Goal: Task Accomplishment & Management: Manage account settings

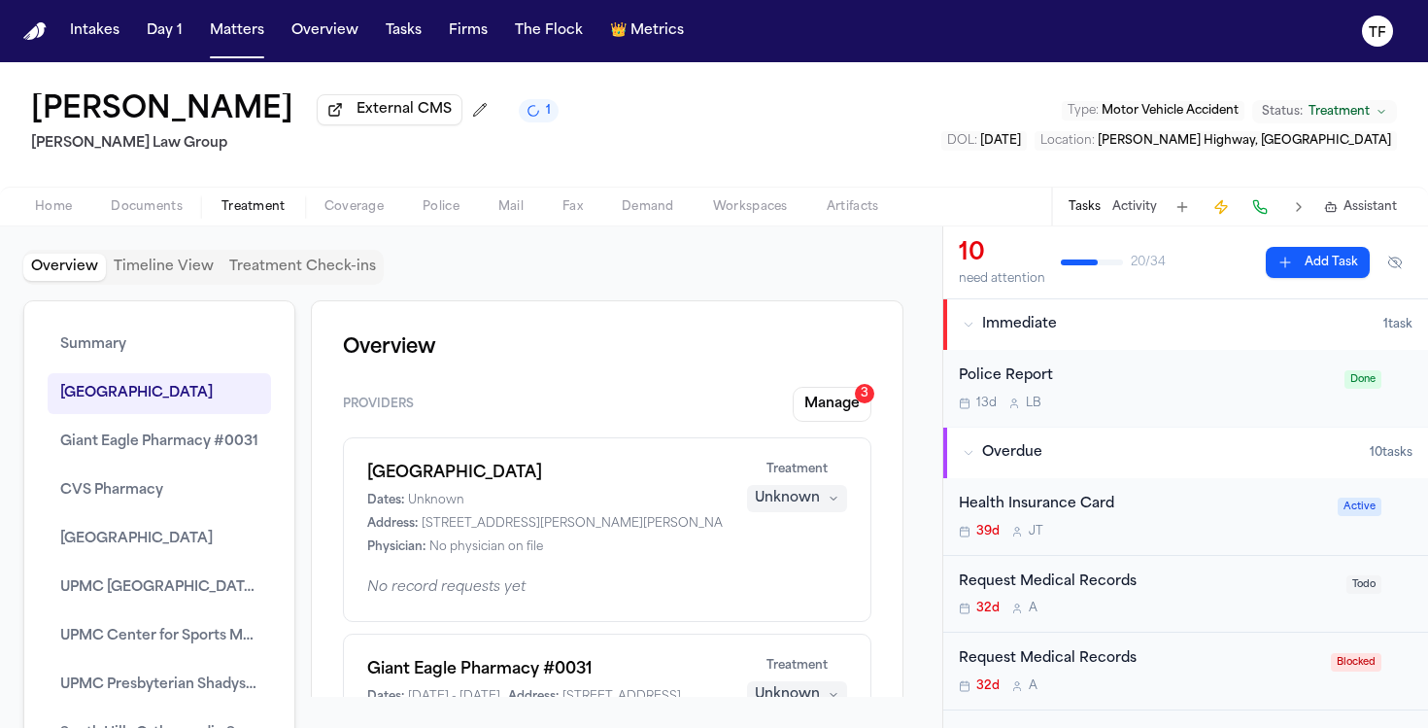
scroll to position [2219, 0]
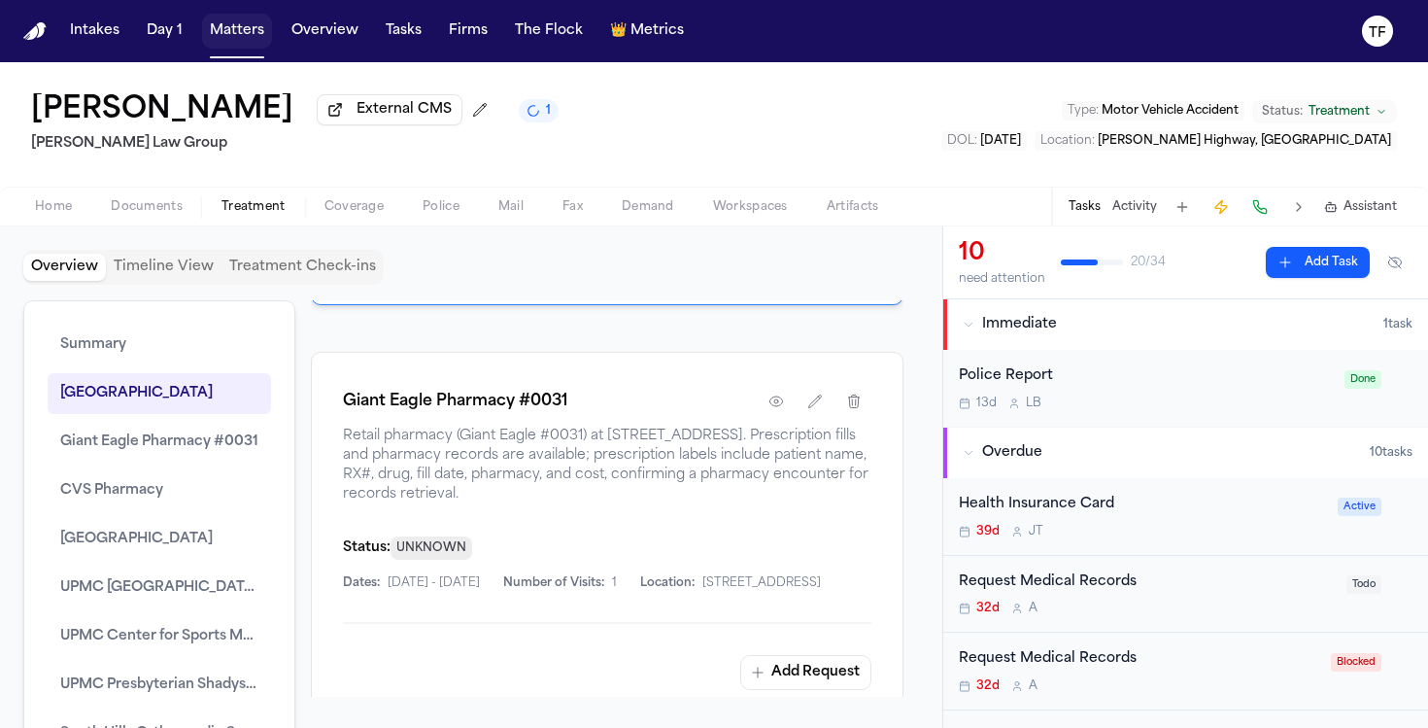
click at [259, 37] on button "Matters" at bounding box center [237, 31] width 70 height 35
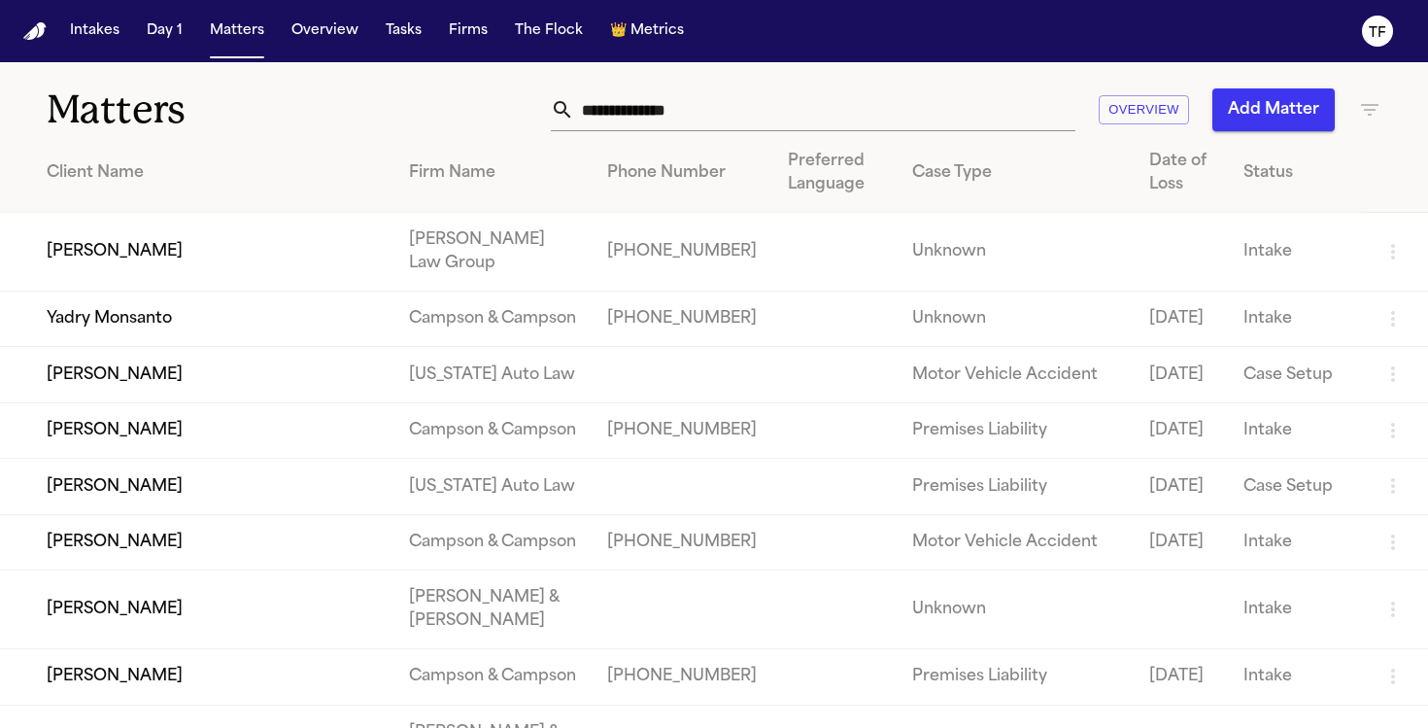
click at [588, 116] on input "text" at bounding box center [824, 109] width 501 height 43
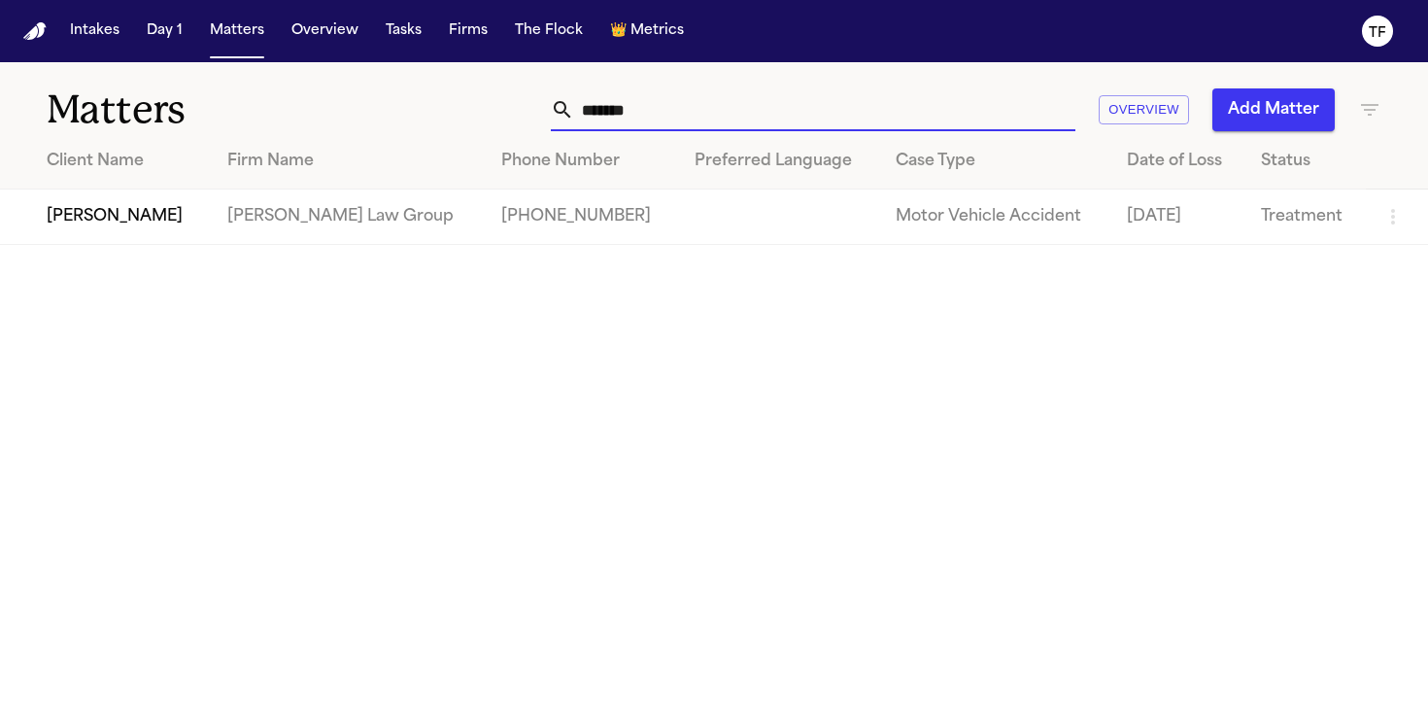
type input "*******"
click at [137, 231] on td "[PERSON_NAME]" at bounding box center [106, 216] width 212 height 55
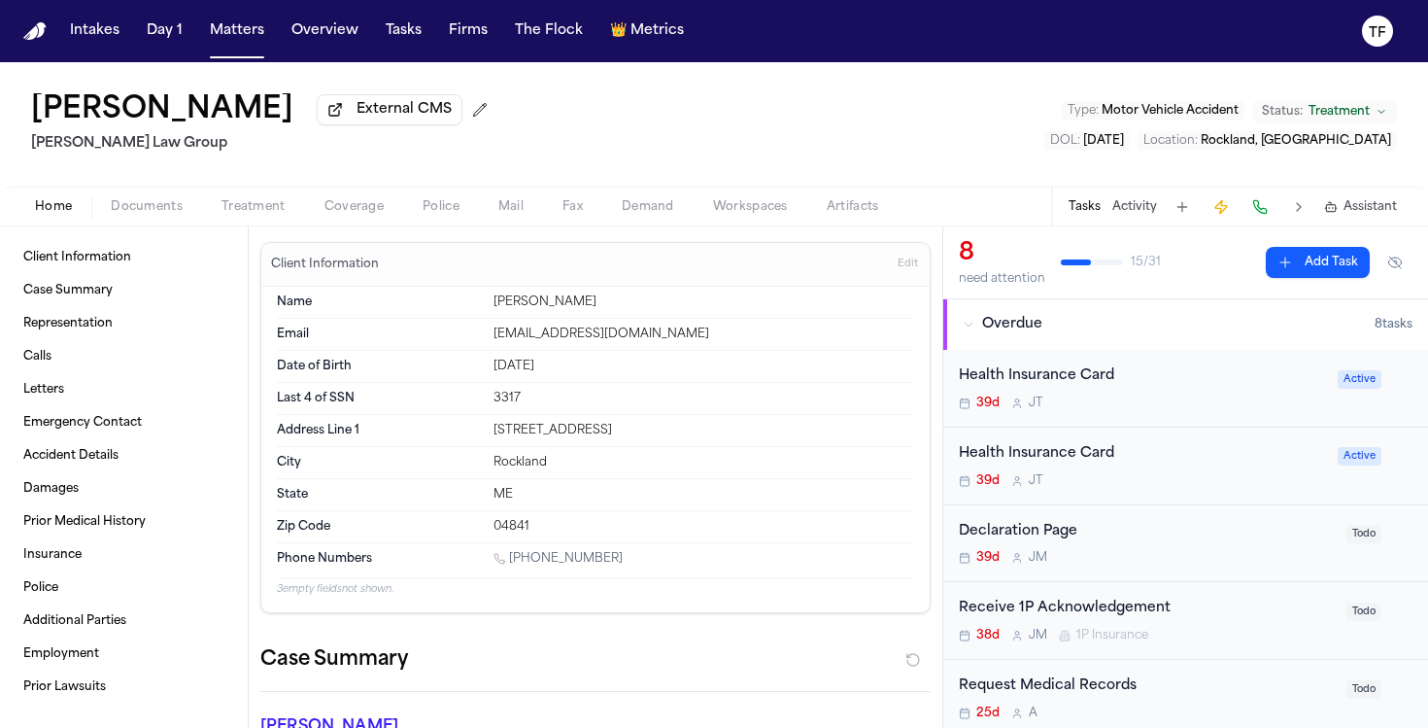
click at [223, 214] on span "Treatment" at bounding box center [253, 207] width 64 height 16
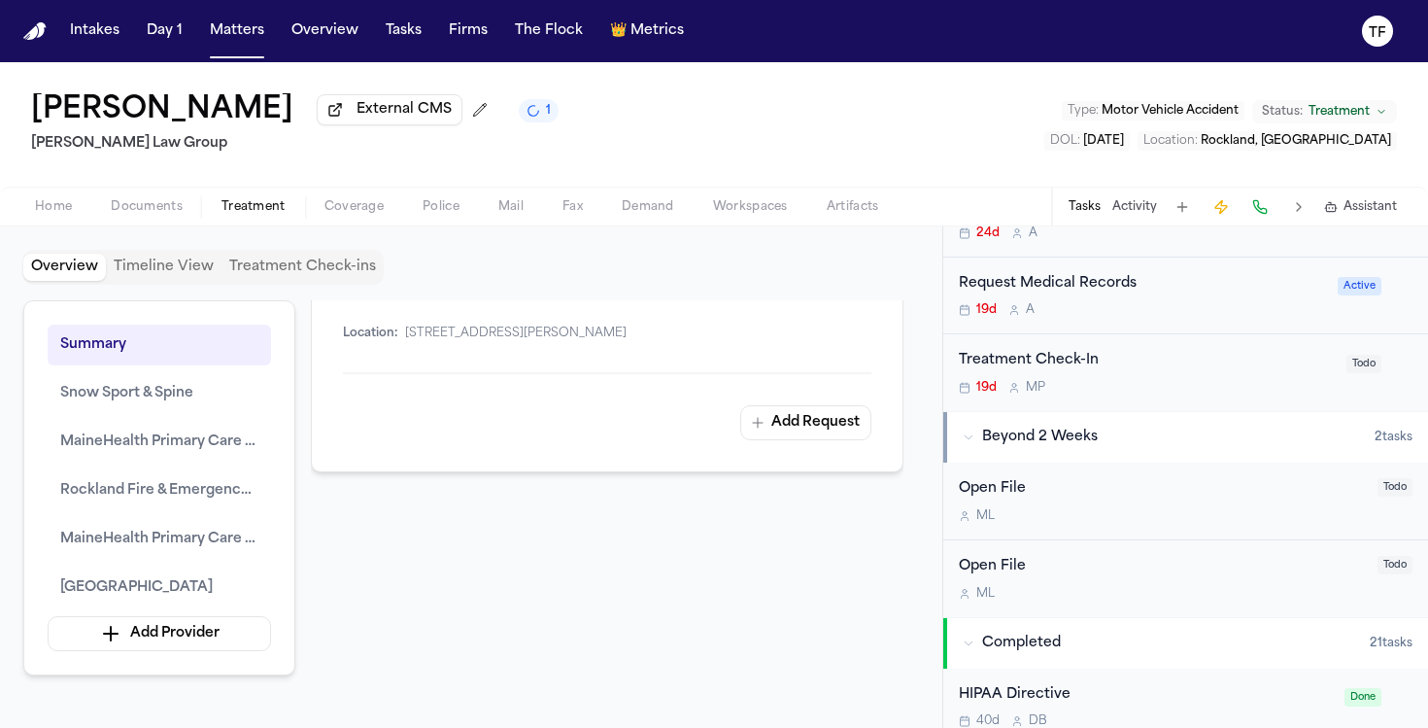
scroll to position [554, 0]
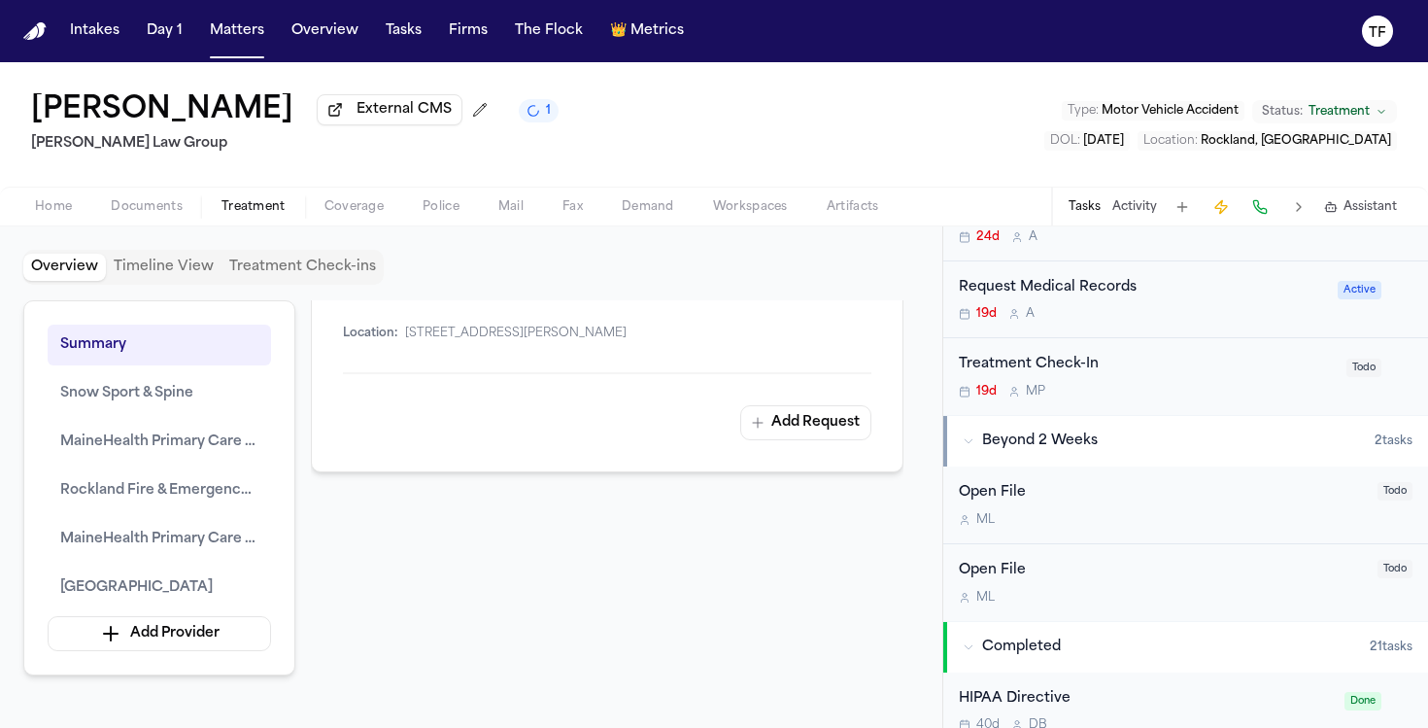
click at [1118, 197] on div "Tasks Activity Assistant" at bounding box center [1231, 206] width 361 height 38
click at [1118, 214] on button "Activity" at bounding box center [1134, 207] width 45 height 16
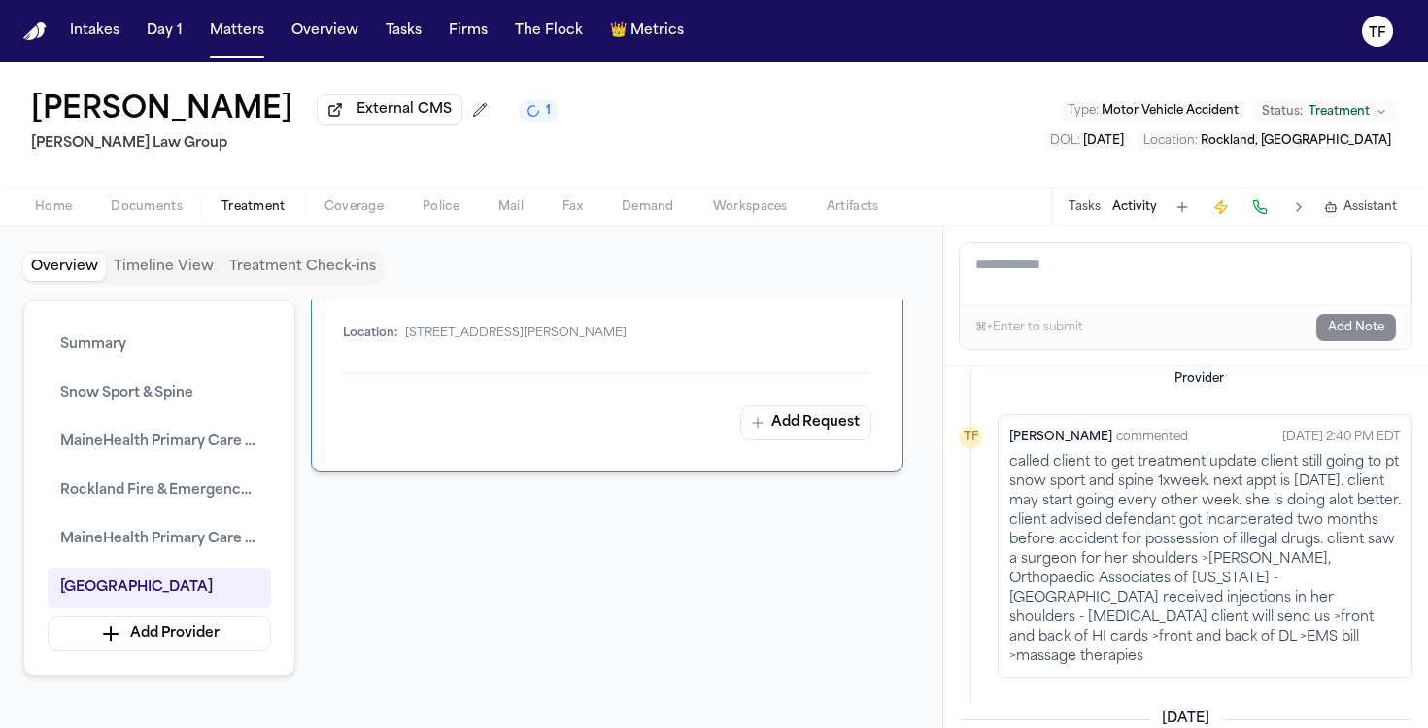
scroll to position [0, 0]
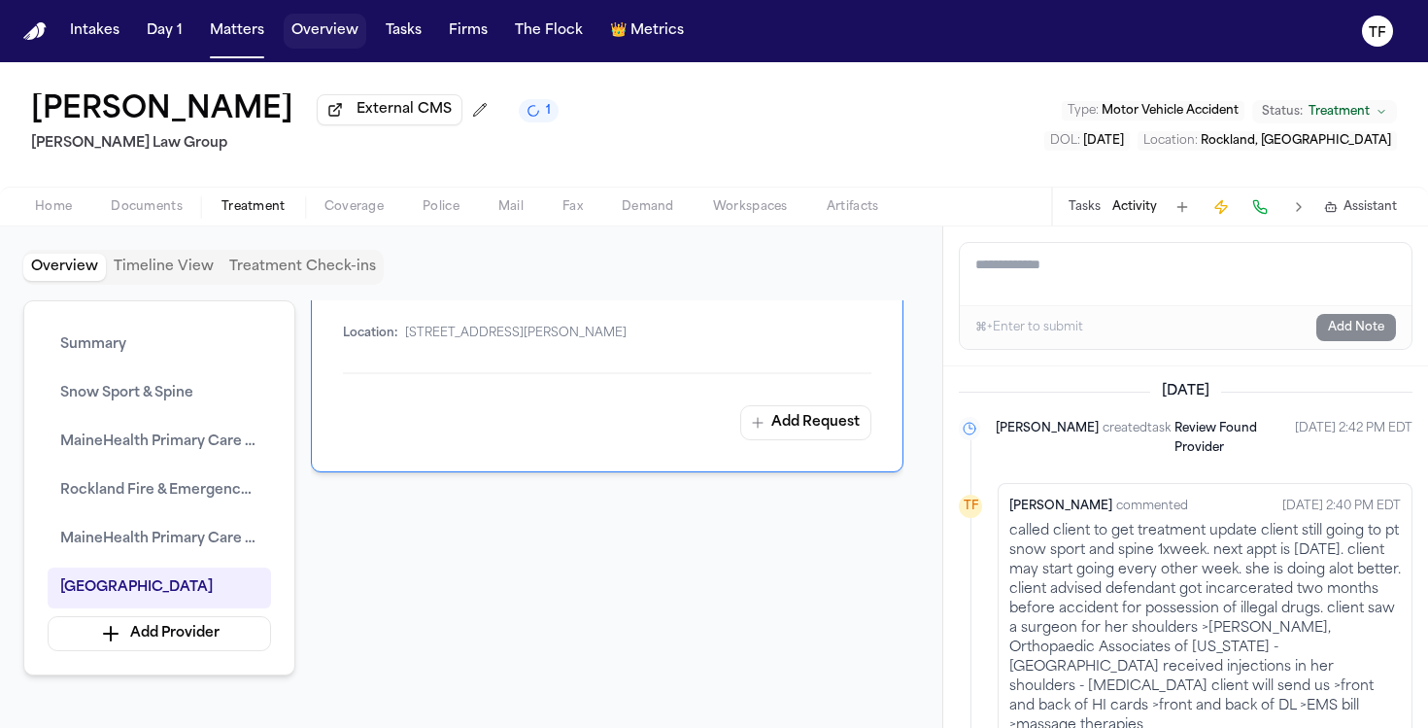
click at [331, 29] on button "Overview" at bounding box center [325, 31] width 83 height 35
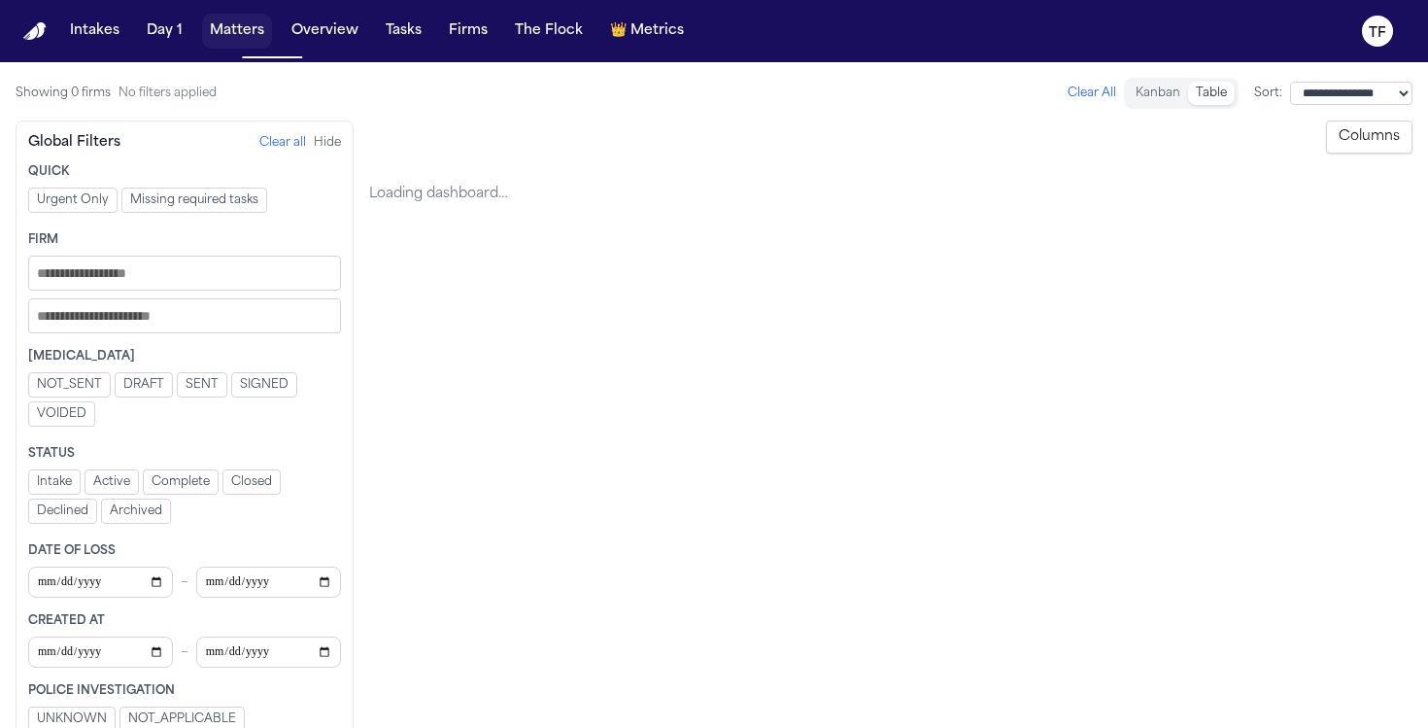
click at [215, 37] on button "Matters" at bounding box center [237, 31] width 70 height 35
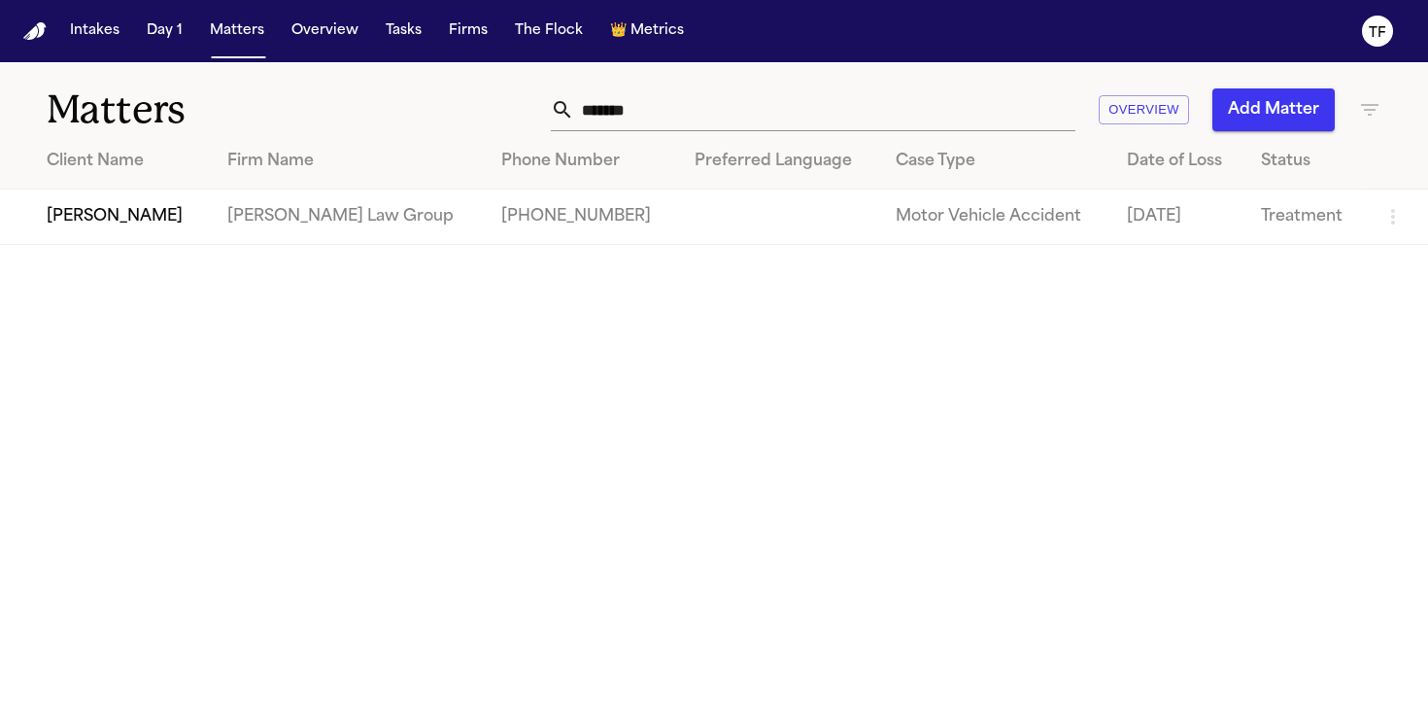
click at [637, 100] on input "*******" at bounding box center [824, 109] width 501 height 43
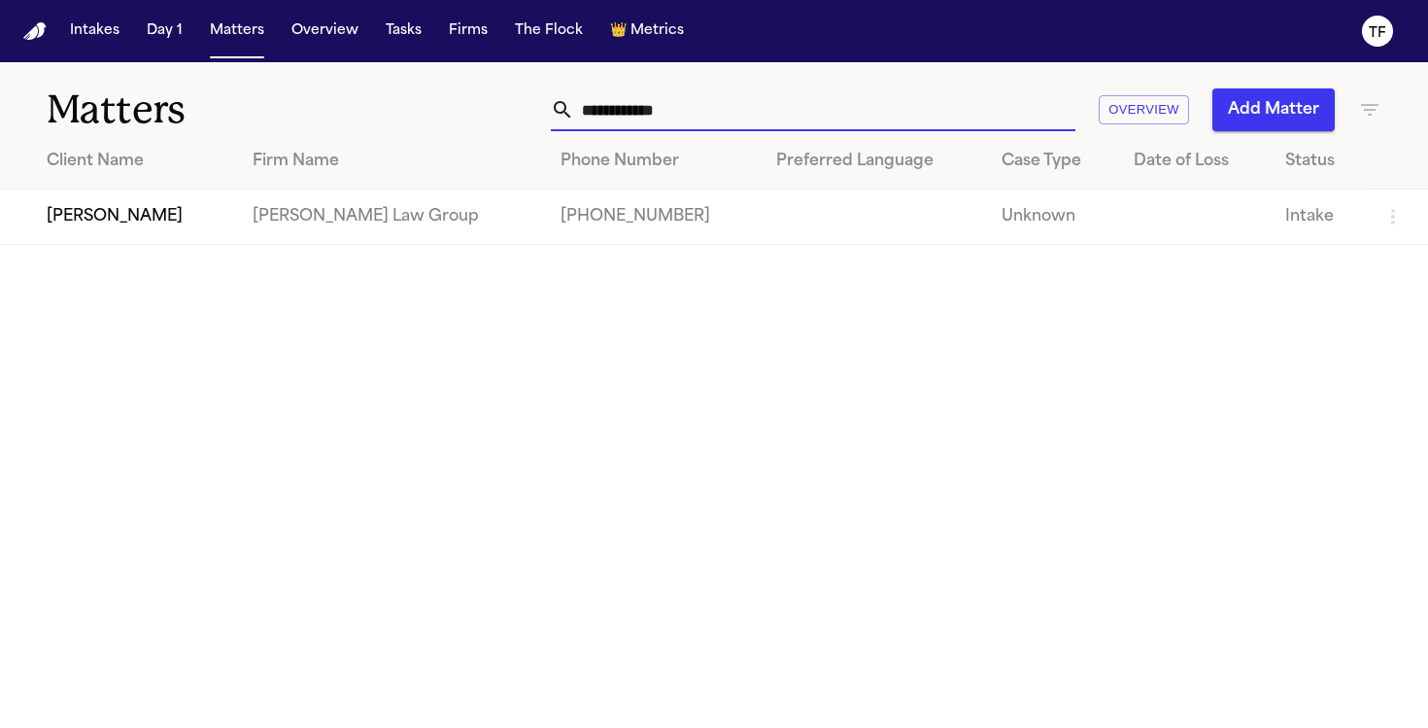
type input "**********"
click at [126, 227] on td "[PERSON_NAME]" at bounding box center [118, 216] width 237 height 55
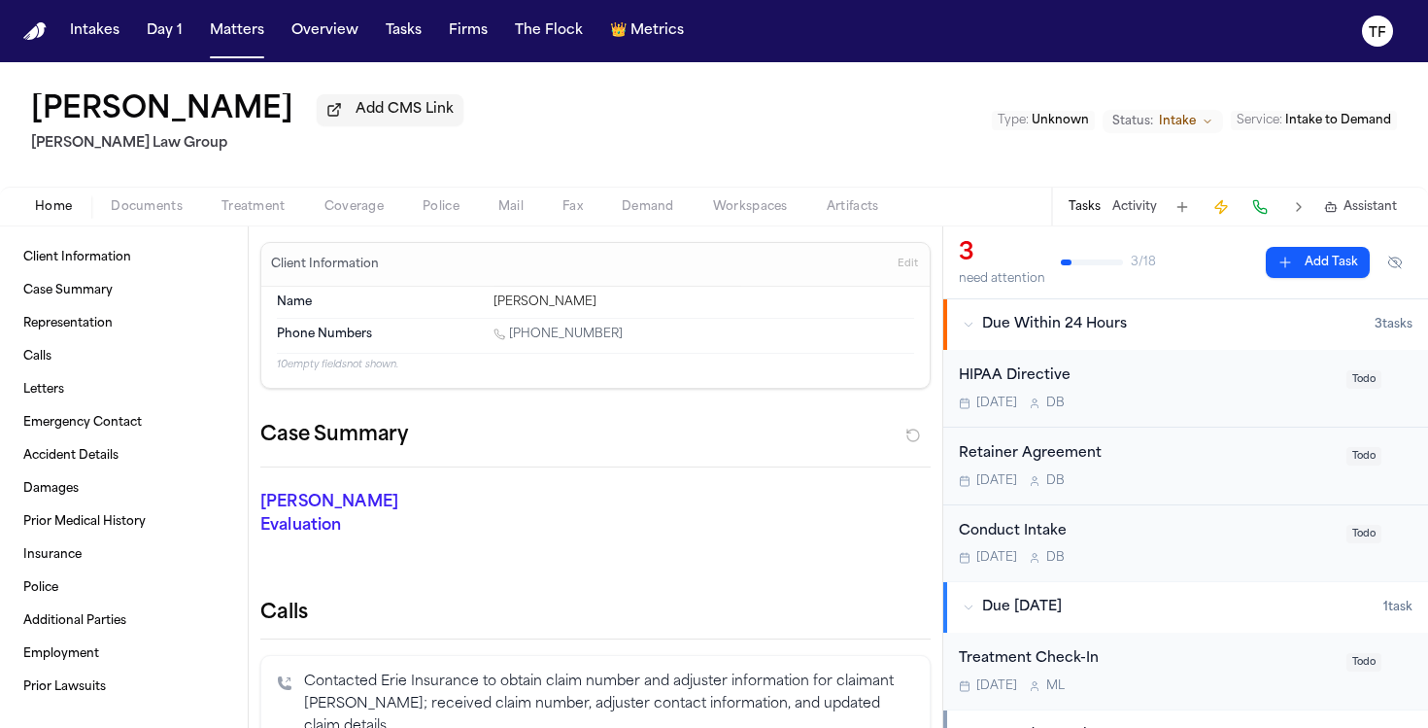
click at [1131, 202] on button "Activity" at bounding box center [1134, 207] width 45 height 16
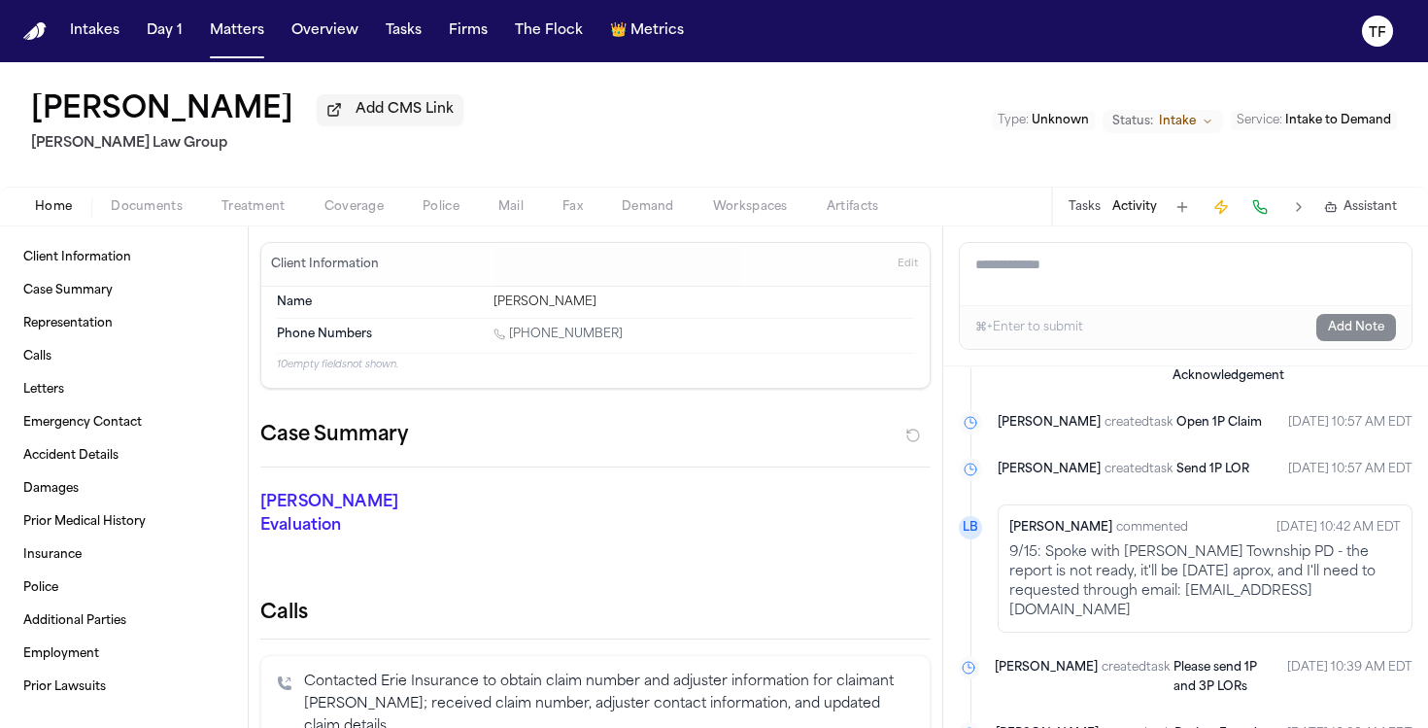
scroll to position [581, 0]
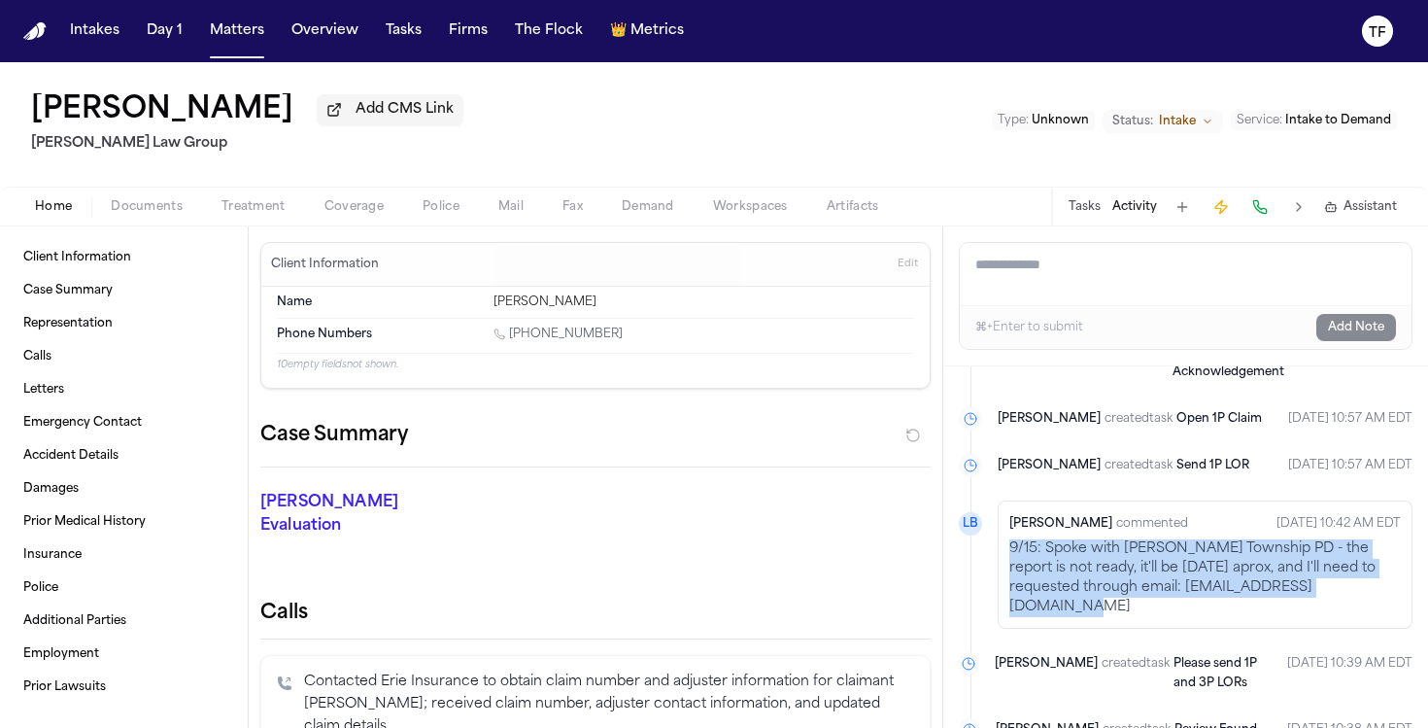
drag, startPoint x: 1321, startPoint y: 579, endPoint x: 1002, endPoint y: 532, distance: 323.0
click at [1002, 532] on div "[PERSON_NAME] commented [DATE] 10:42 AM EDT 9/15: Spoke with [PERSON_NAME] Town…" at bounding box center [1205, 564] width 415 height 128
copy p "9/15: Spoke with [PERSON_NAME] Township PD - the report is not ready, it'll be …"
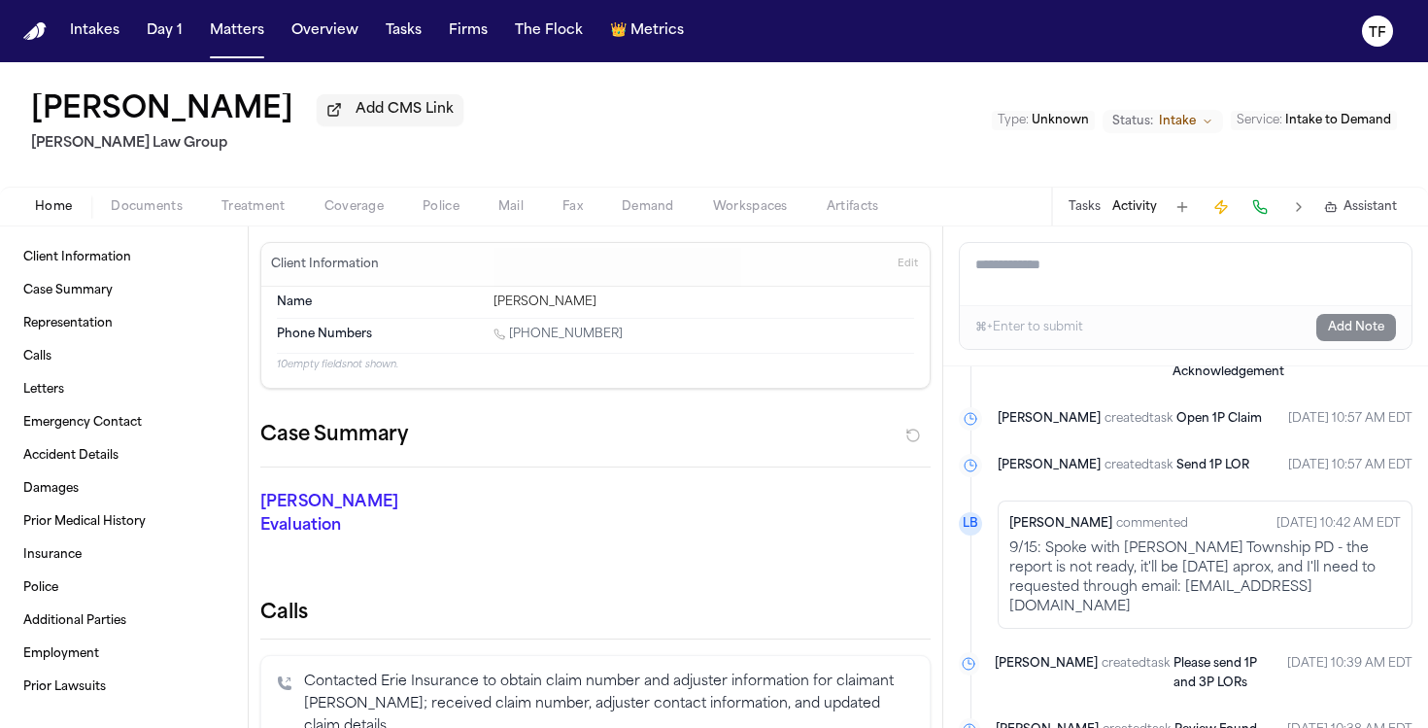
click at [276, 32] on div "Intakes Day 1 Matters Overview Tasks Firms The Flock 👑 Metrics" at bounding box center [376, 31] width 629 height 35
click at [347, 20] on button "Overview" at bounding box center [325, 31] width 83 height 35
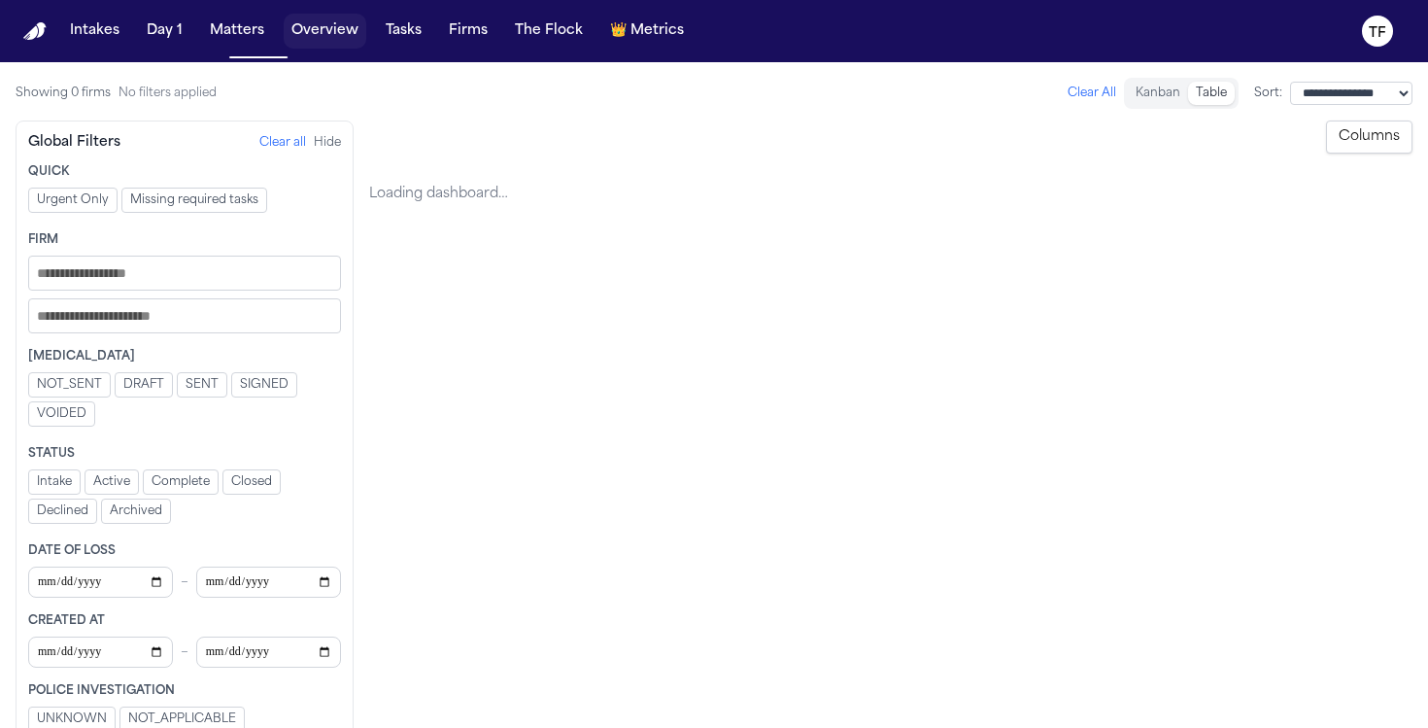
click at [289, 30] on button "Overview" at bounding box center [325, 31] width 83 height 35
click at [252, 38] on button "Matters" at bounding box center [237, 31] width 70 height 35
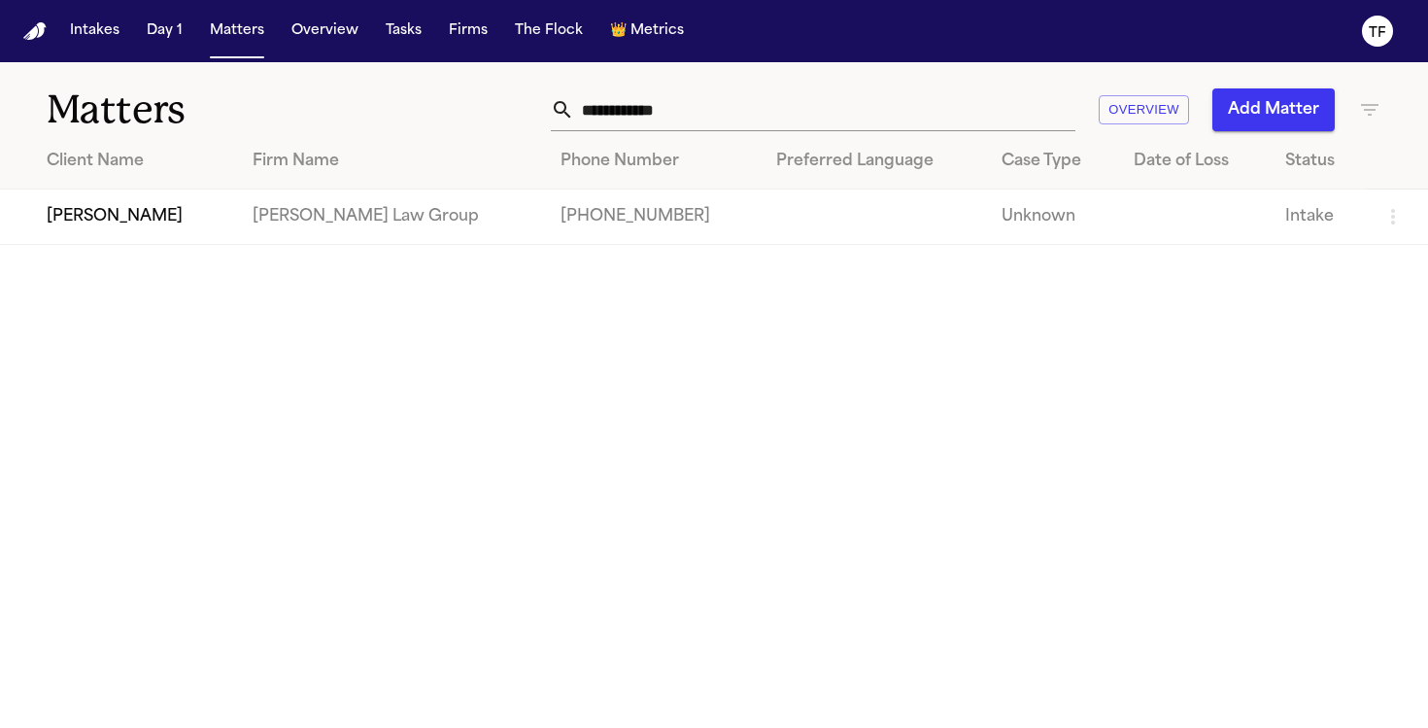
click at [687, 105] on input "**********" at bounding box center [824, 109] width 501 height 43
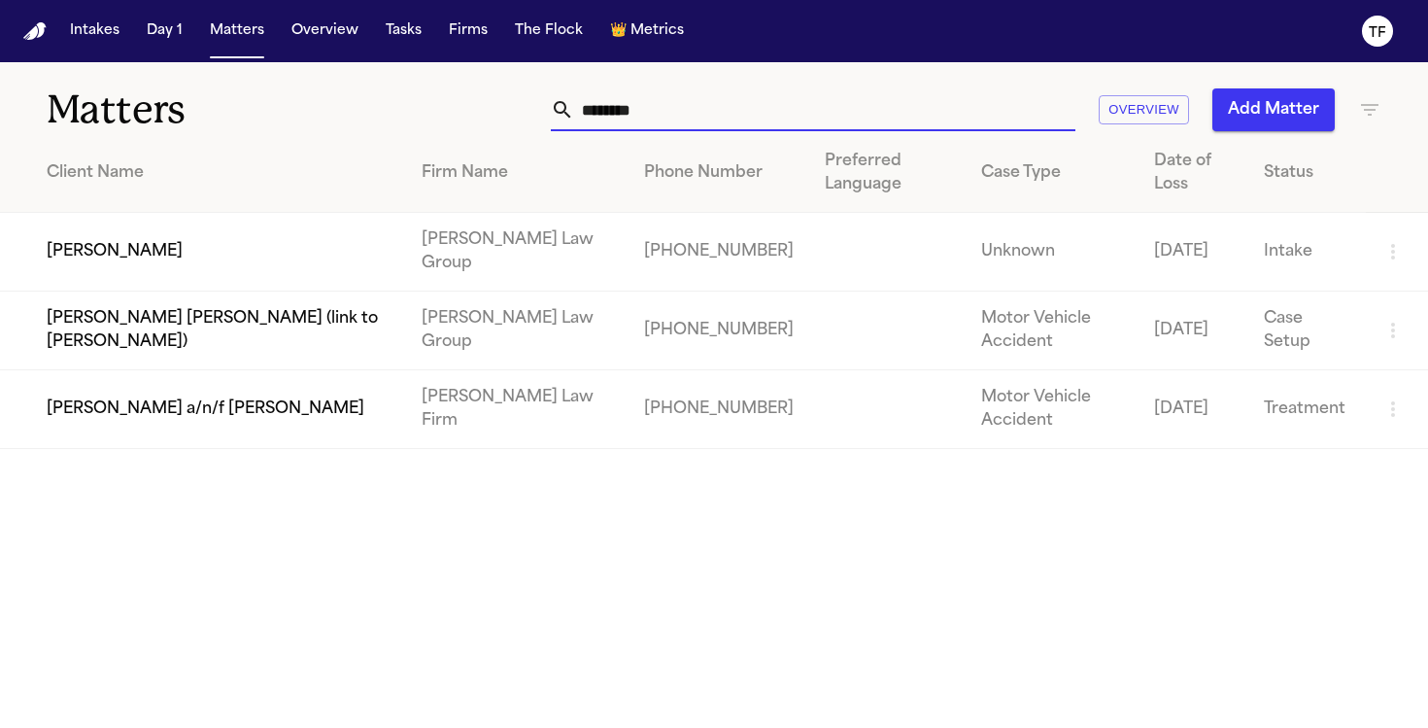
type input "********"
click at [193, 253] on td "[PERSON_NAME]" at bounding box center [203, 252] width 406 height 79
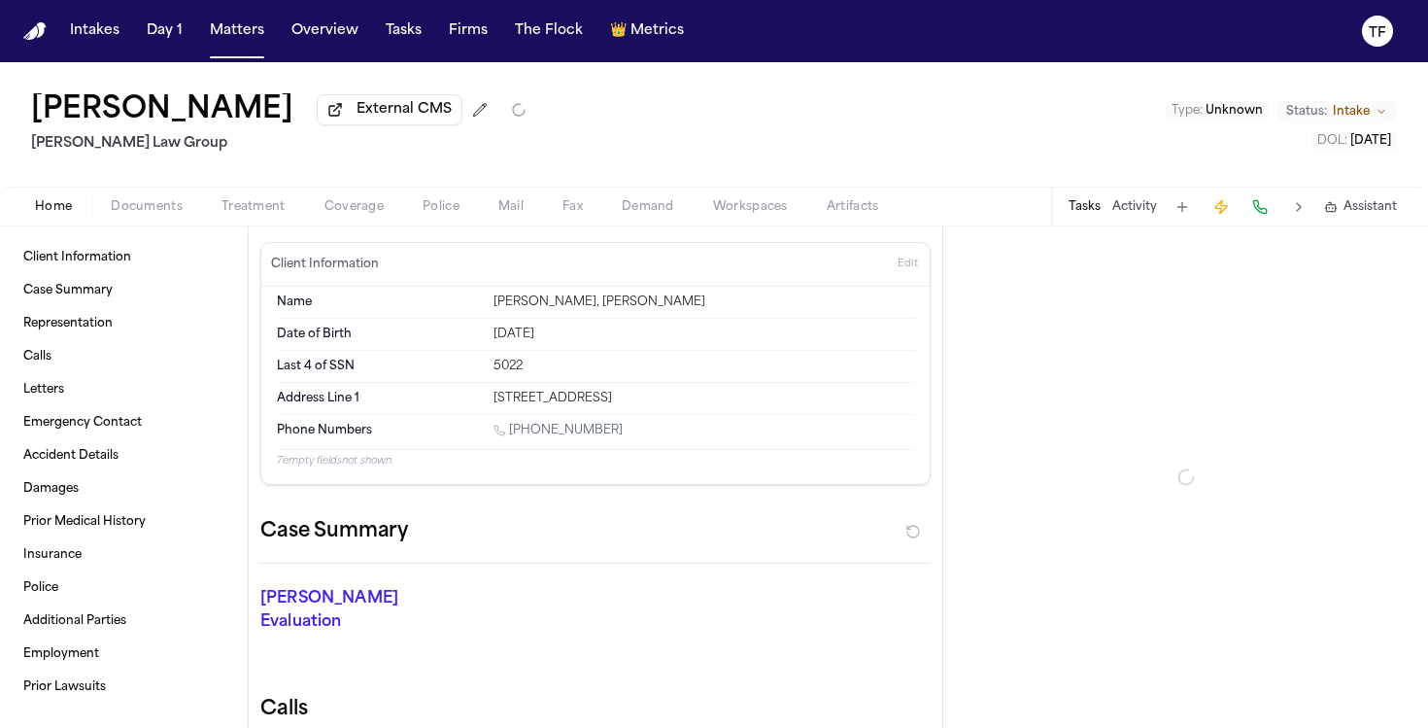
click at [282, 215] on span "Treatment" at bounding box center [253, 207] width 64 height 16
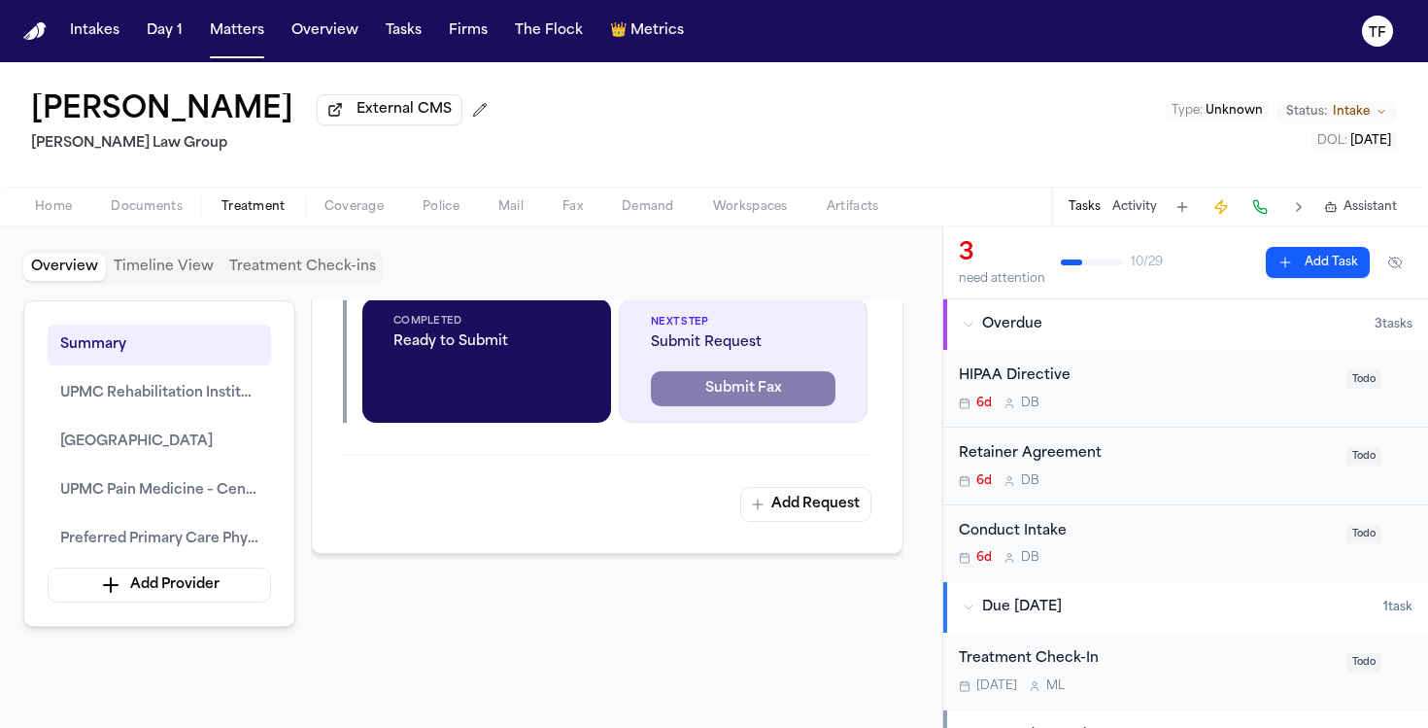
click at [1122, 221] on div "Tasks Activity Assistant" at bounding box center [1231, 206] width 361 height 38
click at [1124, 212] on button "Activity" at bounding box center [1134, 207] width 45 height 16
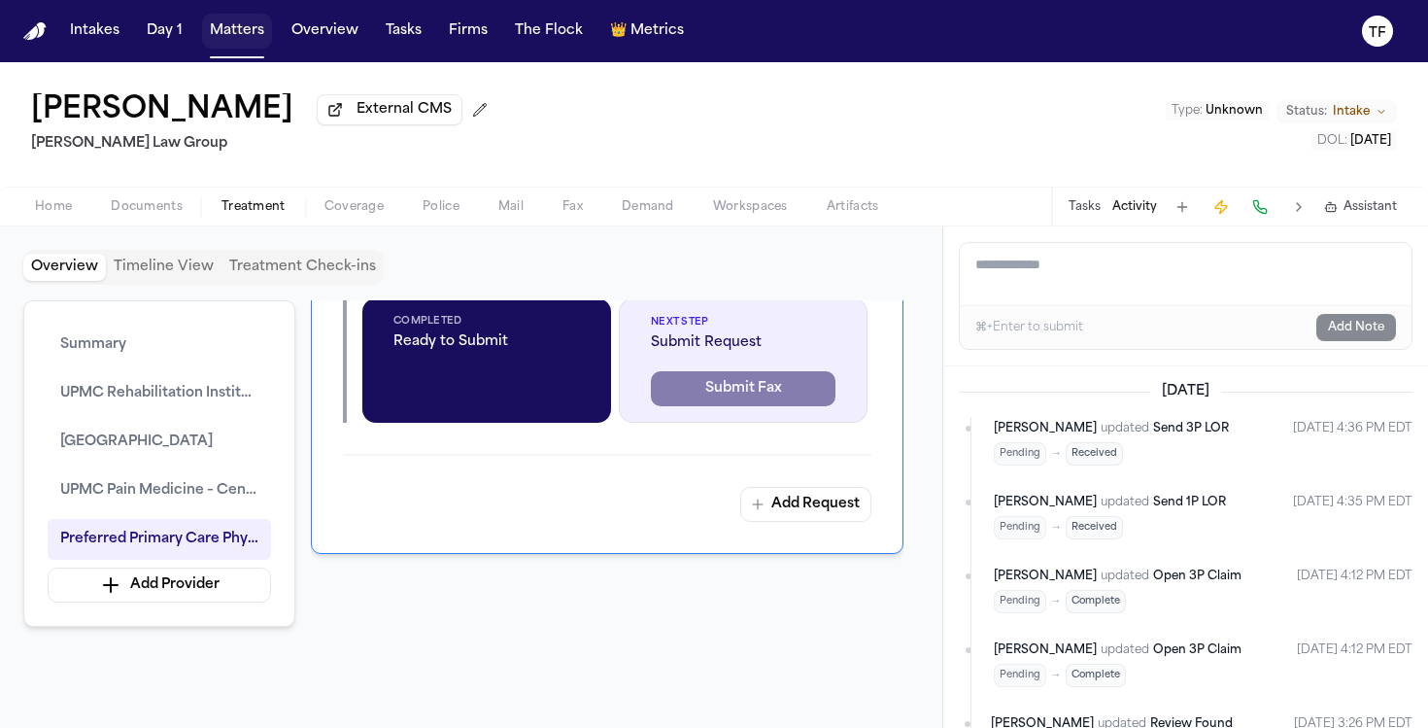
click at [252, 38] on button "Matters" at bounding box center [237, 31] width 70 height 35
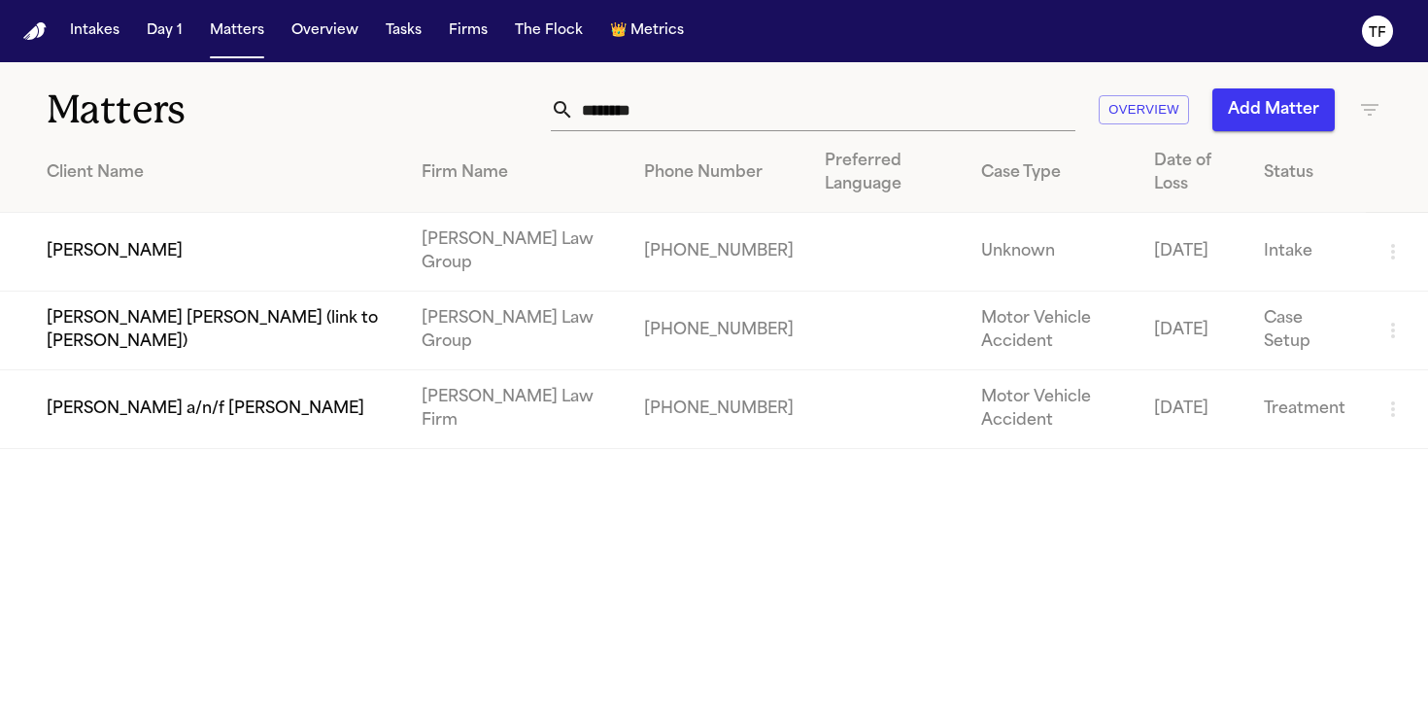
click at [630, 102] on input "********" at bounding box center [824, 109] width 501 height 43
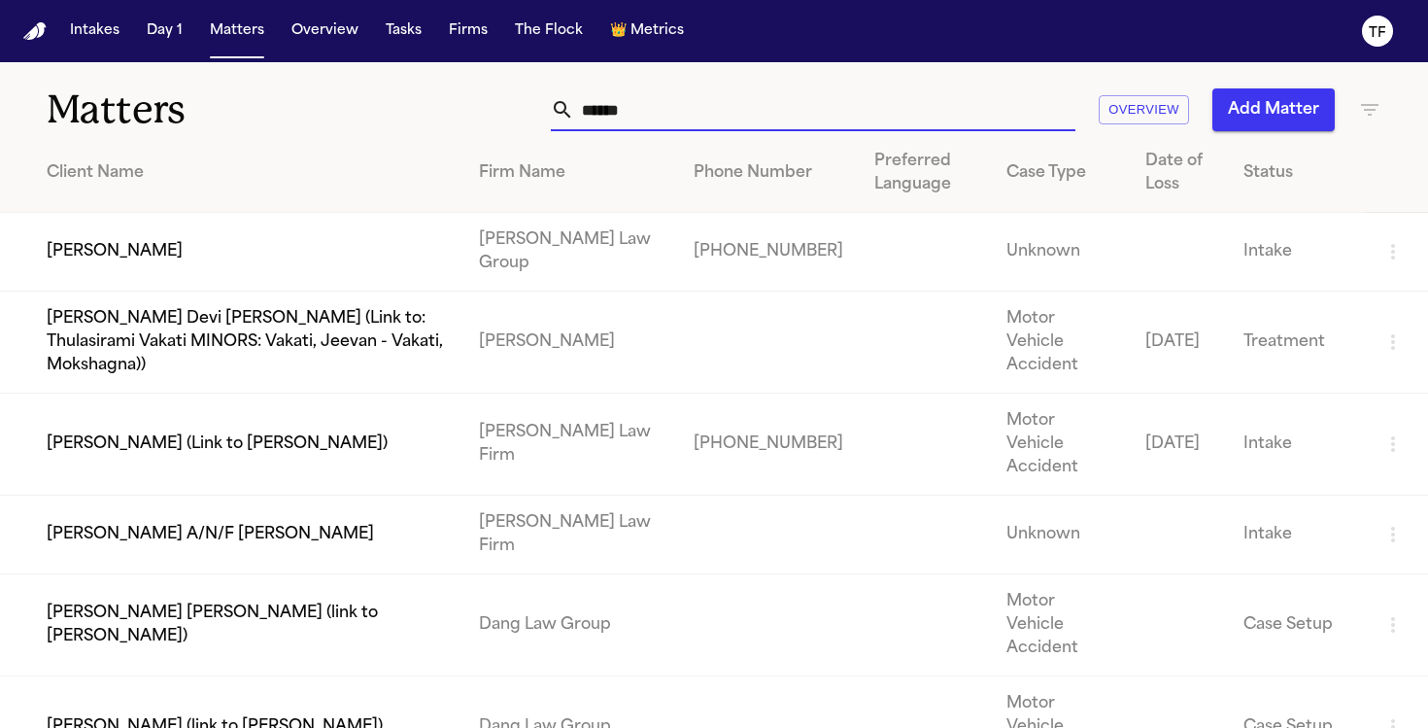
type input "*****"
click at [153, 254] on td "[PERSON_NAME]" at bounding box center [231, 252] width 463 height 79
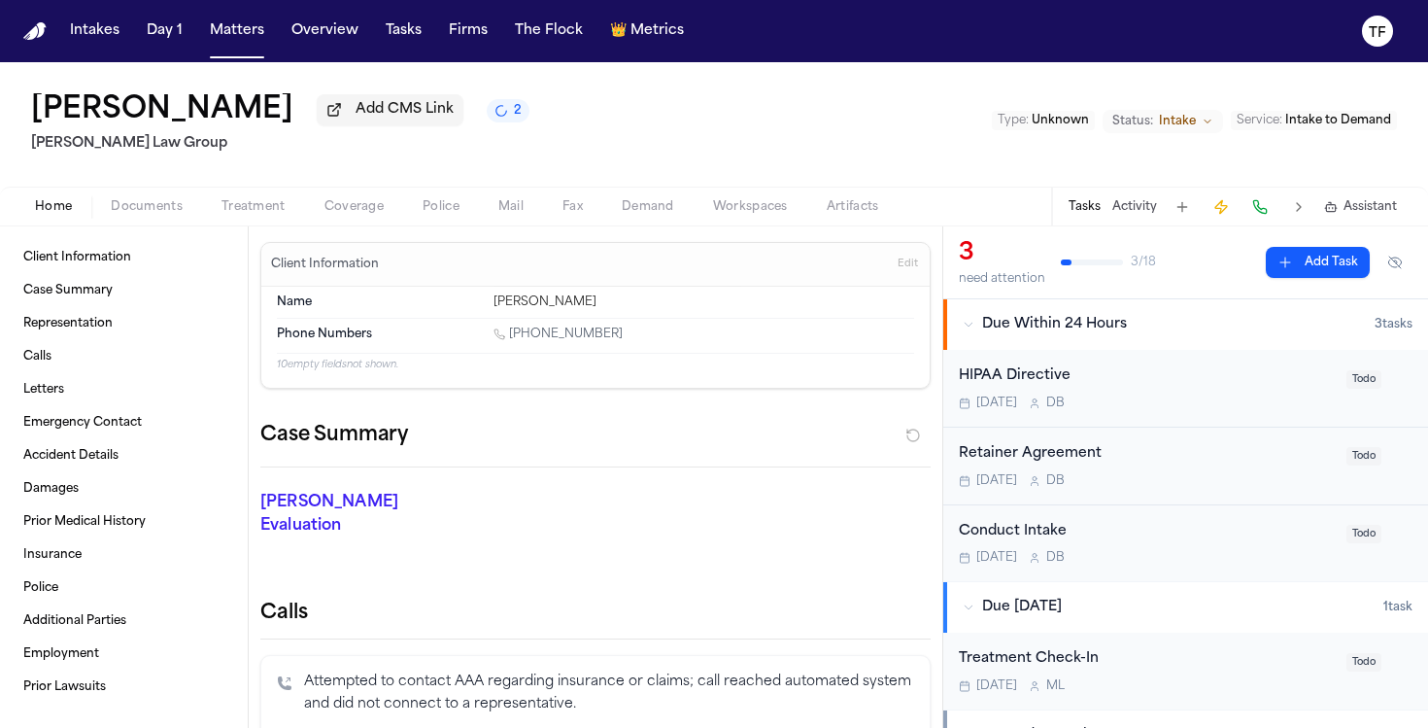
click at [1134, 195] on div "Tasks Activity Assistant" at bounding box center [1231, 206] width 361 height 38
click at [1129, 209] on button "Activity" at bounding box center [1134, 207] width 45 height 16
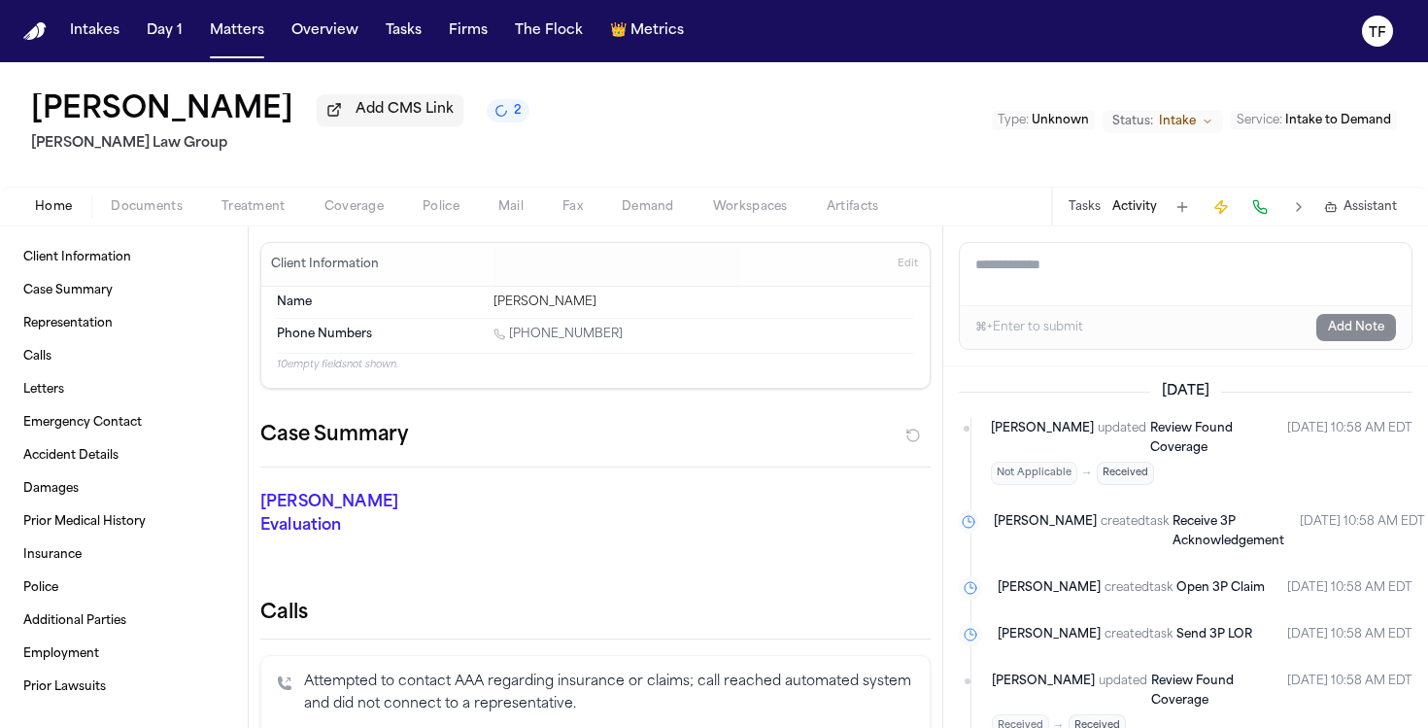
click at [1262, 258] on textarea "Add a note to this matter" at bounding box center [1186, 274] width 452 height 62
click at [1177, 268] on textarea "Add a note to this matter" at bounding box center [1186, 274] width 452 height 62
paste textarea "**********"
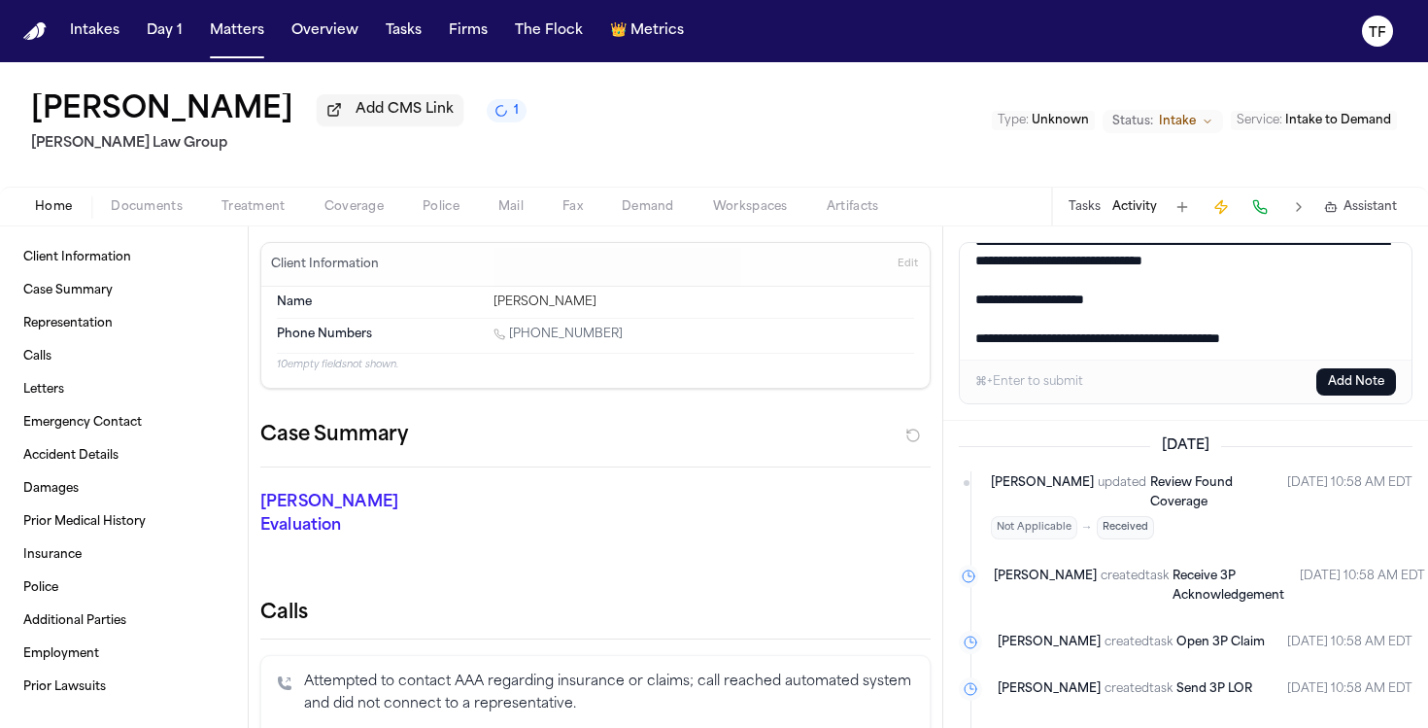
type textarea "**********"
click at [1363, 379] on button "Add Note" at bounding box center [1356, 381] width 80 height 27
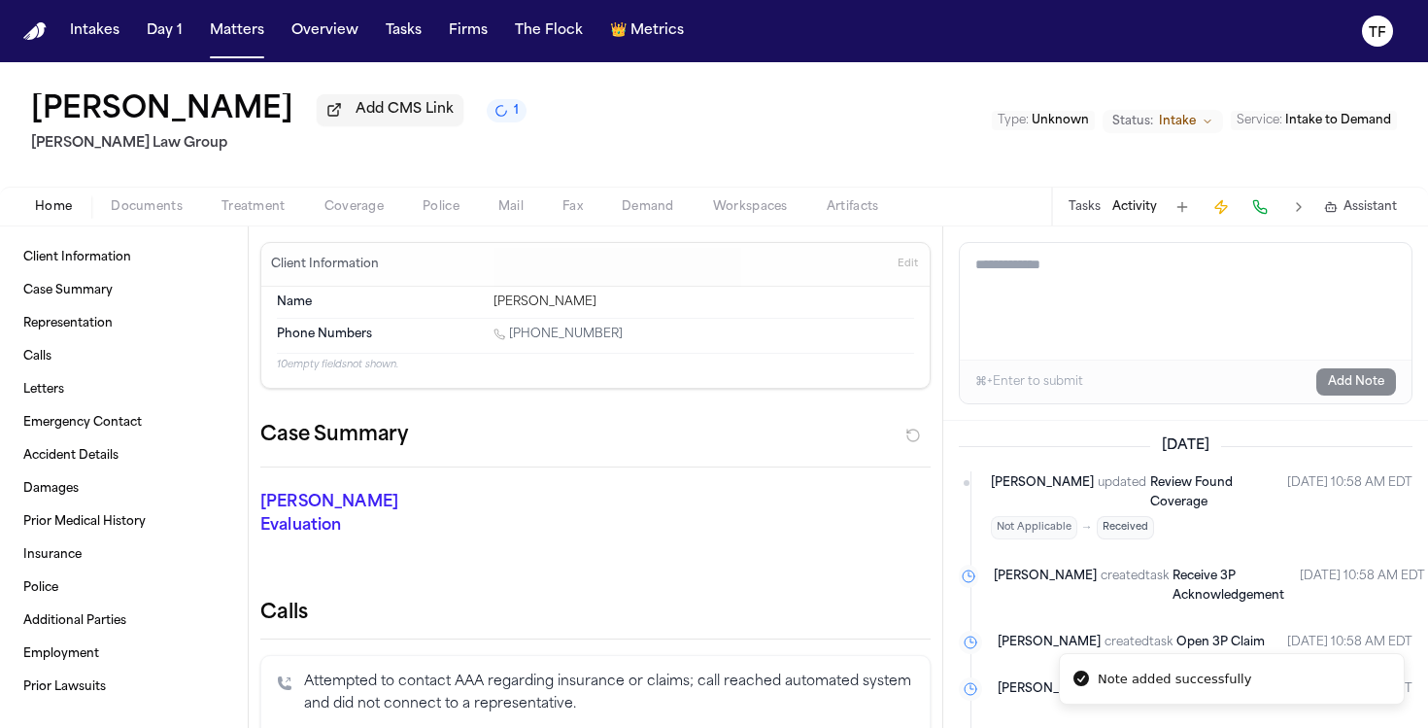
scroll to position [0, 0]
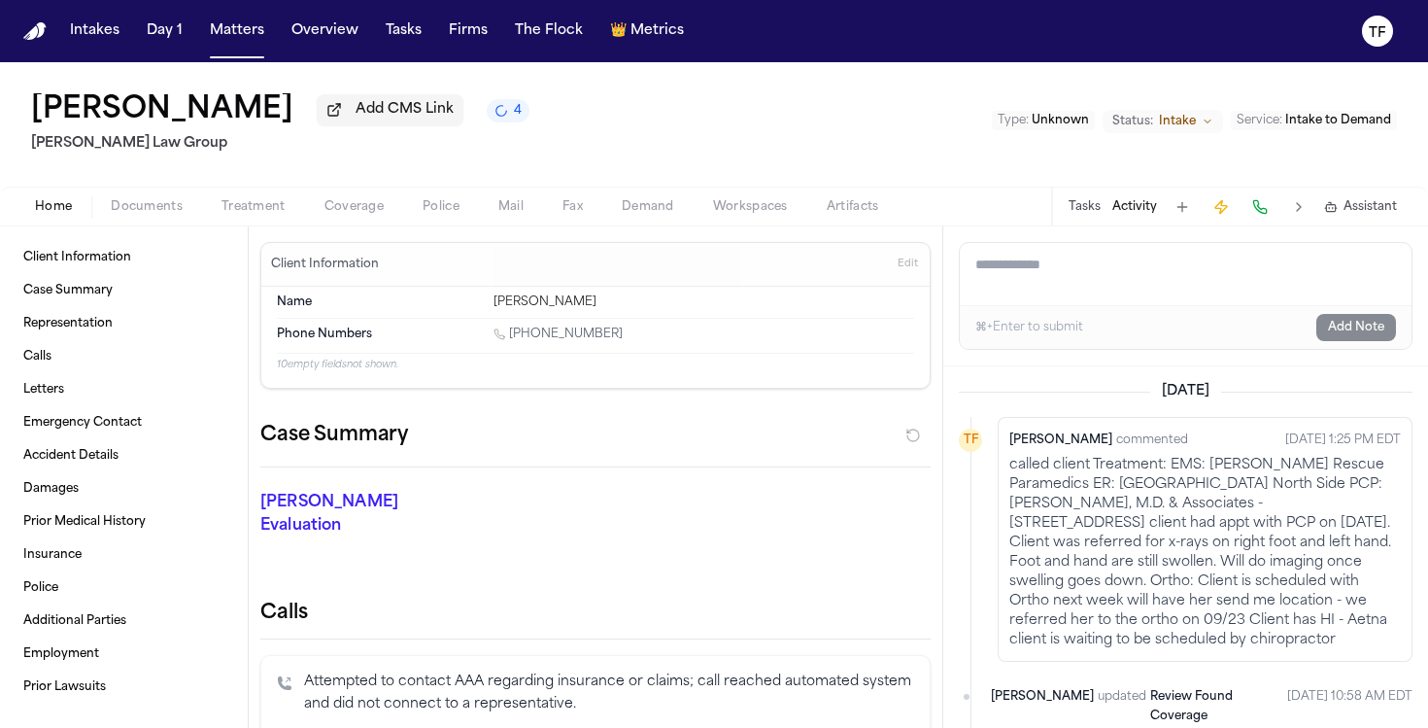
click at [265, 209] on span "Treatment" at bounding box center [253, 207] width 64 height 16
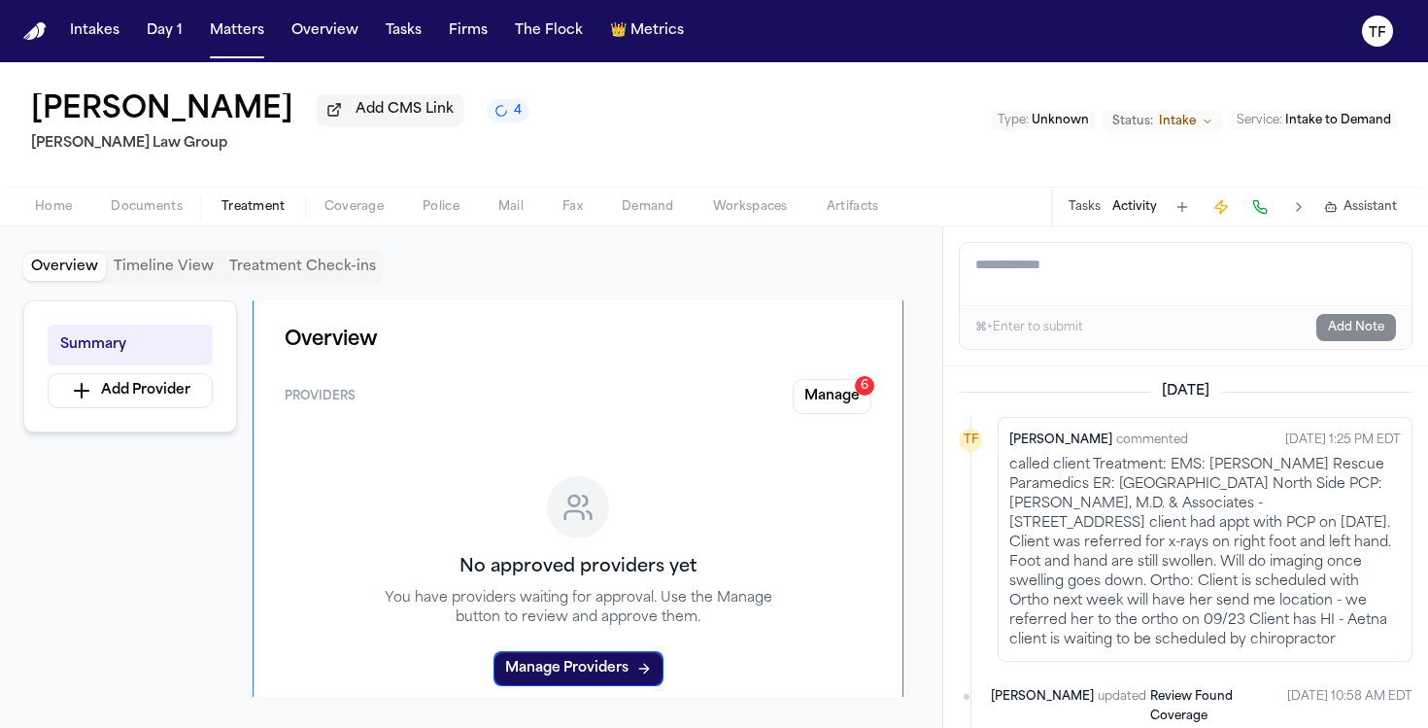
scroll to position [22, 0]
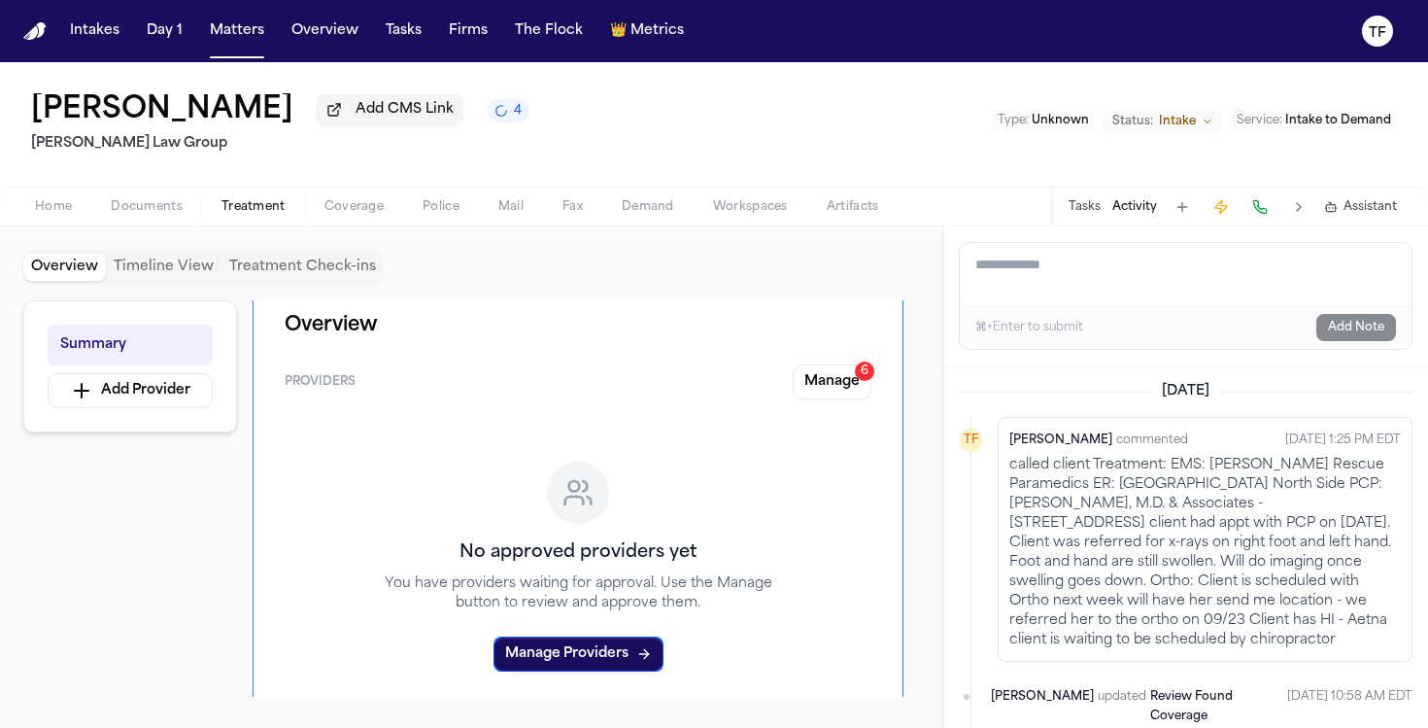
click at [821, 399] on button "Manage 6" at bounding box center [832, 381] width 79 height 35
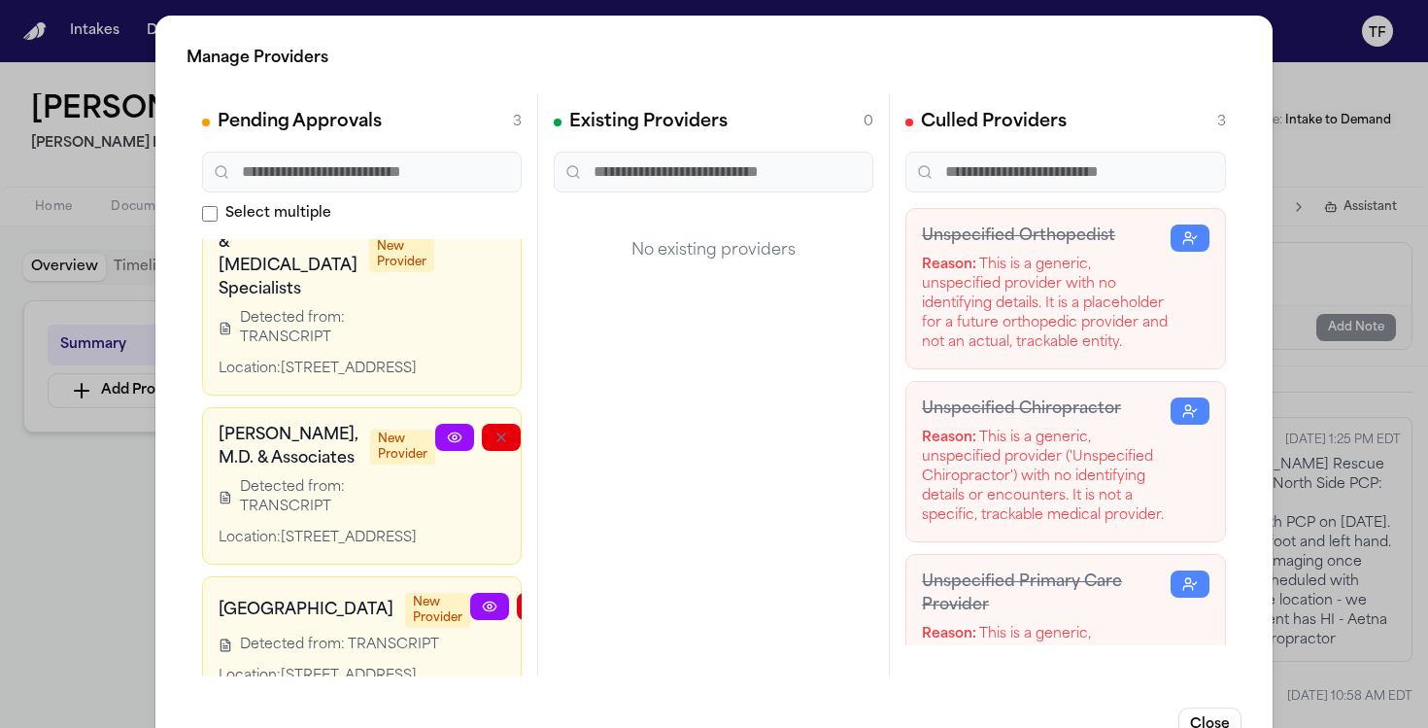
scroll to position [0, 0]
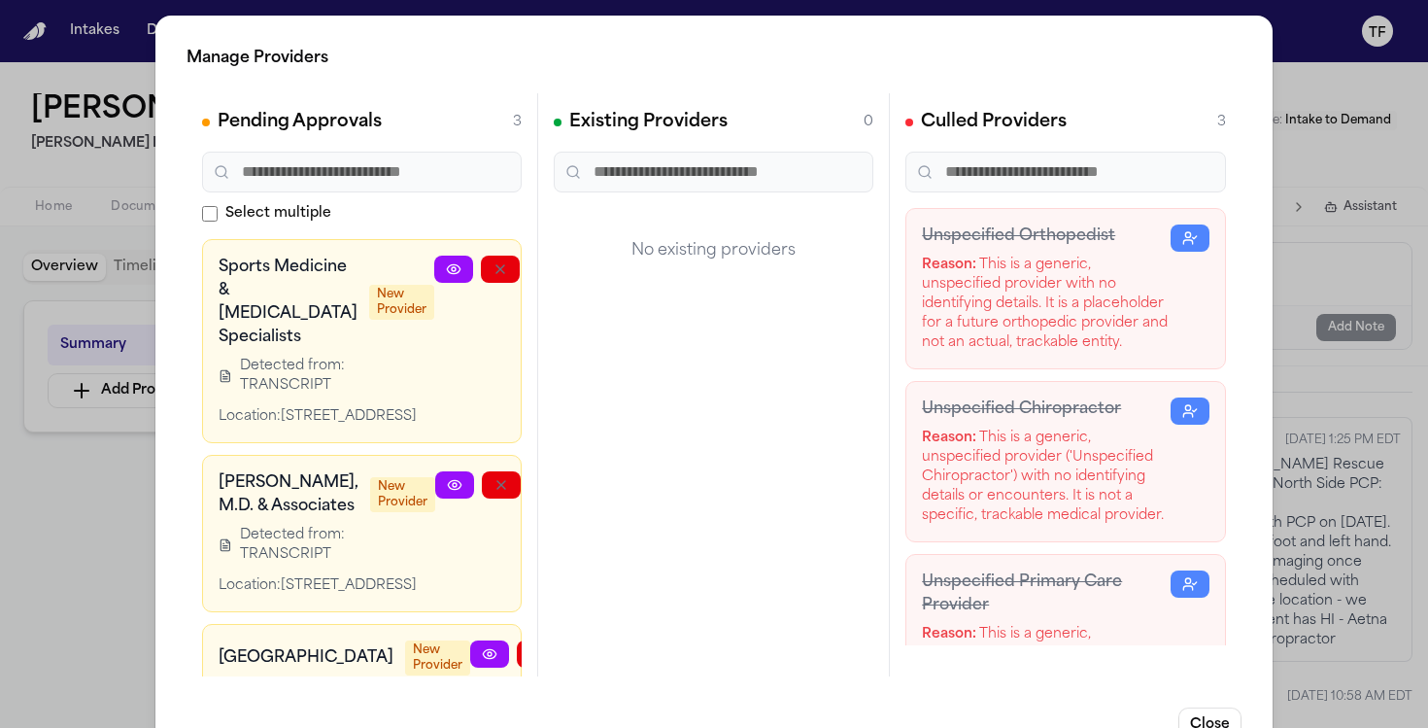
click at [1251, 497] on div "Manage Providers Pending Approvals 3 Select multiple Sports Medicine & [MEDICAL…" at bounding box center [713, 395] width 1117 height 758
click at [1289, 351] on div "Manage Providers Pending Approvals 3 Select multiple Sports Medicine & [MEDICAL…" at bounding box center [714, 394] width 1428 height 789
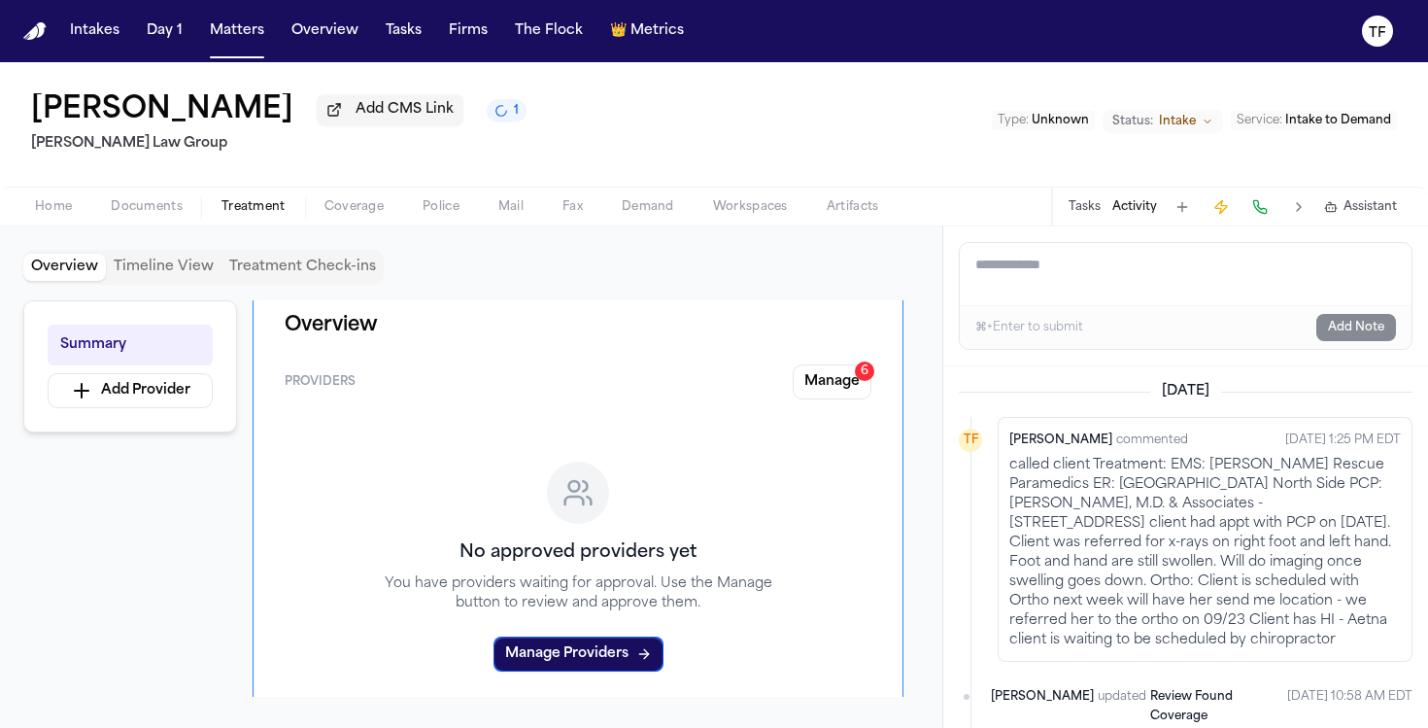
click at [1131, 207] on button "Activity" at bounding box center [1134, 207] width 45 height 16
click at [1131, 215] on button "Activity" at bounding box center [1134, 207] width 45 height 16
click at [1100, 278] on textarea "Add a note to this matter" at bounding box center [1186, 274] width 452 height 62
paste textarea "**********"
type textarea "**********"
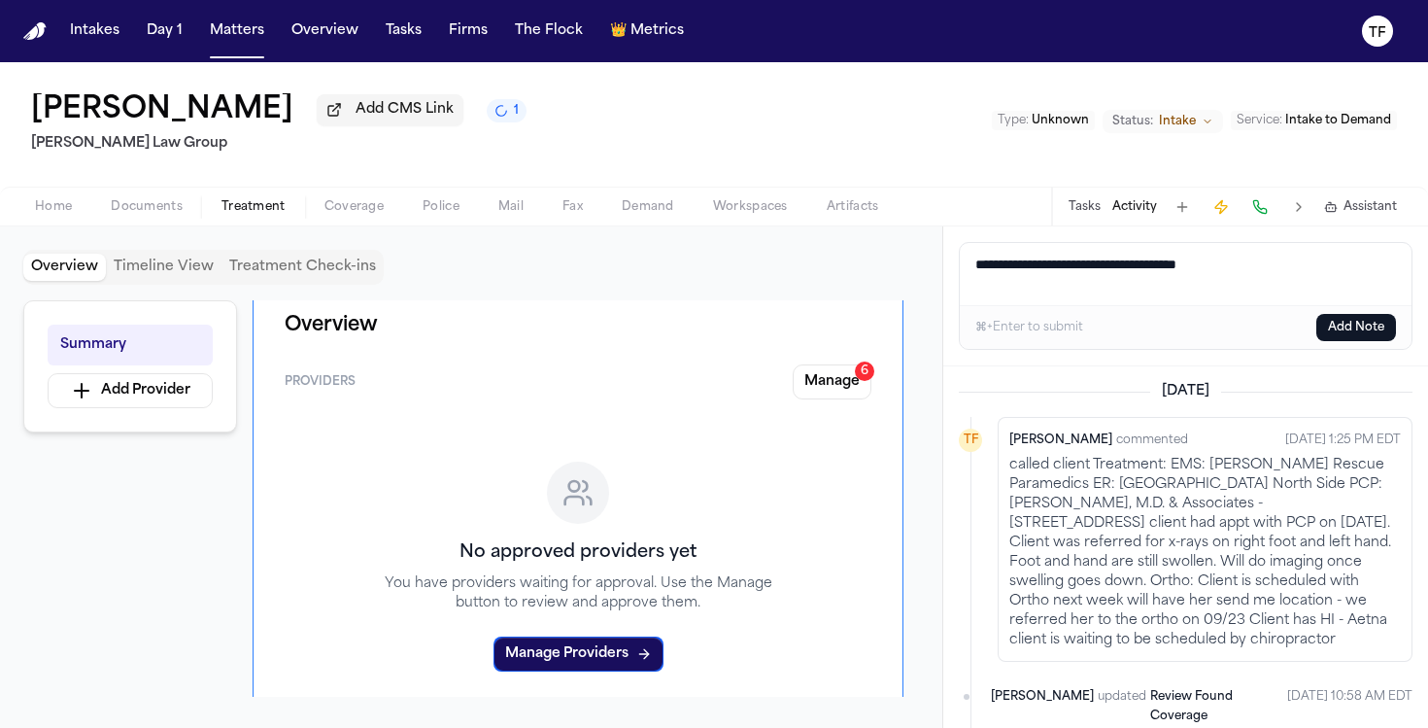
click at [1344, 329] on button "Add Note" at bounding box center [1356, 327] width 80 height 27
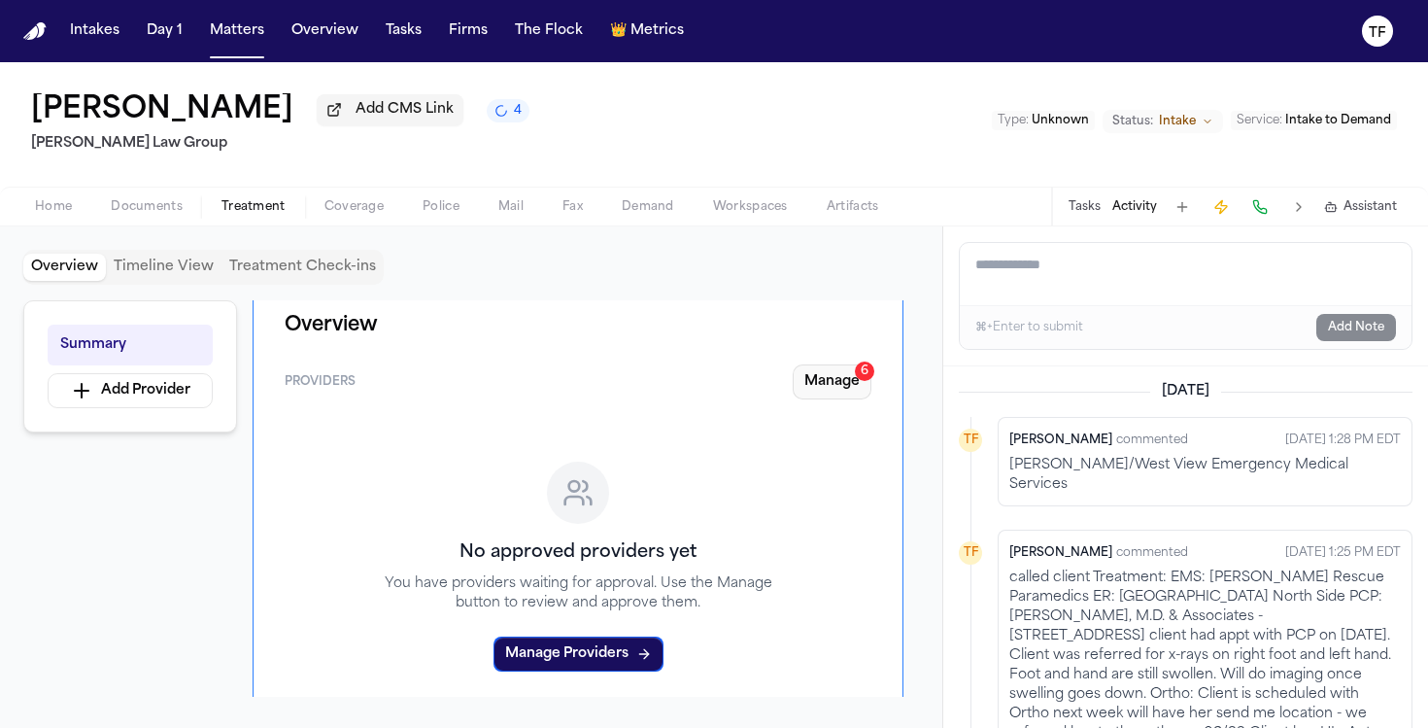
click at [828, 381] on button "Manage 6" at bounding box center [832, 381] width 79 height 35
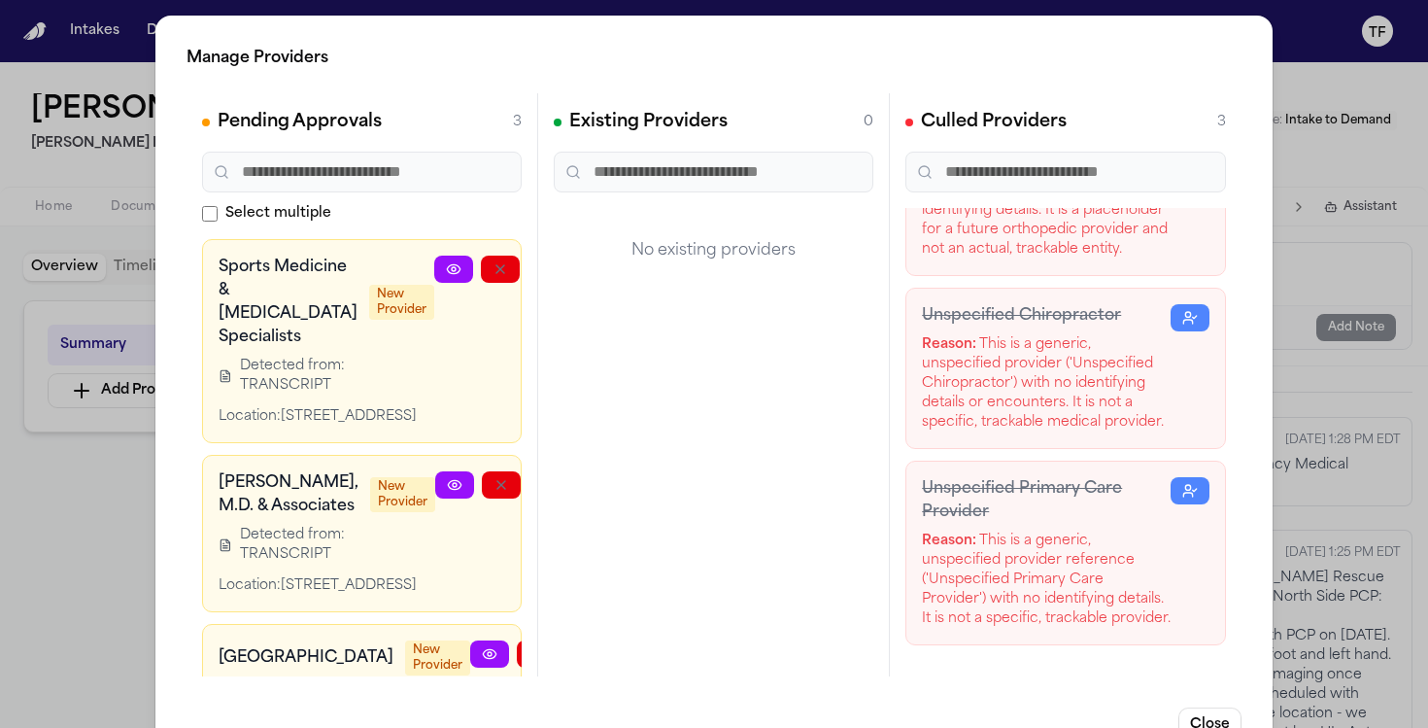
click at [127, 476] on div "Manage Providers Pending Approvals 3 Select multiple Sports Medicine & [MEDICAL…" at bounding box center [714, 394] width 1428 height 789
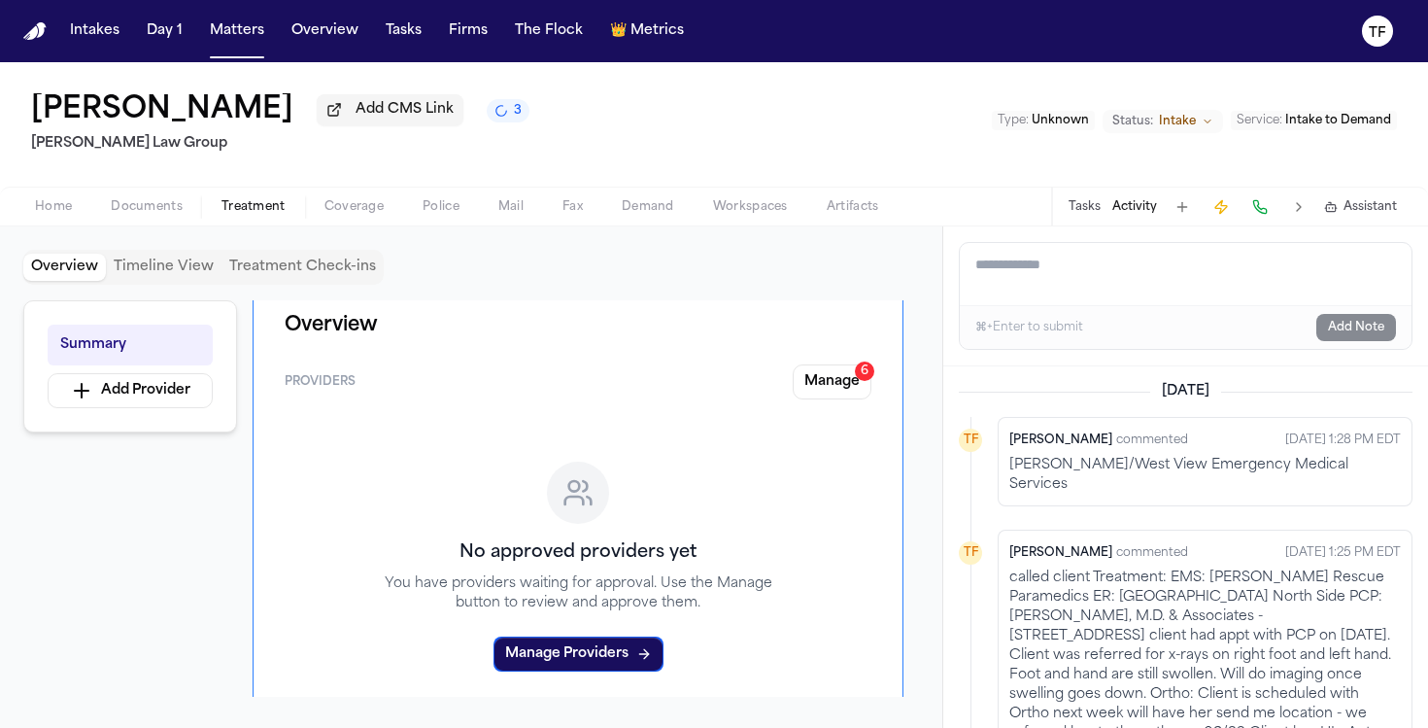
click at [878, 378] on div "Overview Providers Manage 6 No approved providers yet You have providers waitin…" at bounding box center [578, 514] width 651 height 472
click at [826, 386] on button "Manage 6" at bounding box center [832, 381] width 79 height 35
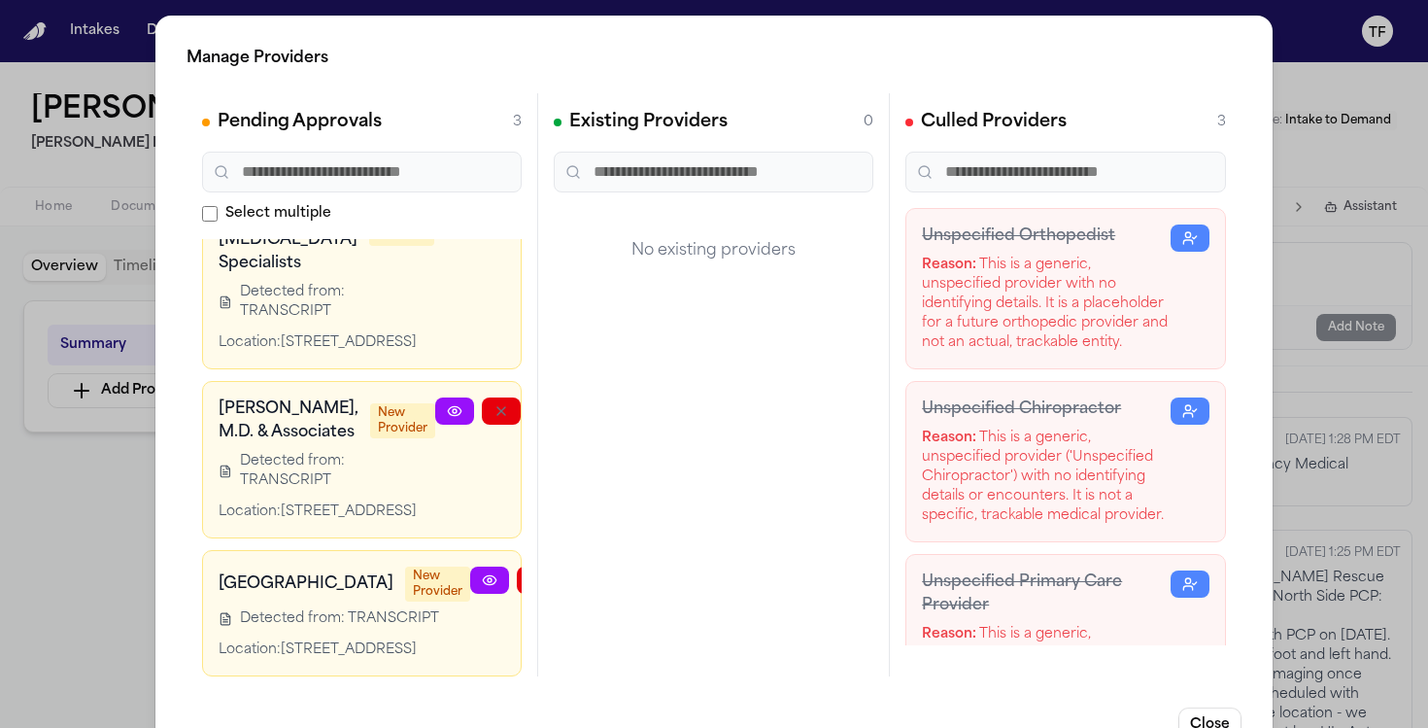
scroll to position [329, 0]
click at [482, 572] on icon at bounding box center [490, 580] width 16 height 16
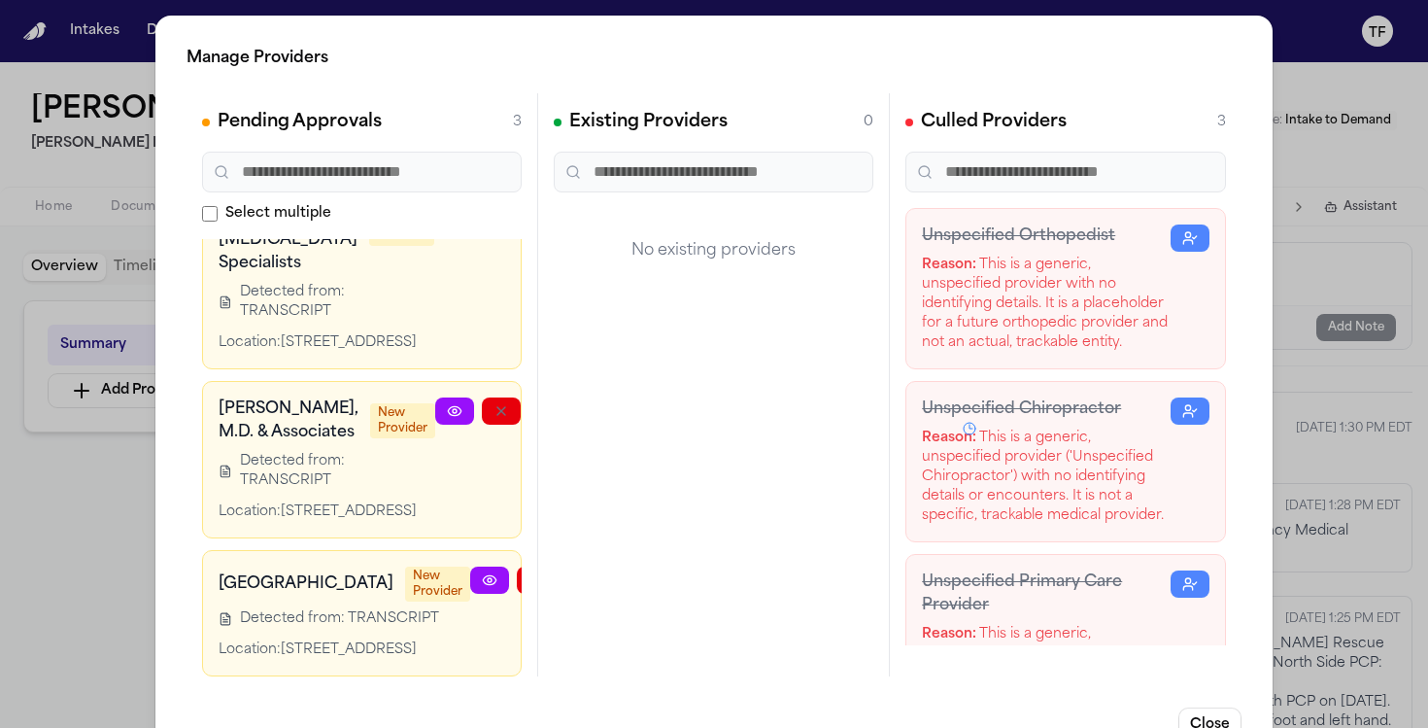
click at [1309, 421] on div "Manage Providers Pending Approvals 3 Select multiple Sports Medicine & [MEDICAL…" at bounding box center [714, 394] width 1428 height 789
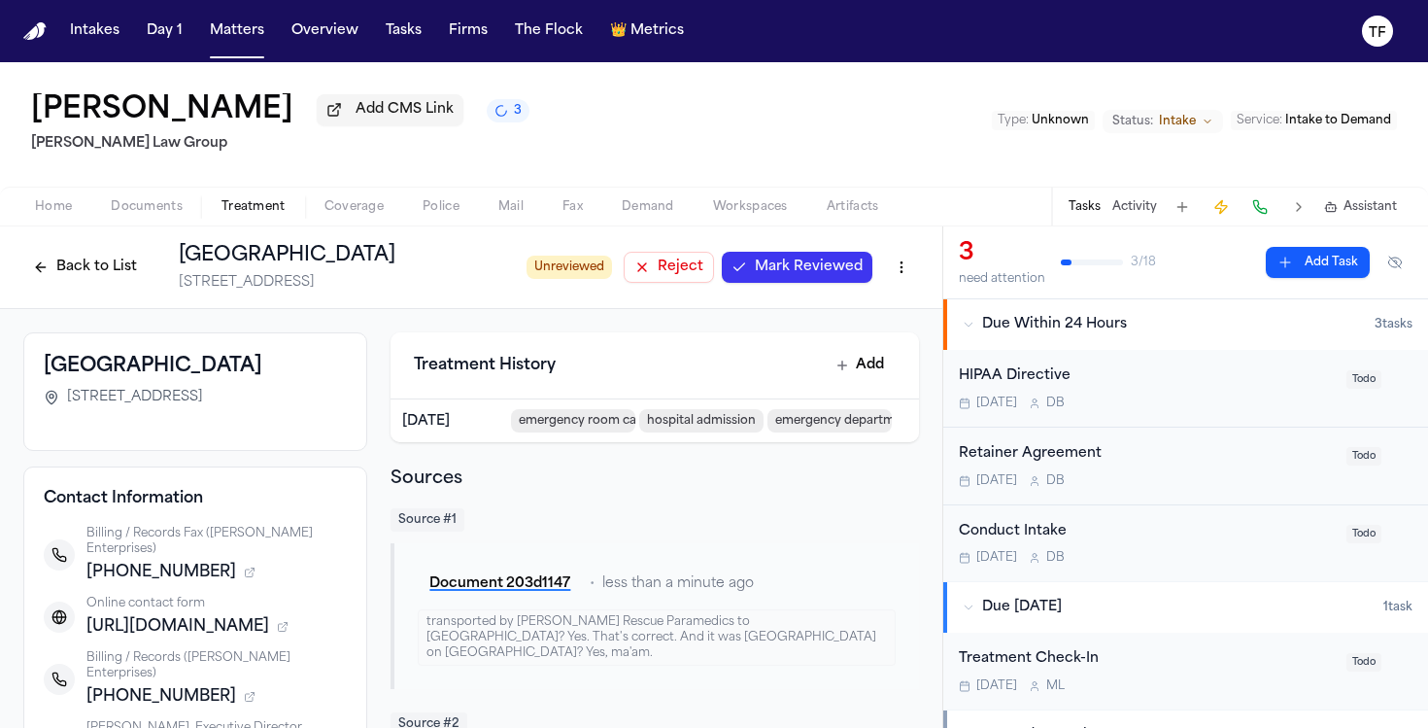
click at [829, 264] on span "Mark Reviewed" at bounding box center [809, 266] width 108 height 19
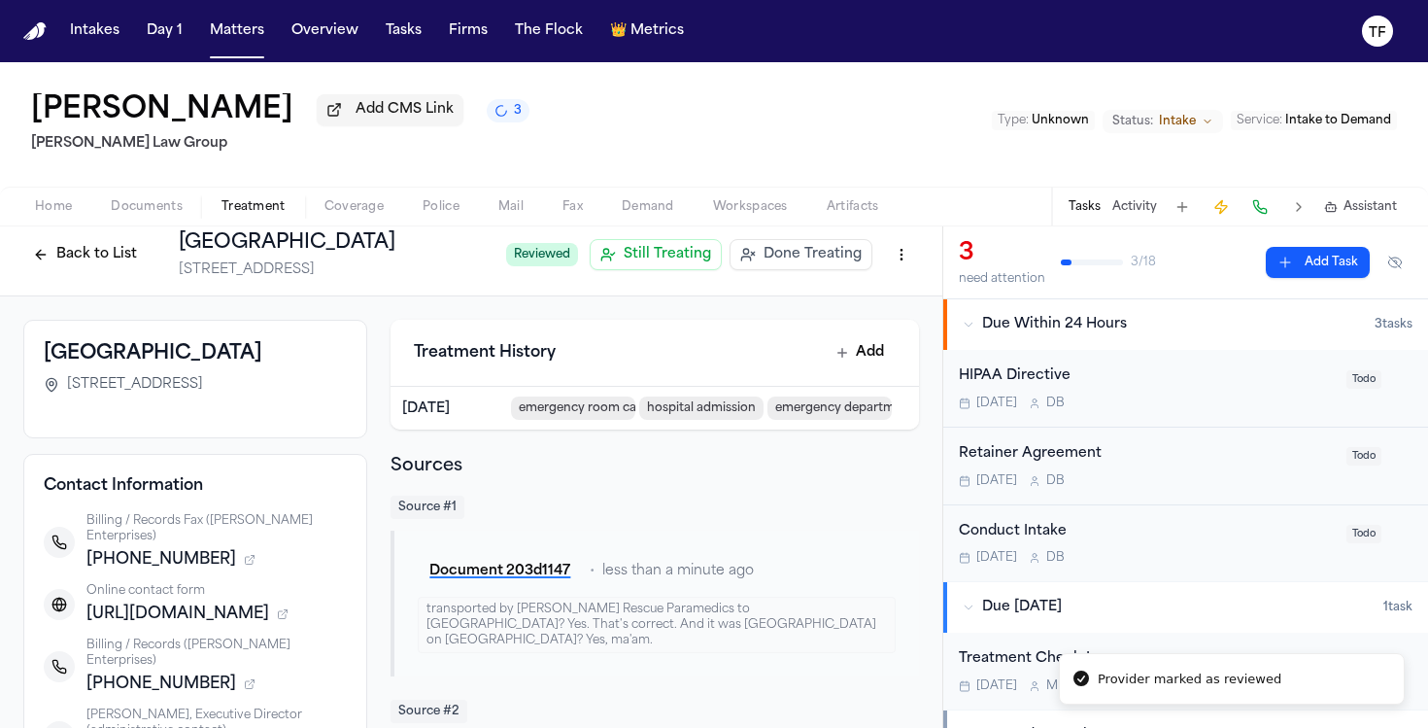
scroll to position [16, 0]
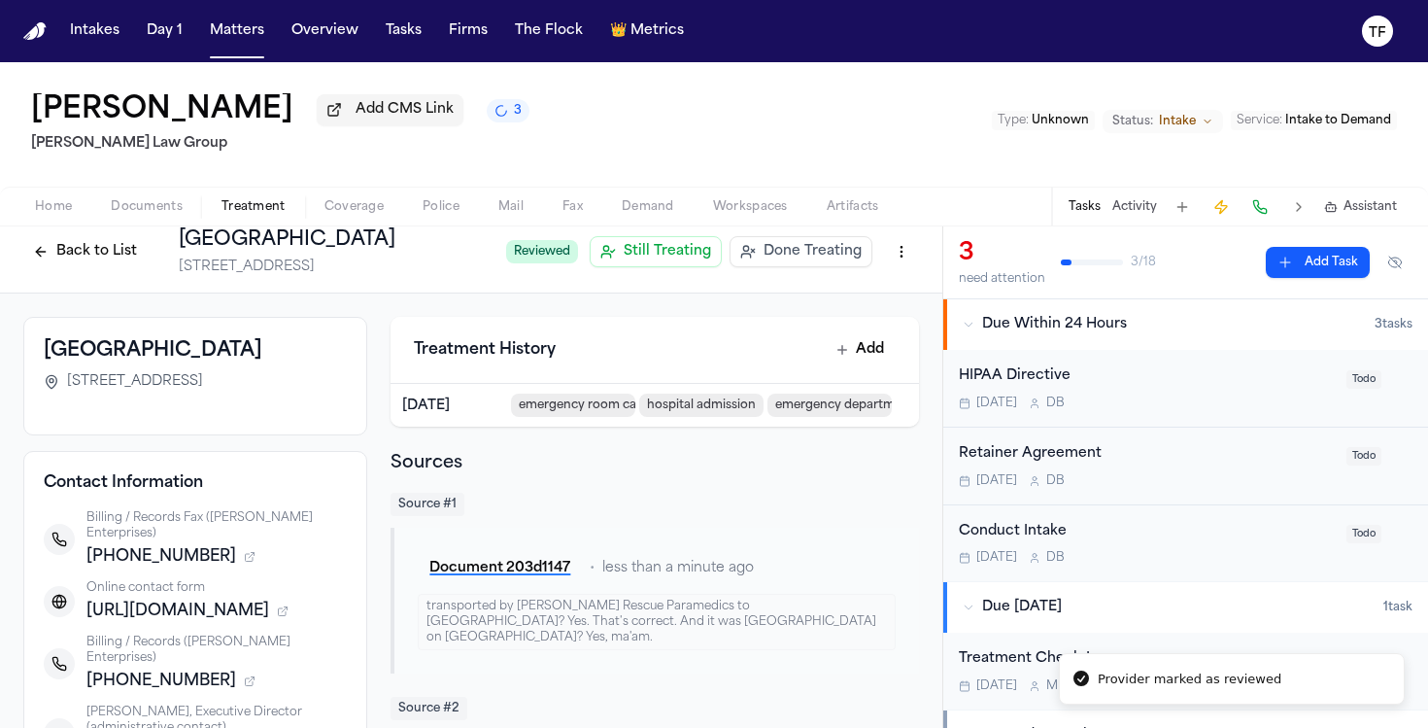
click at [784, 255] on span "Done Treating" at bounding box center [813, 251] width 98 height 19
click at [1081, 212] on button "Tasks" at bounding box center [1085, 207] width 32 height 16
click at [1088, 222] on div "Tasks Activity Assistant" at bounding box center [1231, 206] width 361 height 38
click at [1116, 212] on button "Activity" at bounding box center [1134, 207] width 45 height 16
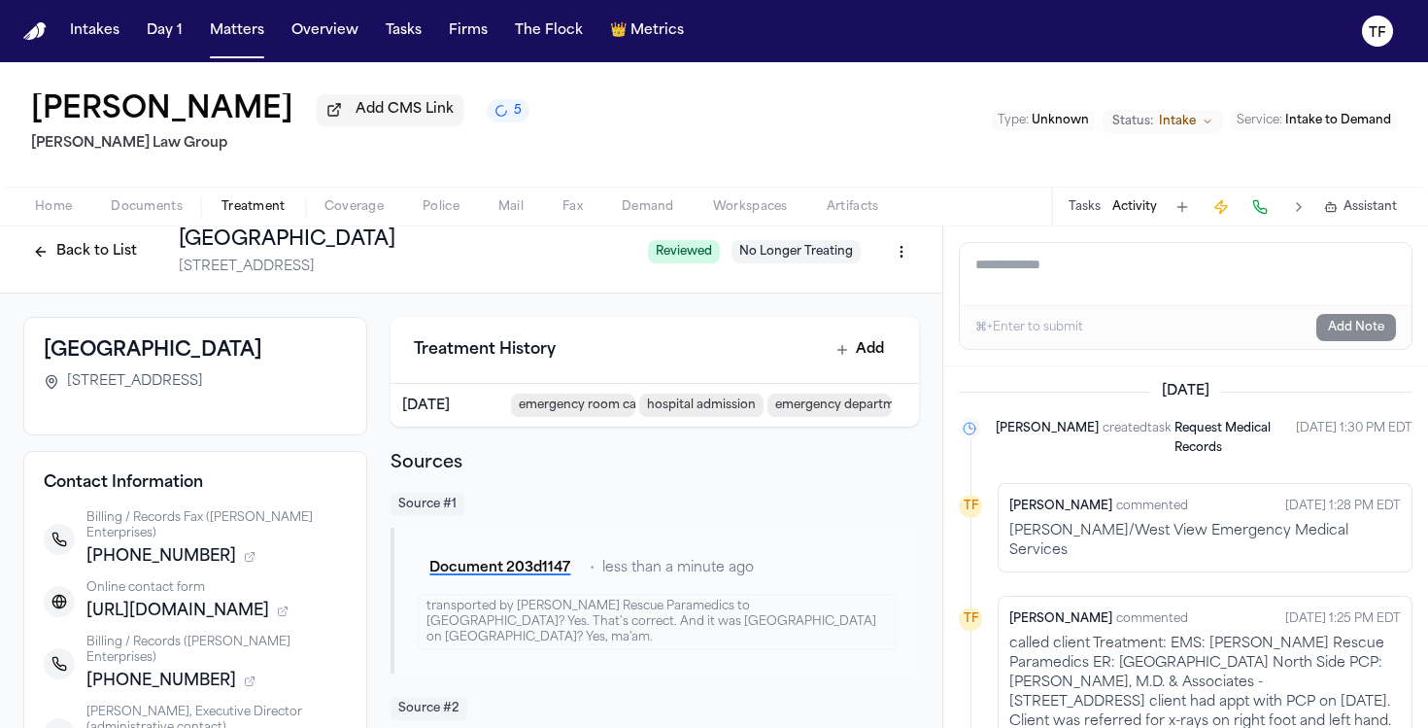
click at [1117, 215] on button "Activity" at bounding box center [1134, 207] width 45 height 16
click at [1095, 213] on button "Tasks" at bounding box center [1085, 207] width 32 height 16
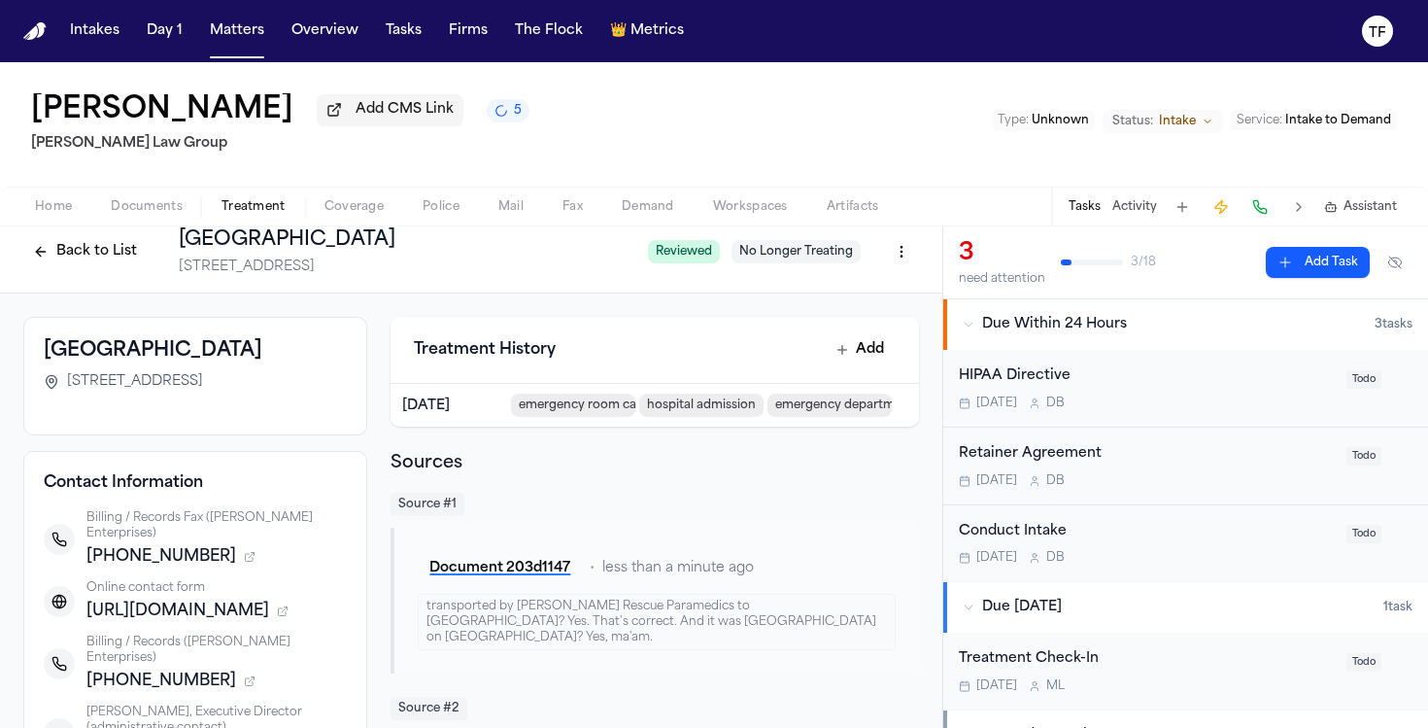
click at [1287, 274] on button "Add Task" at bounding box center [1318, 262] width 104 height 31
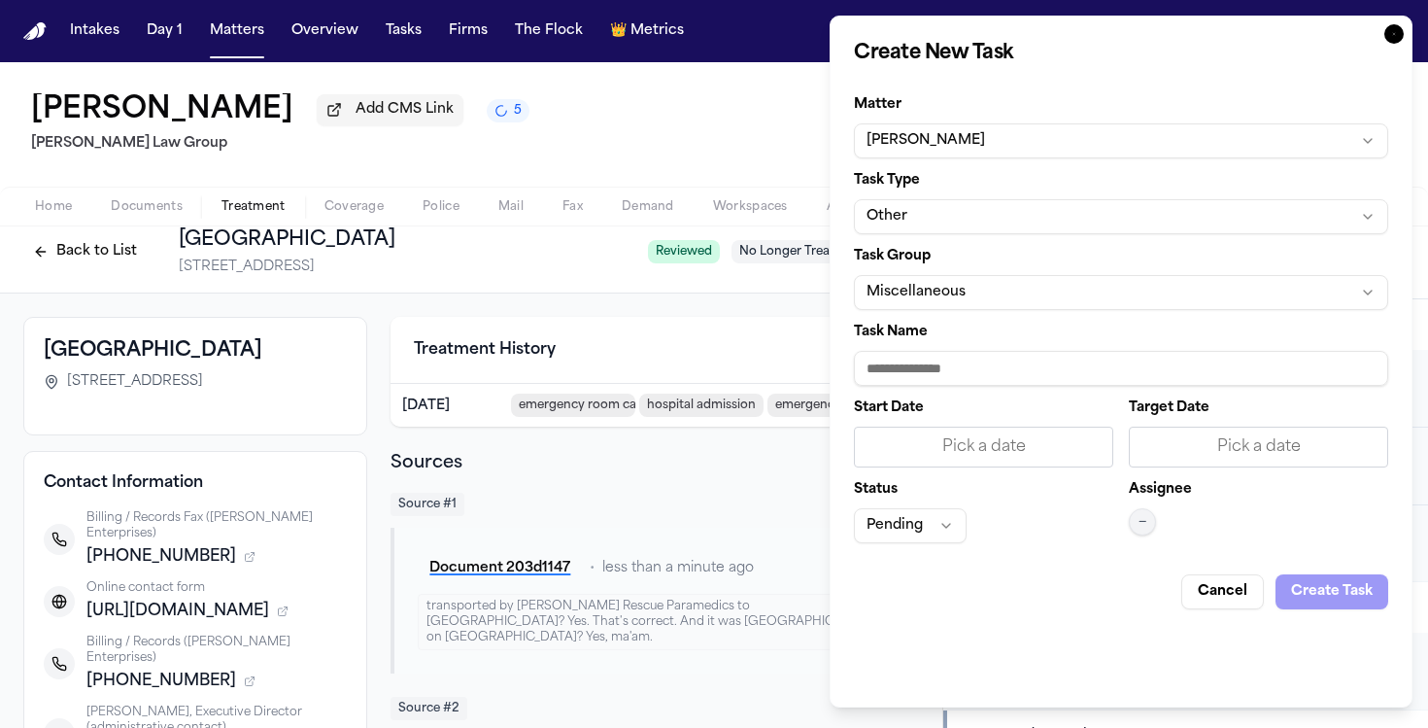
click at [944, 205] on button "Other" at bounding box center [1121, 216] width 534 height 35
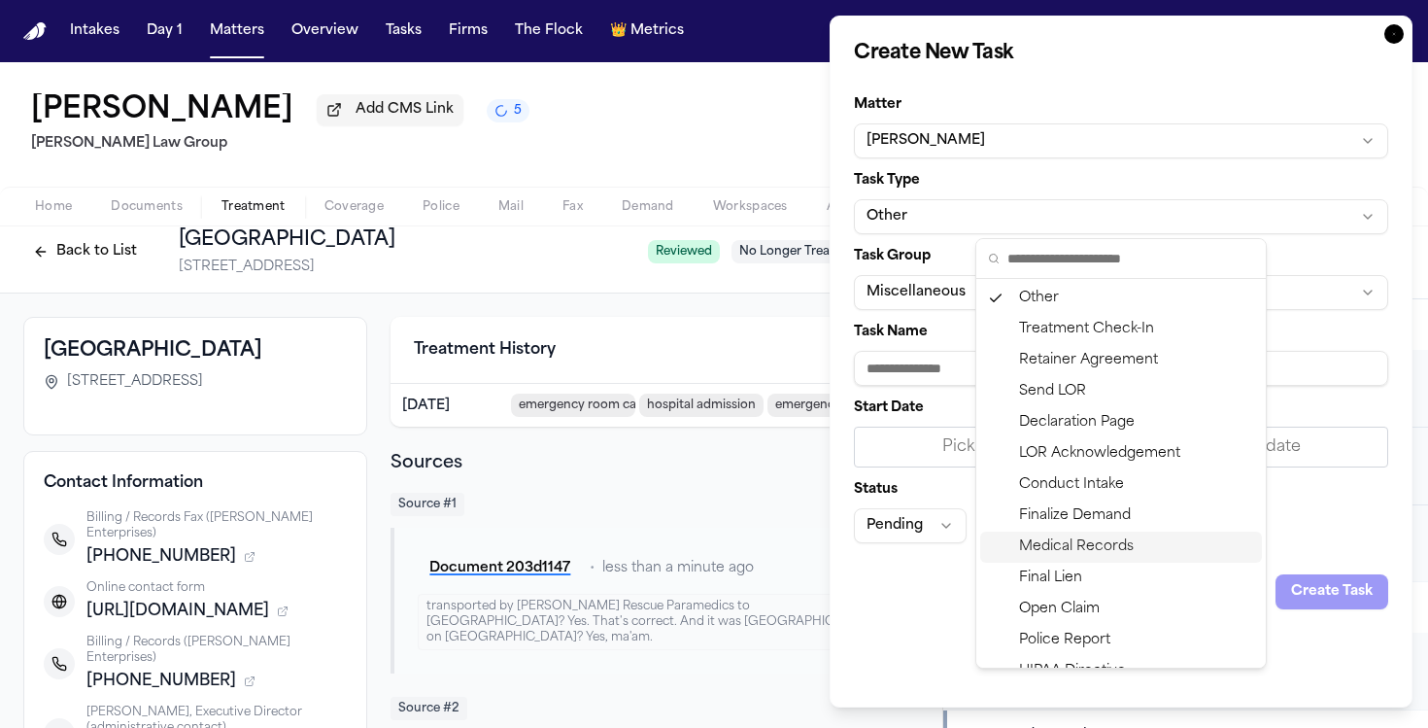
click at [1113, 540] on div "Medical Records" at bounding box center [1121, 546] width 282 height 31
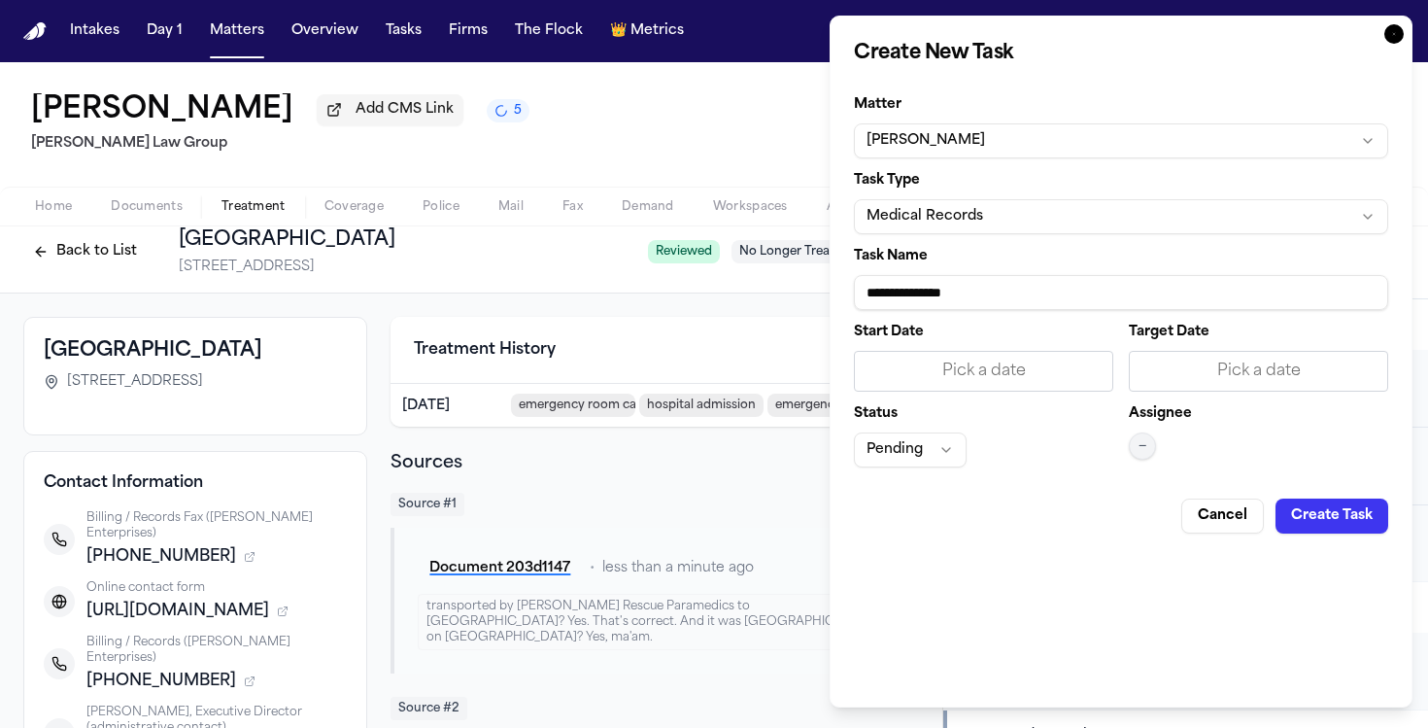
click at [932, 289] on input "**********" at bounding box center [1121, 292] width 534 height 35
paste input "**********"
type input "**********"
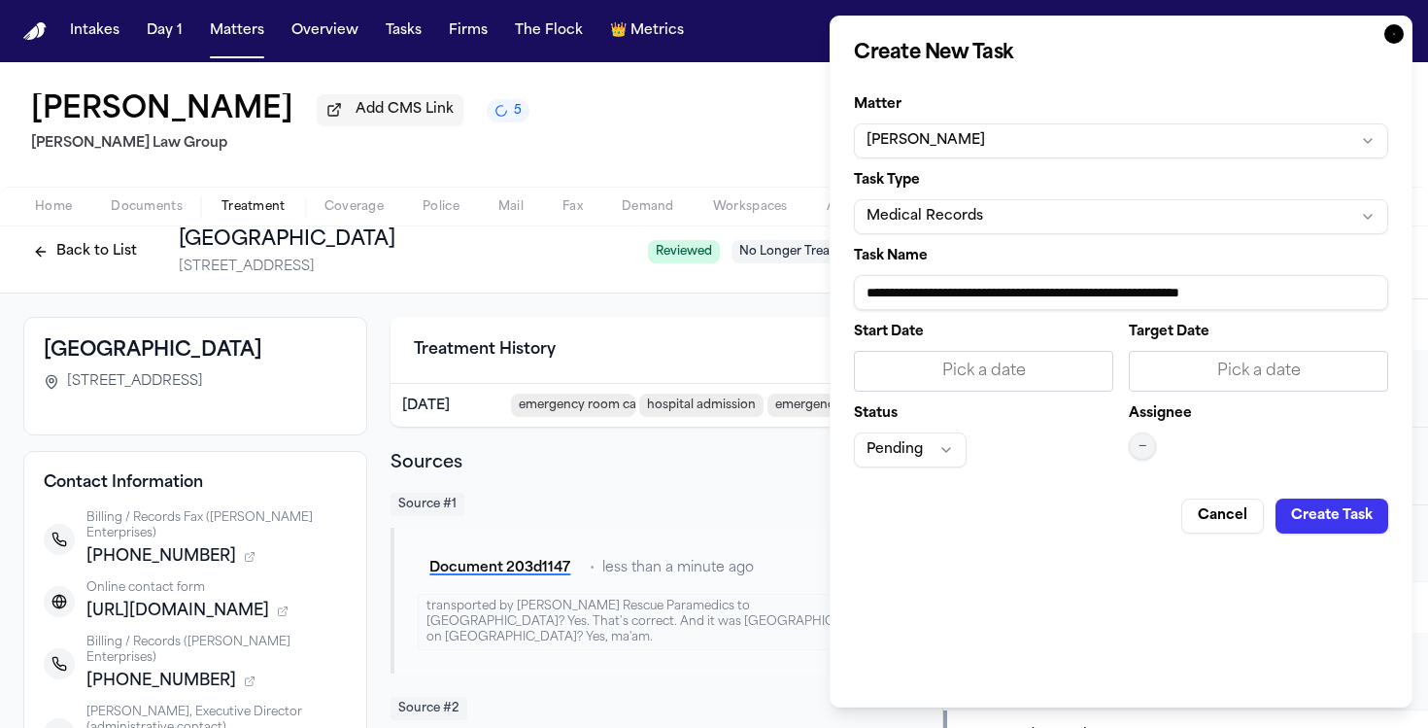
click at [1005, 361] on div "Pick a date" at bounding box center [983, 370] width 234 height 23
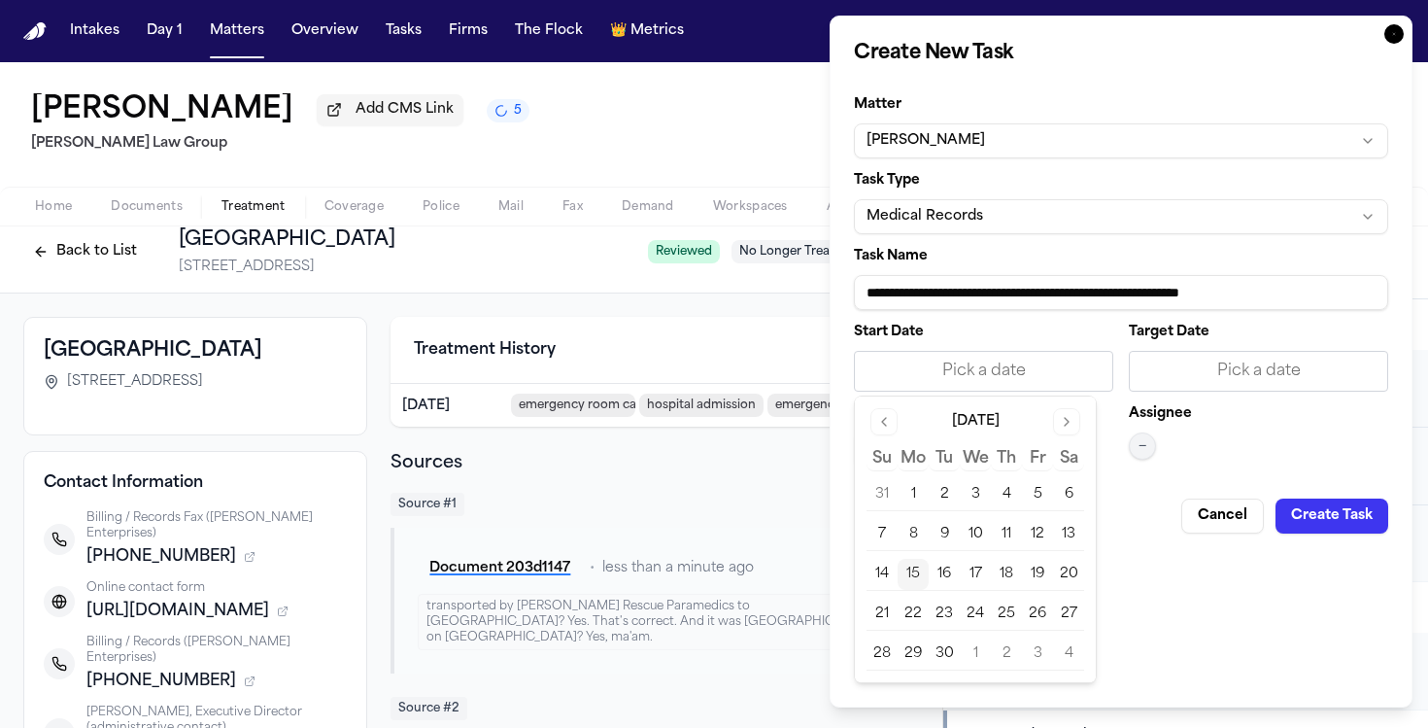
click at [916, 593] on tbody "31 1 2 3 4 5 6 7 8 9 10 11 12 13 14 15 16 17 18 19 20 21 22 23 24 25 26 27 28 2…" at bounding box center [975, 570] width 218 height 199
click at [916, 589] on button "15" at bounding box center [913, 574] width 31 height 31
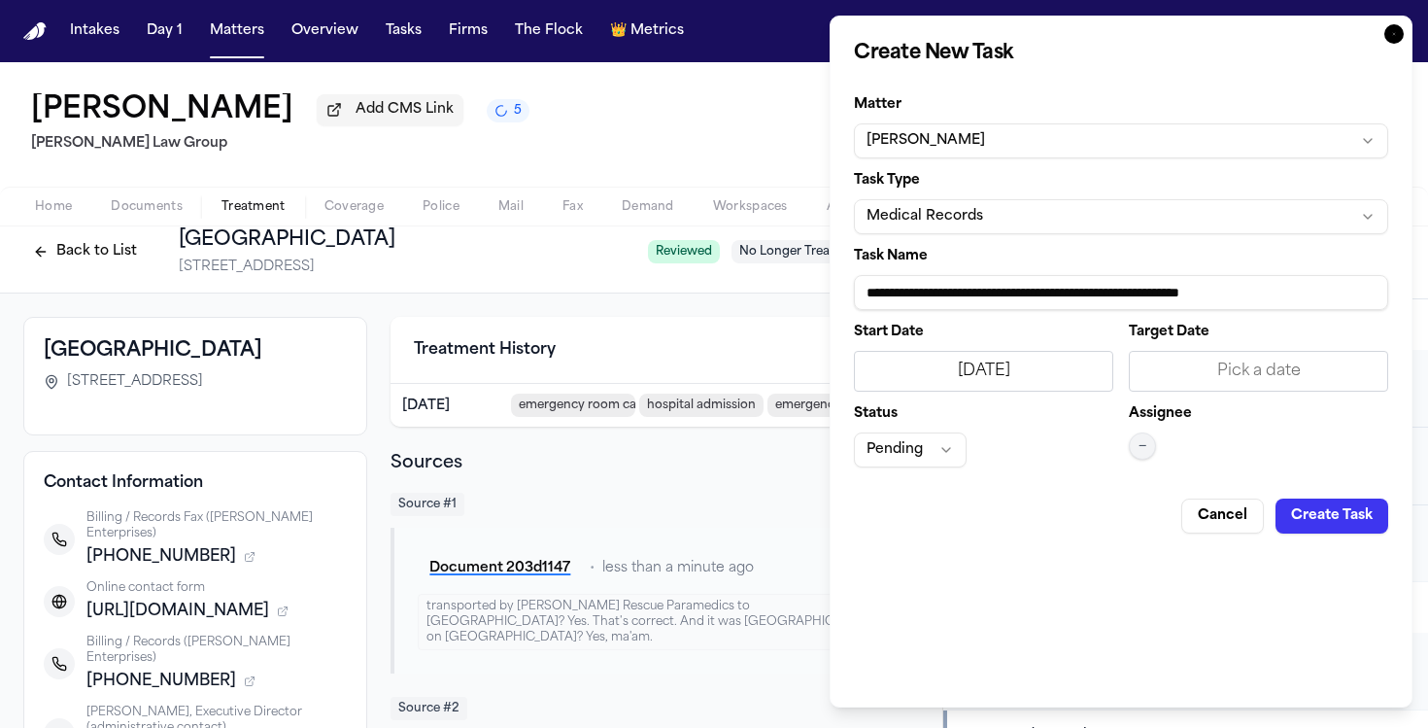
click at [1145, 442] on span "—" at bounding box center [1142, 446] width 8 height 16
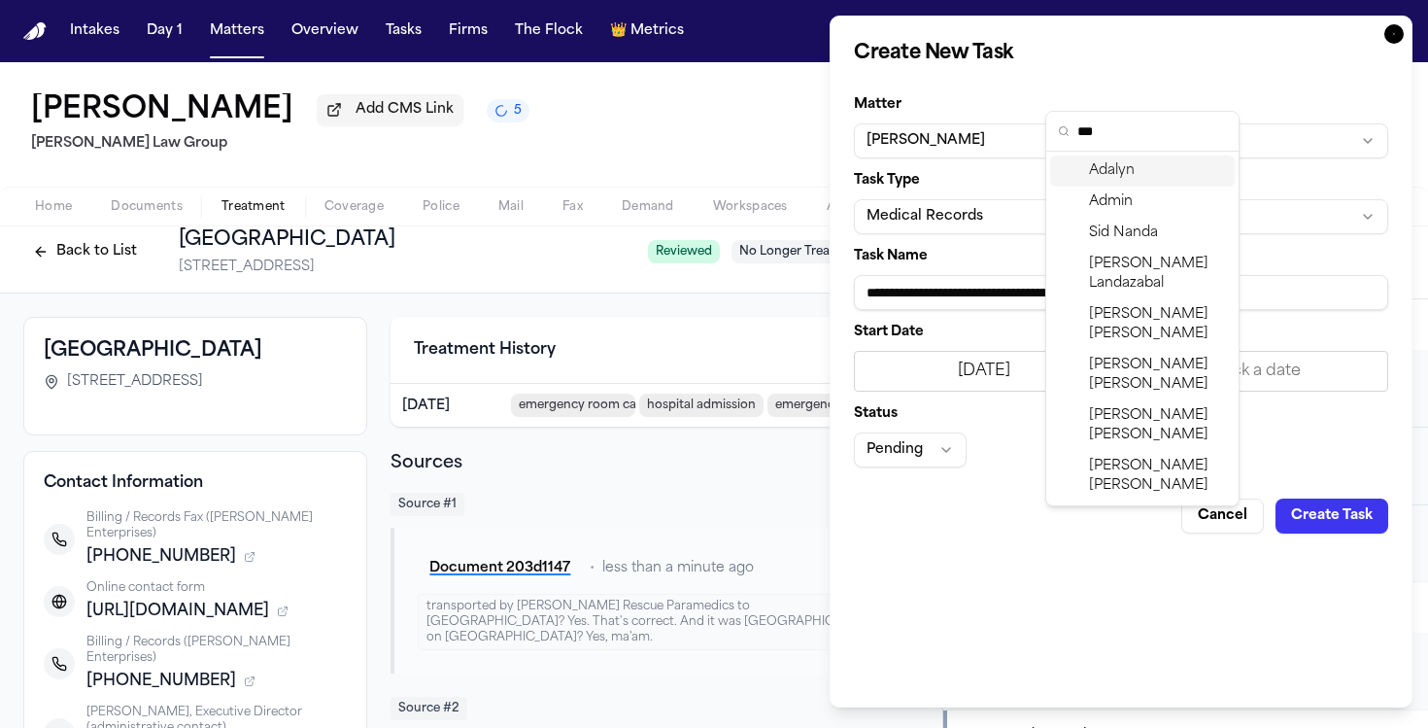
scroll to position [0, 0]
type input "***"
click at [1164, 177] on div "Adalyn" at bounding box center [1142, 170] width 185 height 31
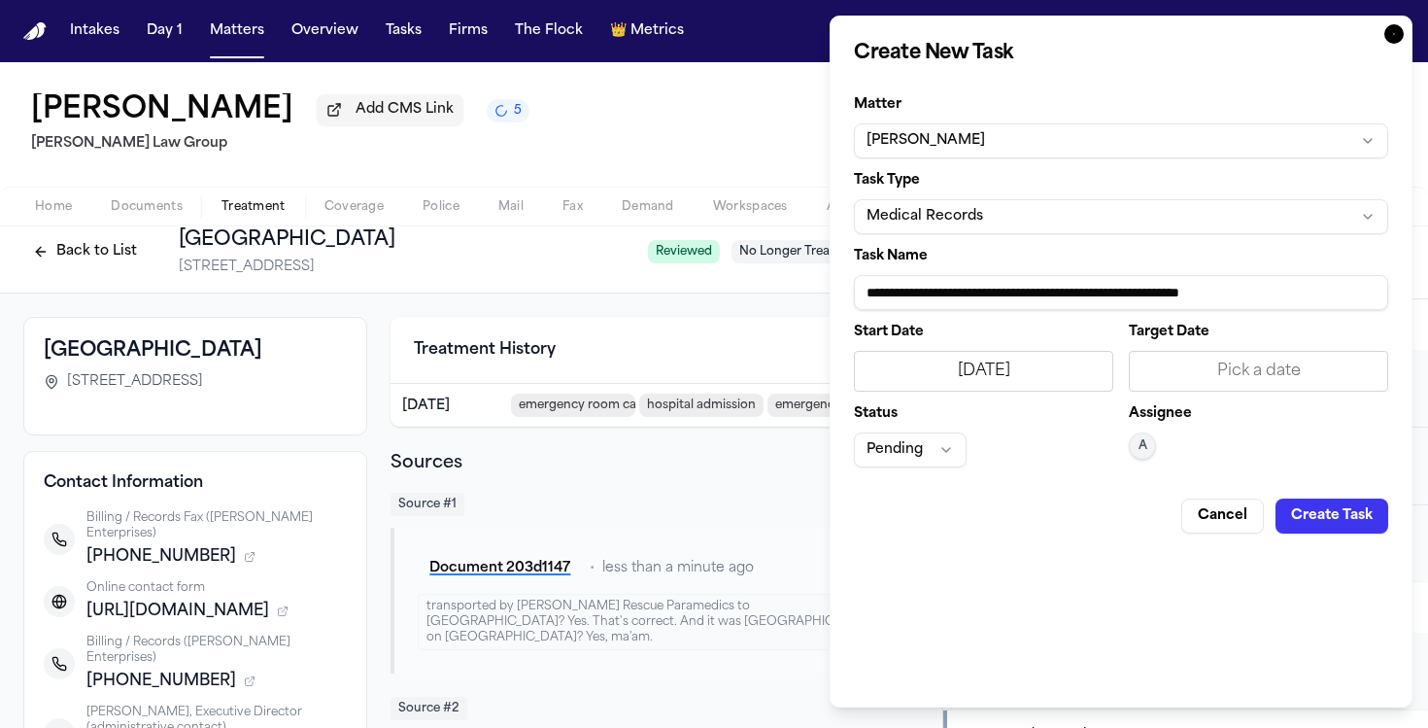
click at [1324, 517] on button "Create Task" at bounding box center [1331, 515] width 113 height 35
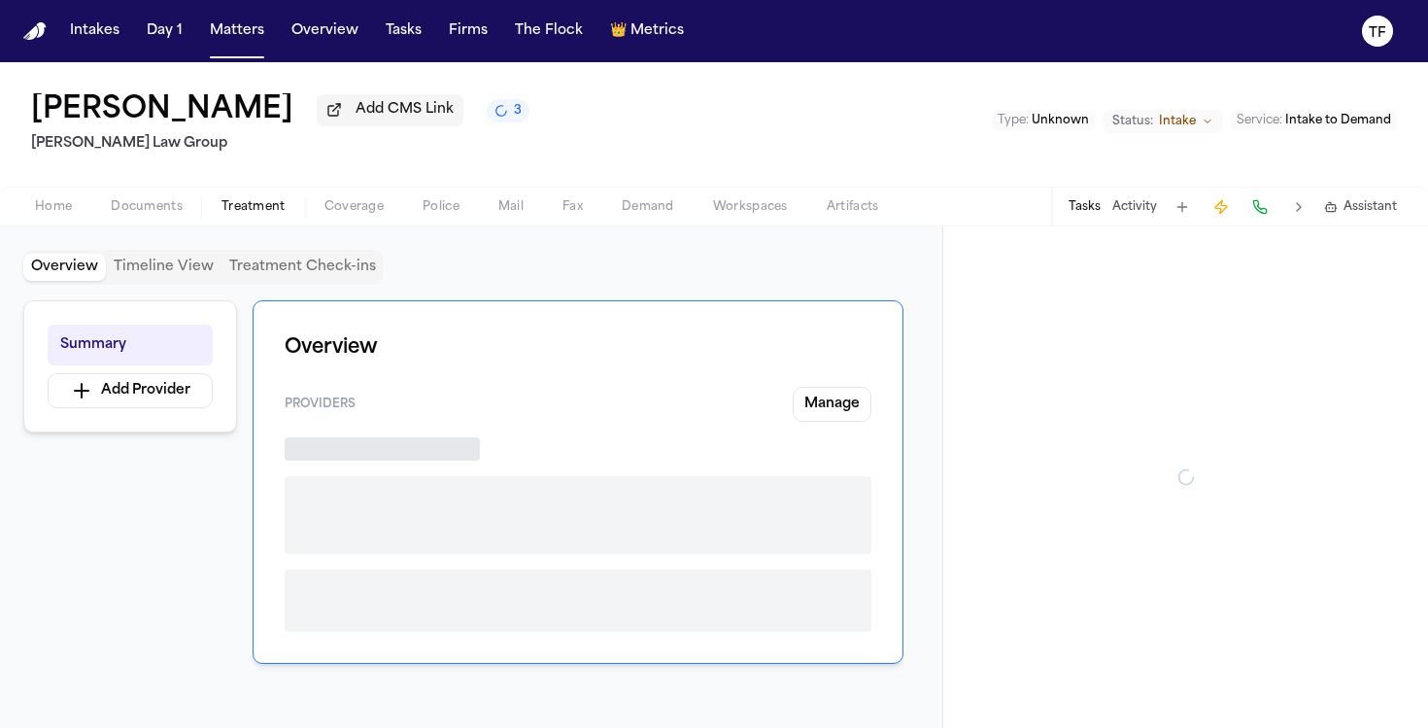
click at [266, 211] on span "Treatment" at bounding box center [253, 207] width 64 height 16
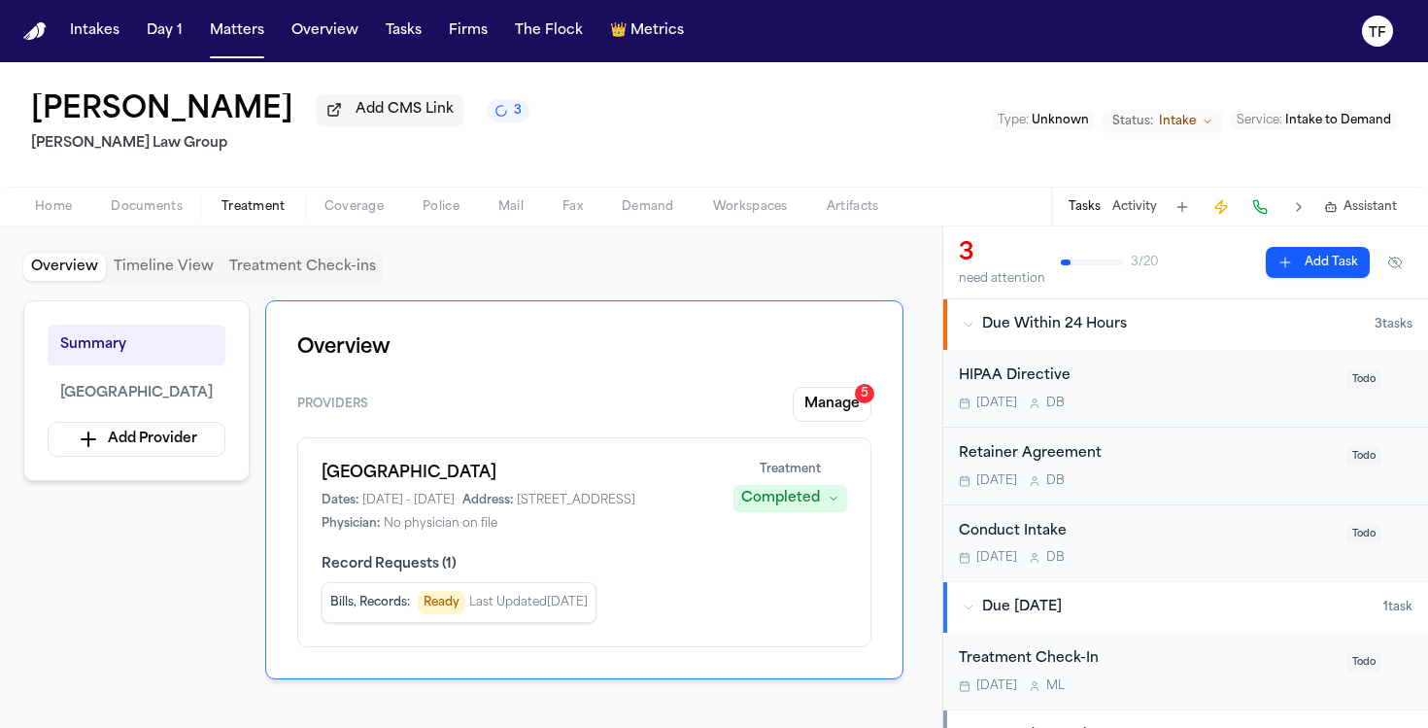
click at [829, 406] on button "Manage 5" at bounding box center [832, 404] width 79 height 35
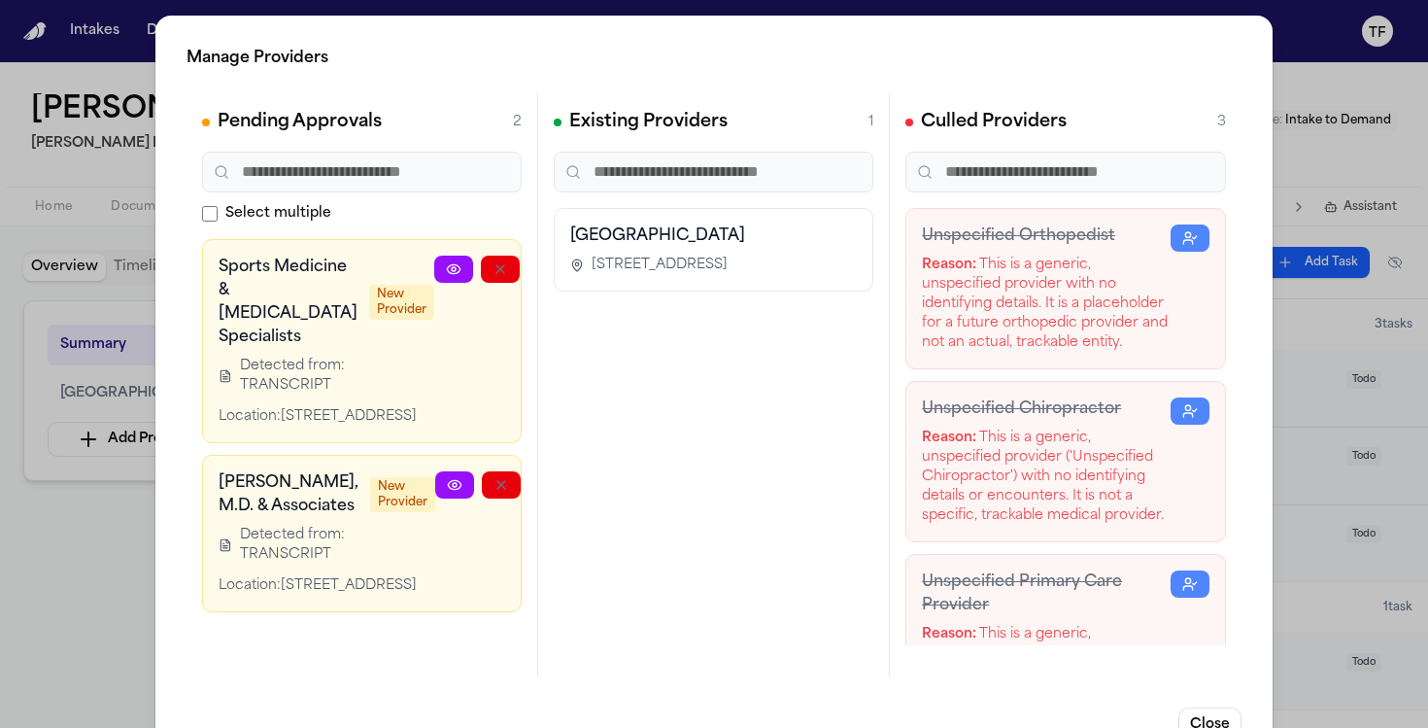
click at [52, 531] on div "Manage Providers Pending Approvals 2 Select multiple Sports Medicine & Joint Re…" at bounding box center [714, 394] width 1428 height 789
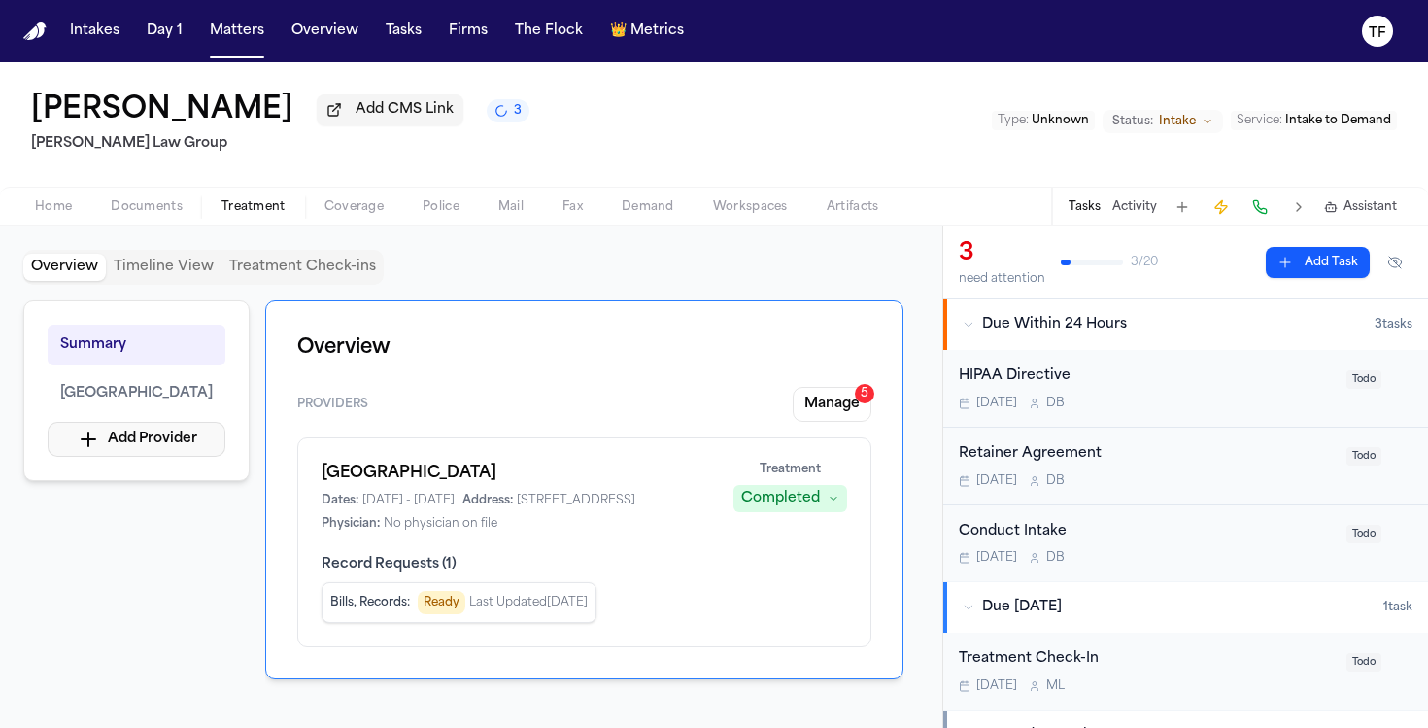
click at [131, 444] on button "Add Provider" at bounding box center [137, 439] width 178 height 35
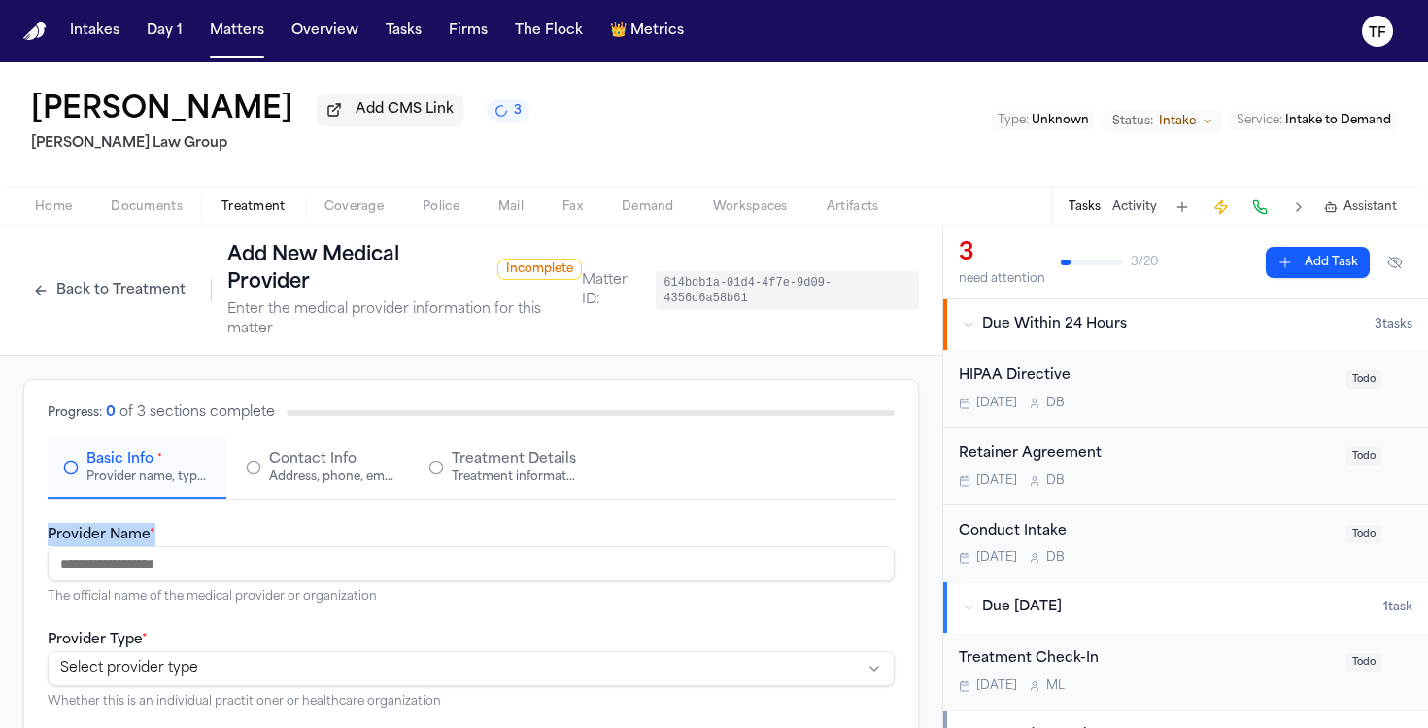
click at [273, 557] on div "Provider Name * The official name of the medical provider or organization" at bounding box center [471, 564] width 847 height 82
click at [273, 557] on input "Provider Name *" at bounding box center [471, 563] width 847 height 35
paste input "**********"
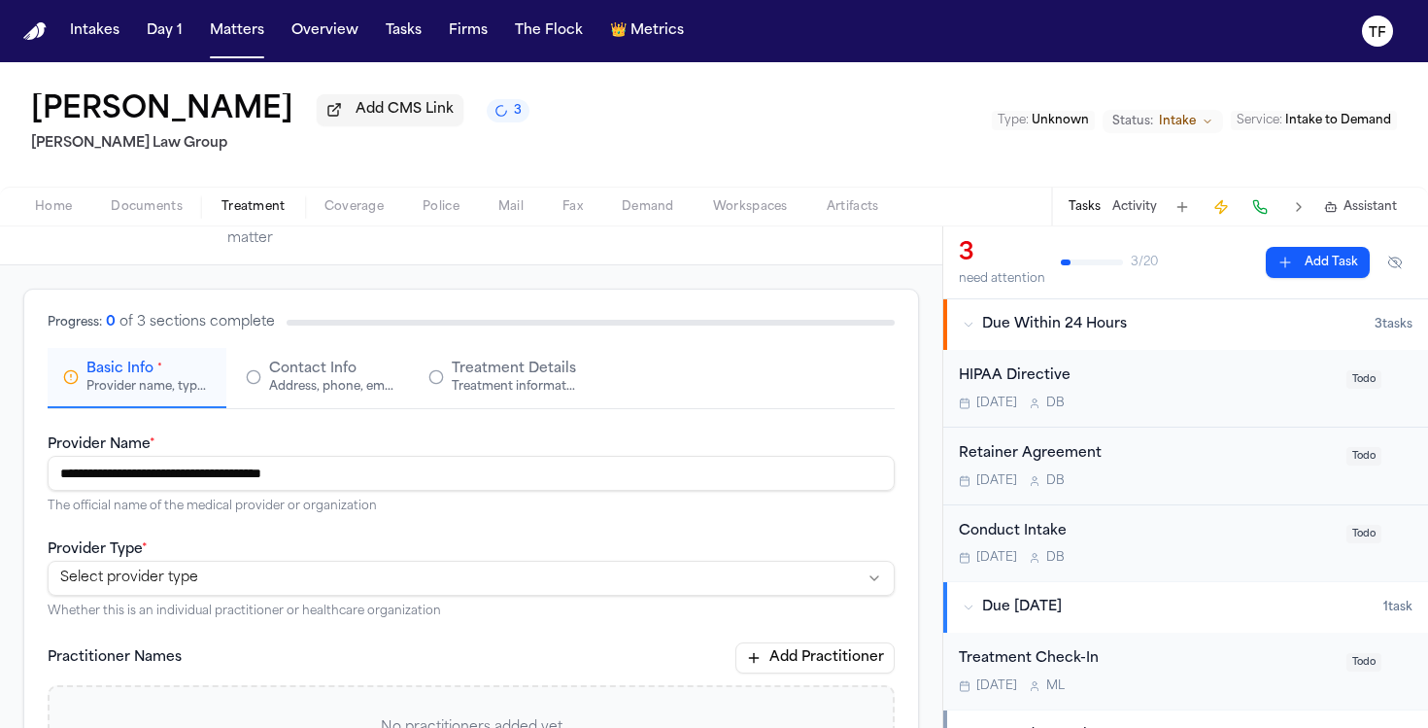
scroll to position [198, 0]
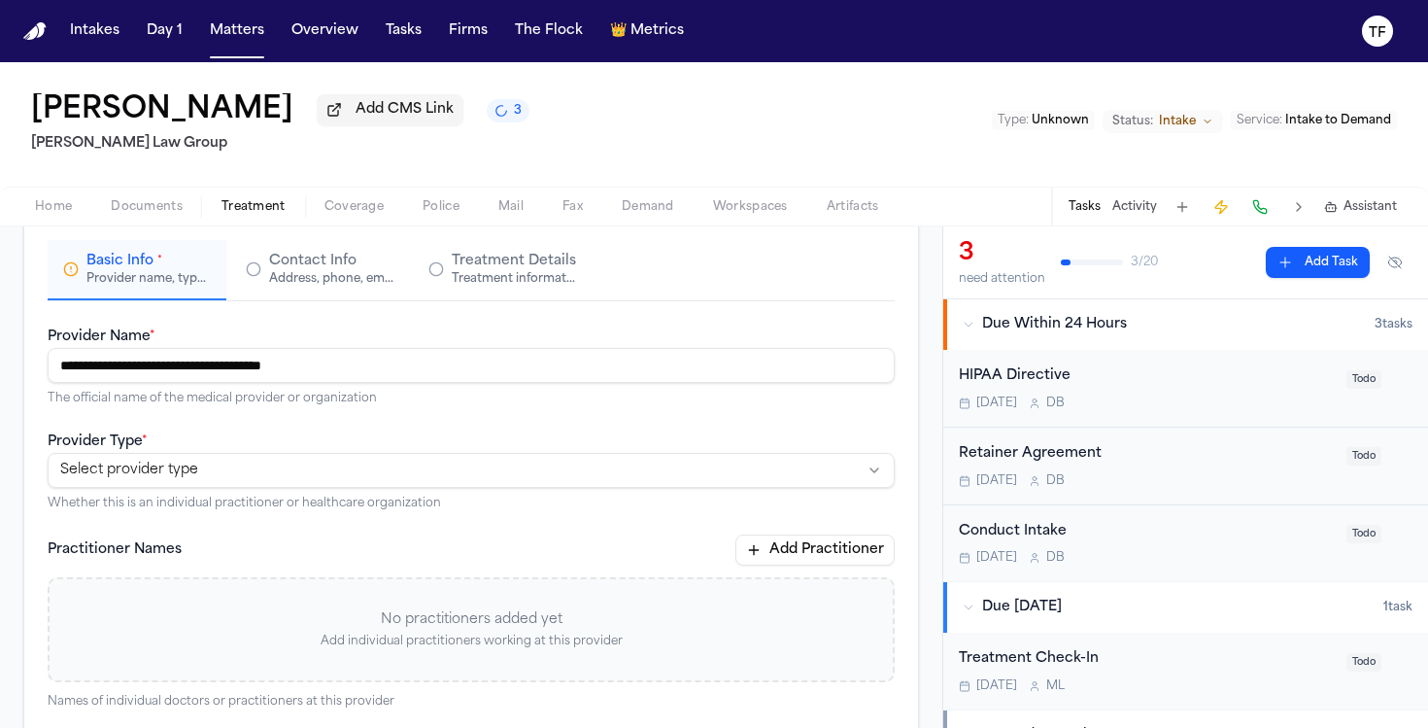
type input "**********"
click at [275, 484] on html "**********" at bounding box center [714, 364] width 1428 height 728
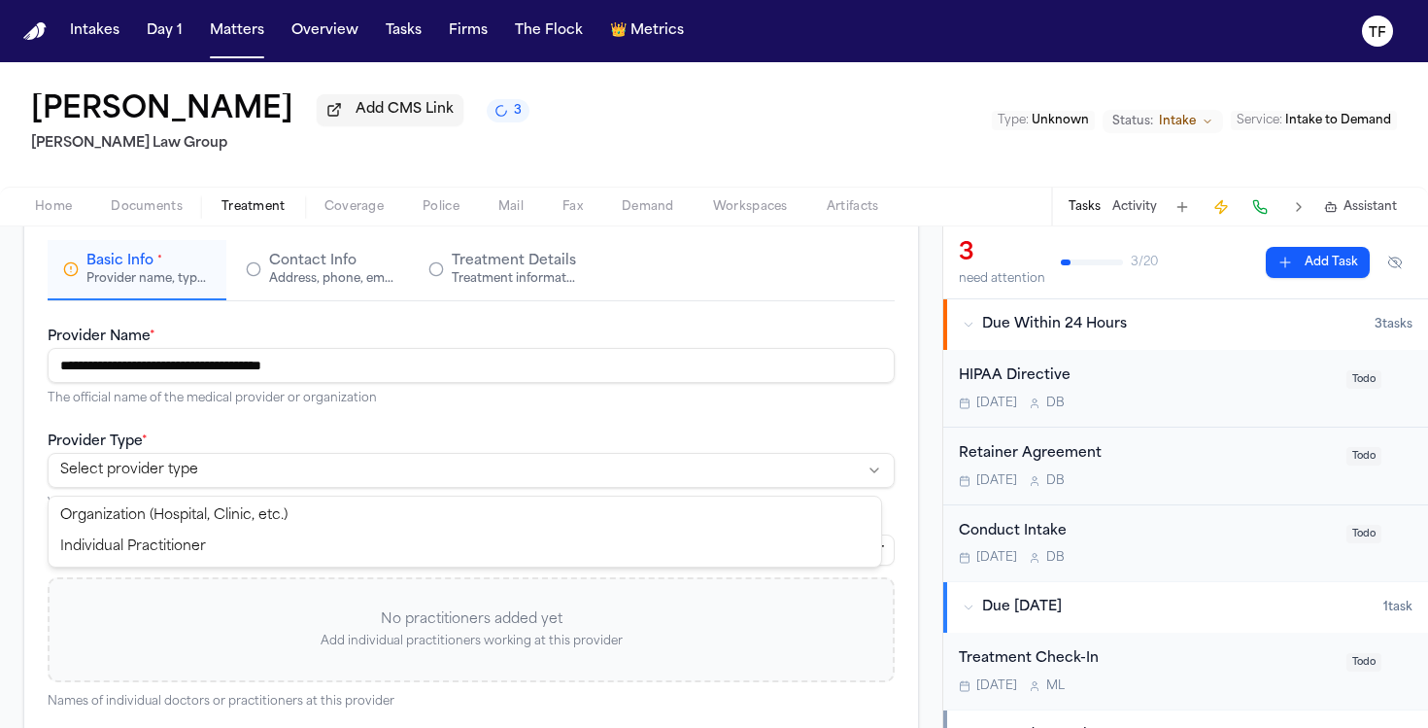
select select "**********"
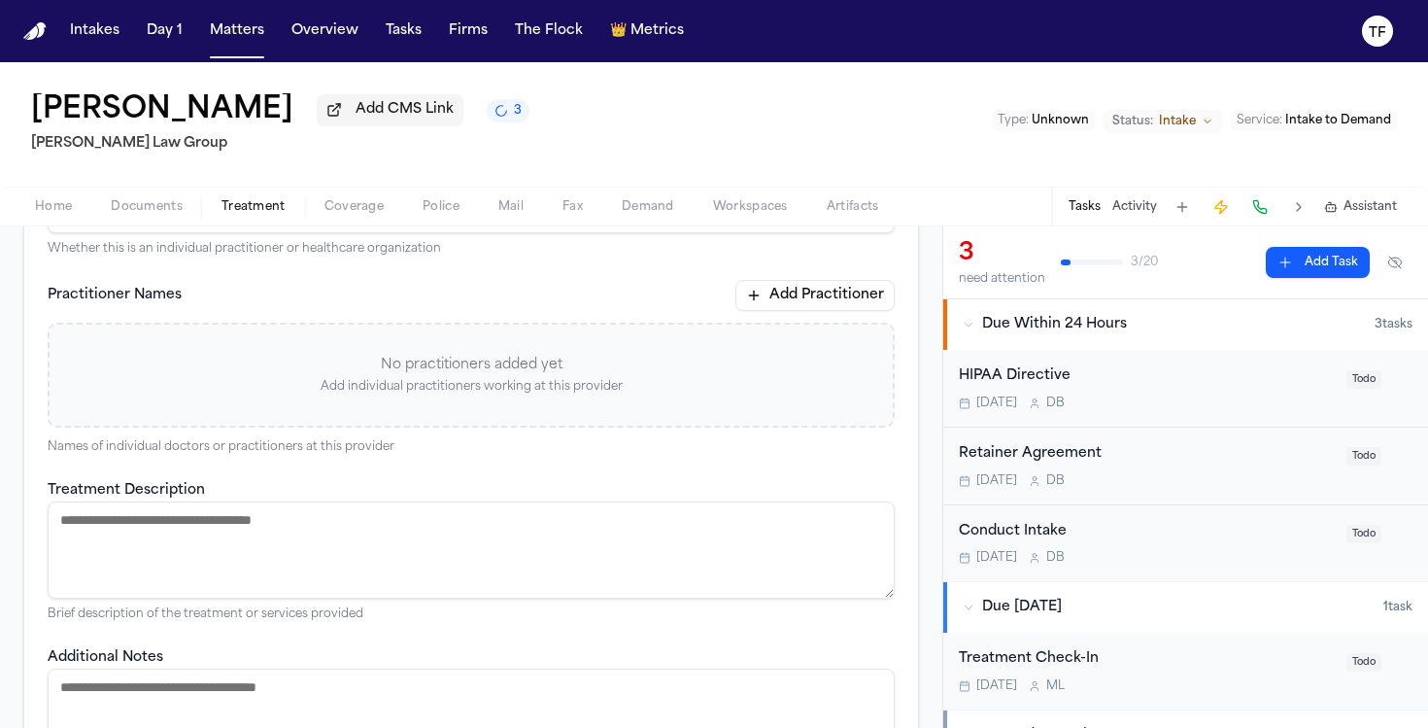
scroll to position [628, 0]
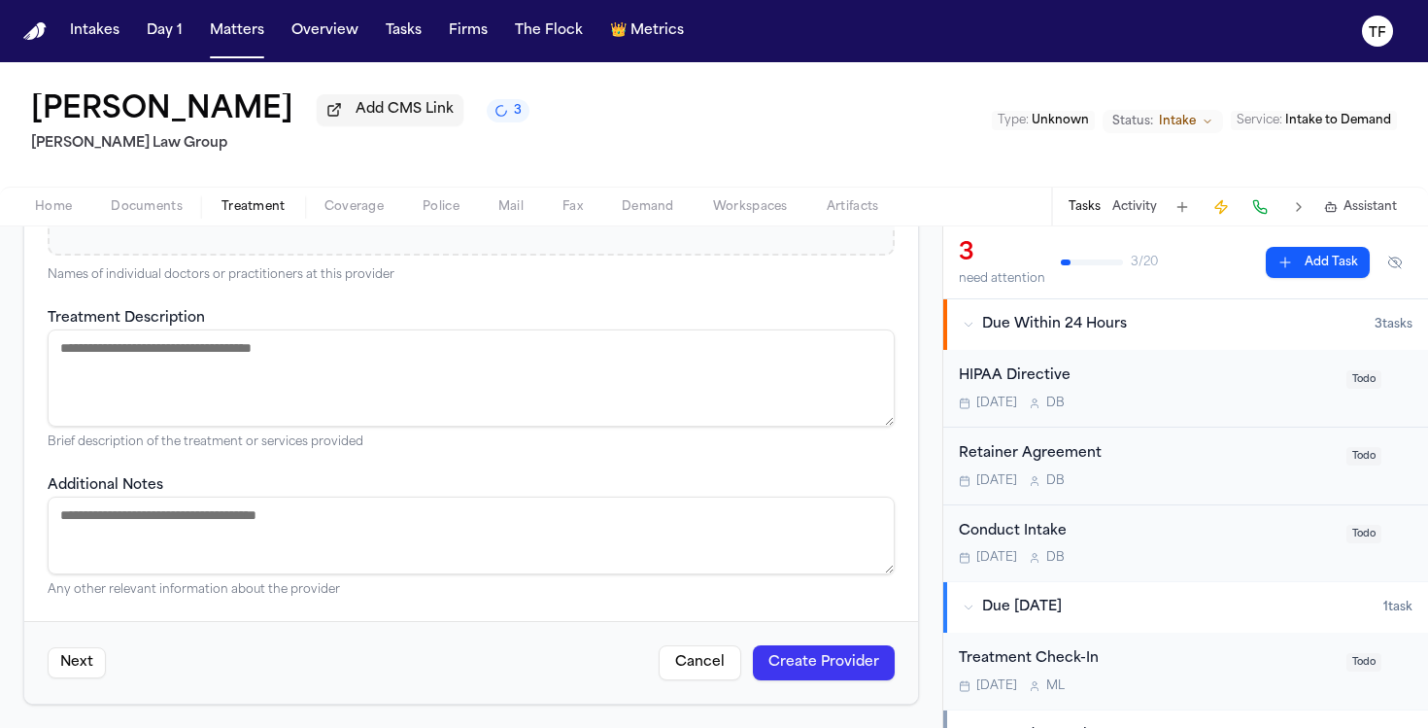
click at [295, 382] on textarea "Treatment Description" at bounding box center [471, 377] width 847 height 97
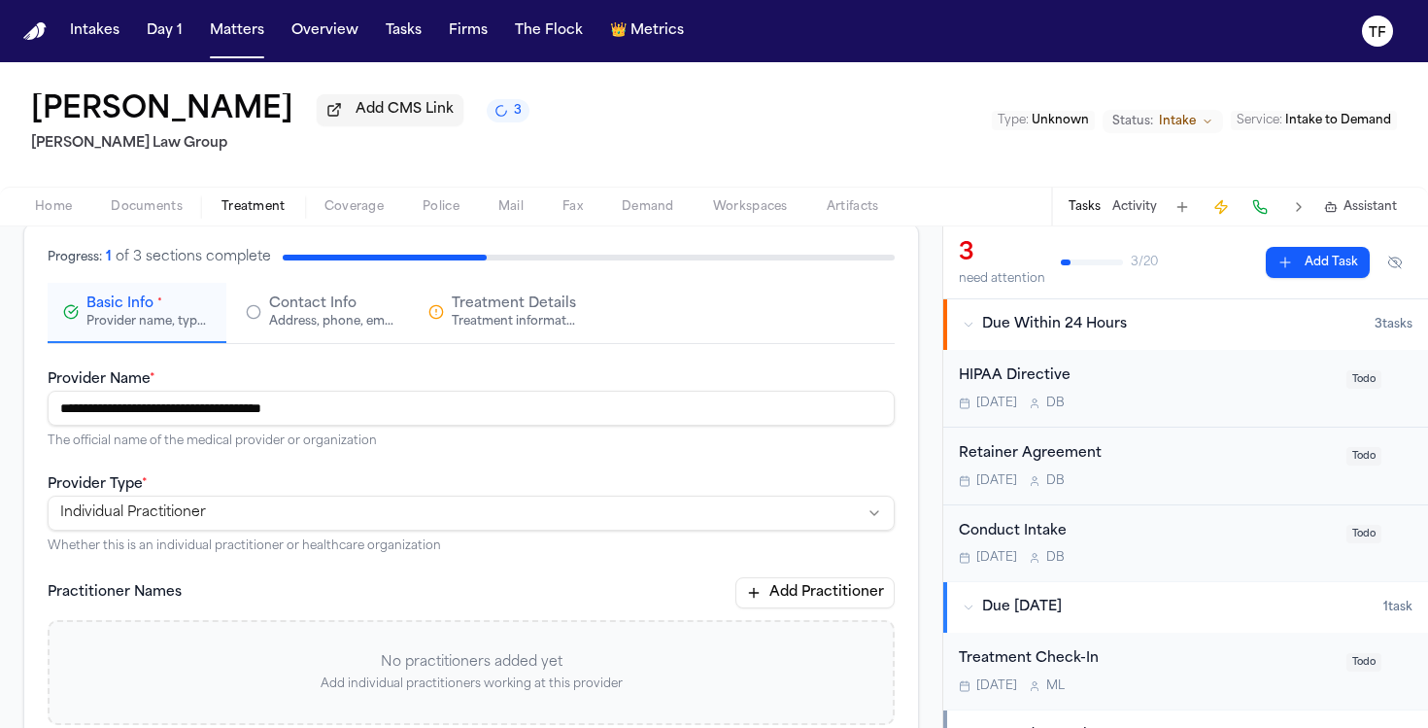
scroll to position [97, 0]
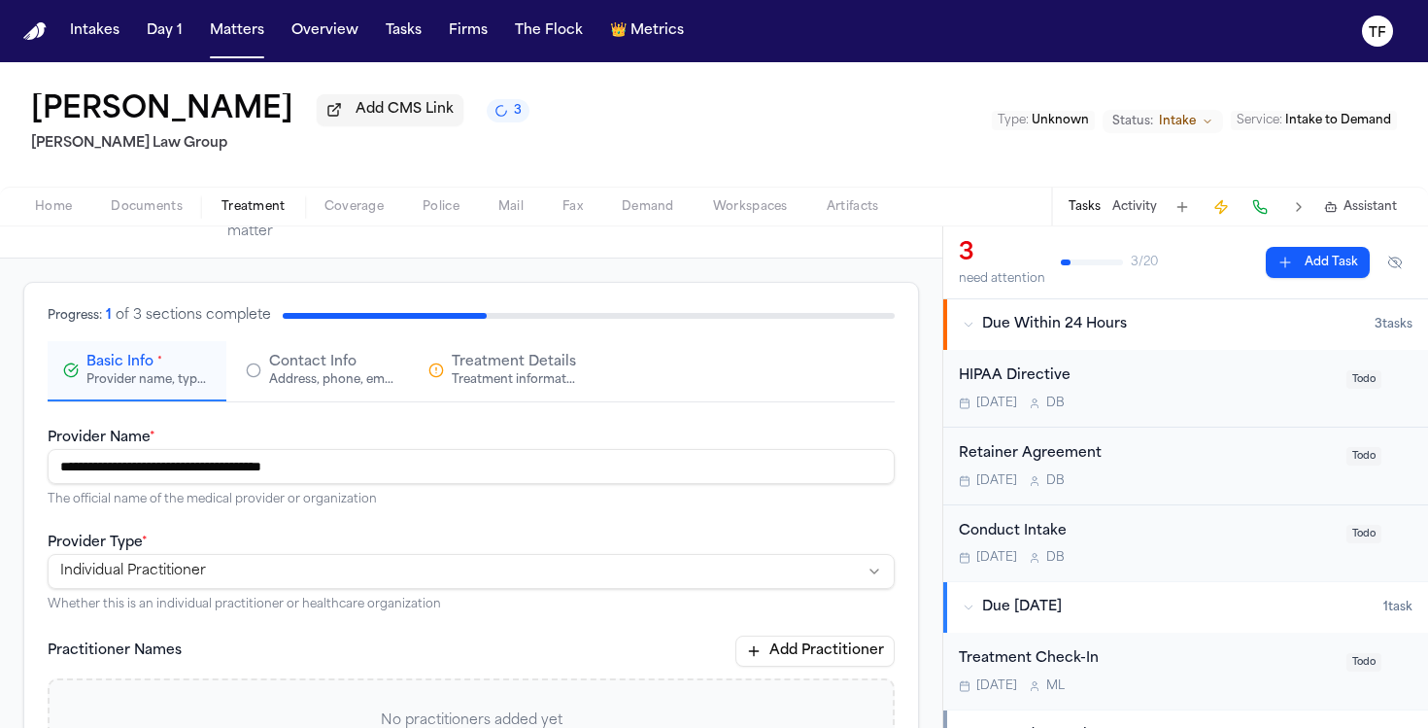
type textarea "**********"
click at [239, 369] on button "Contact Info Address, phone, email, and other contact details" at bounding box center [319, 371] width 179 height 60
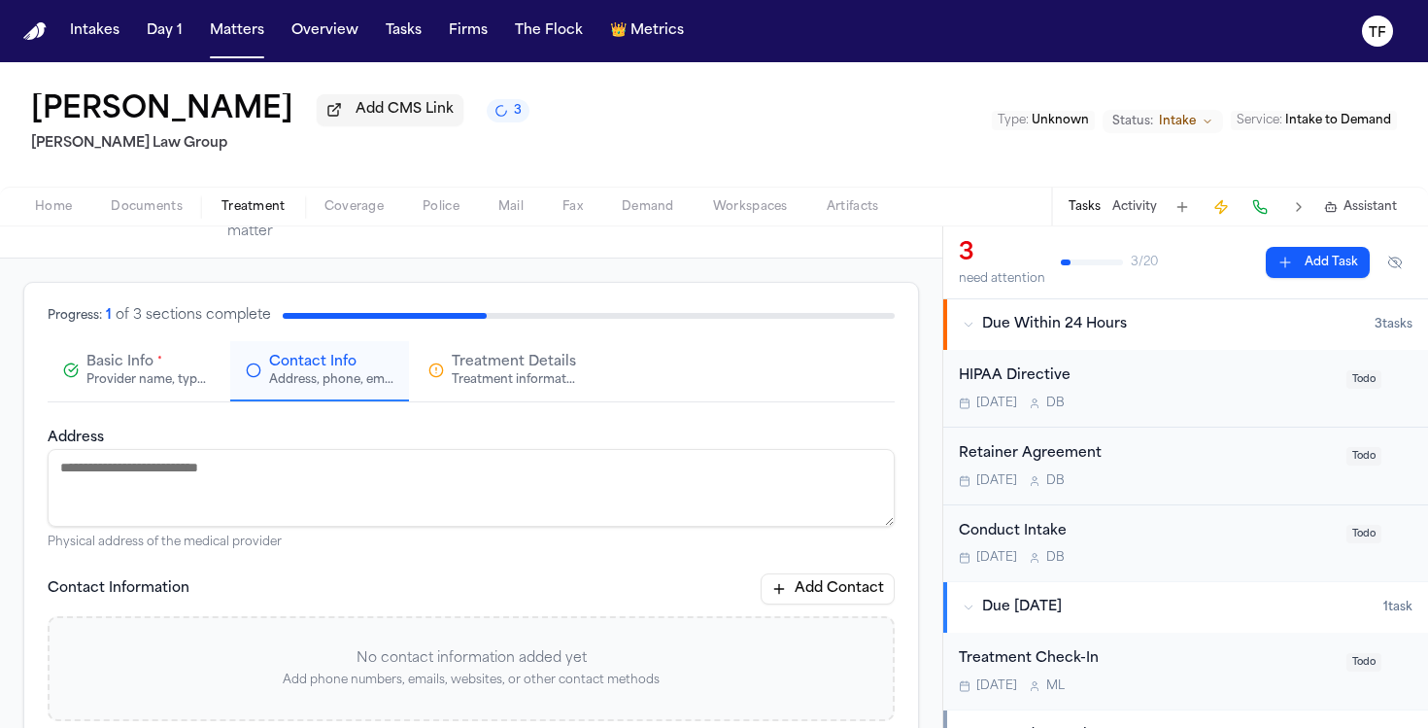
click at [329, 471] on textarea "Address" at bounding box center [471, 488] width 847 height 78
paste textarea "**********"
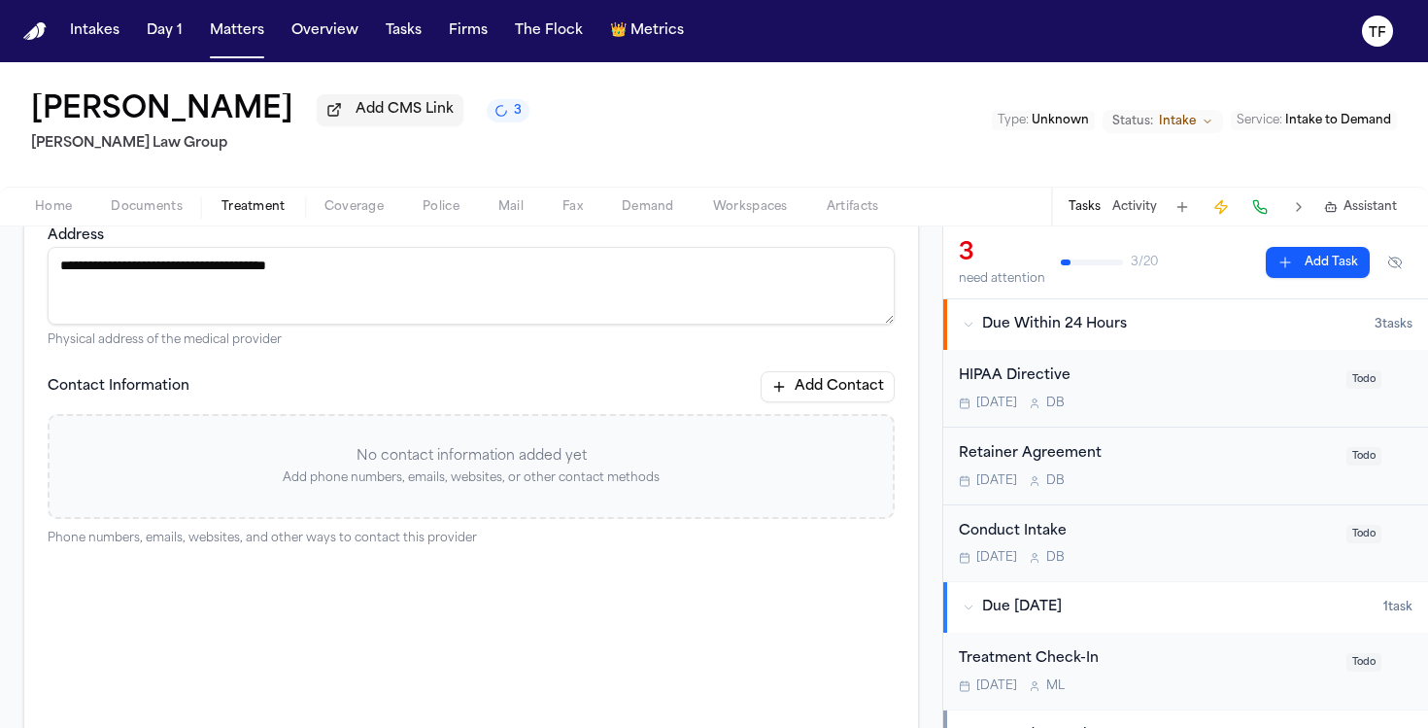
scroll to position [415, 0]
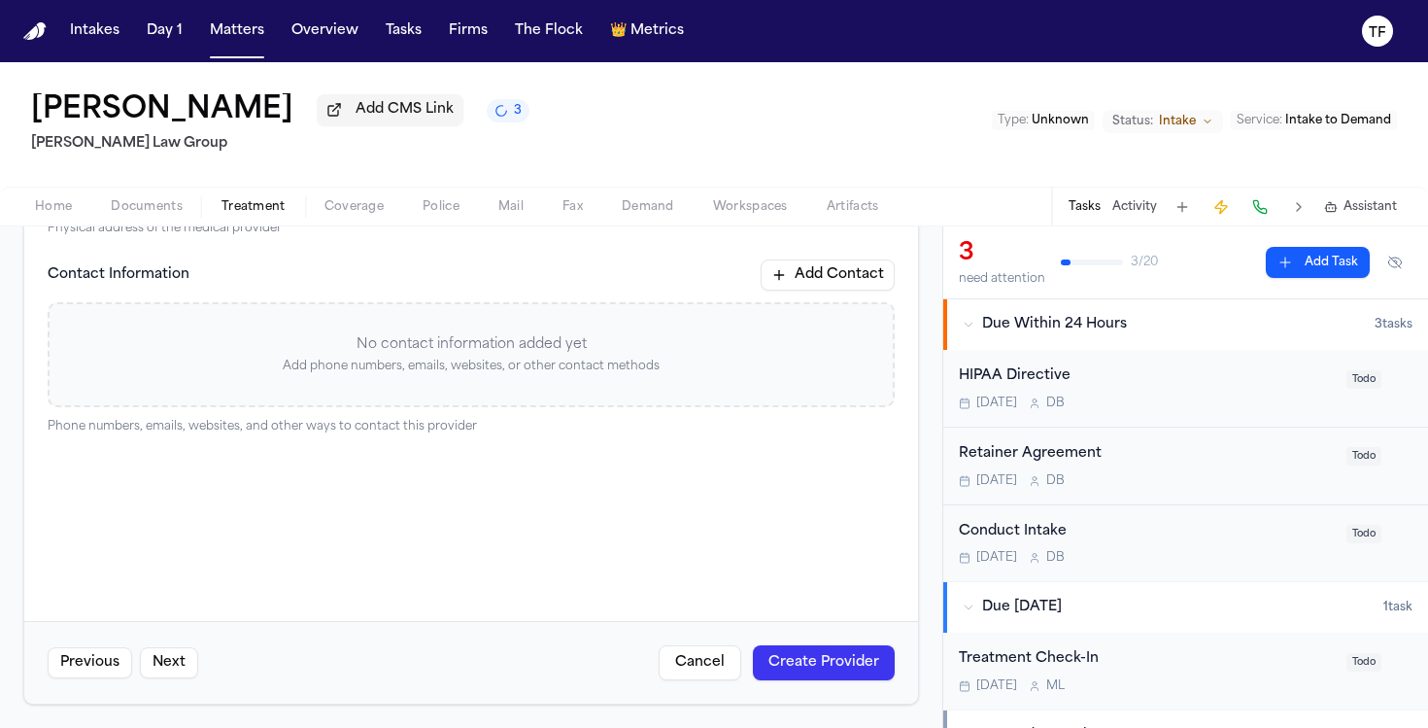
type textarea "**********"
click at [792, 280] on button "Add Contact" at bounding box center [828, 274] width 134 height 31
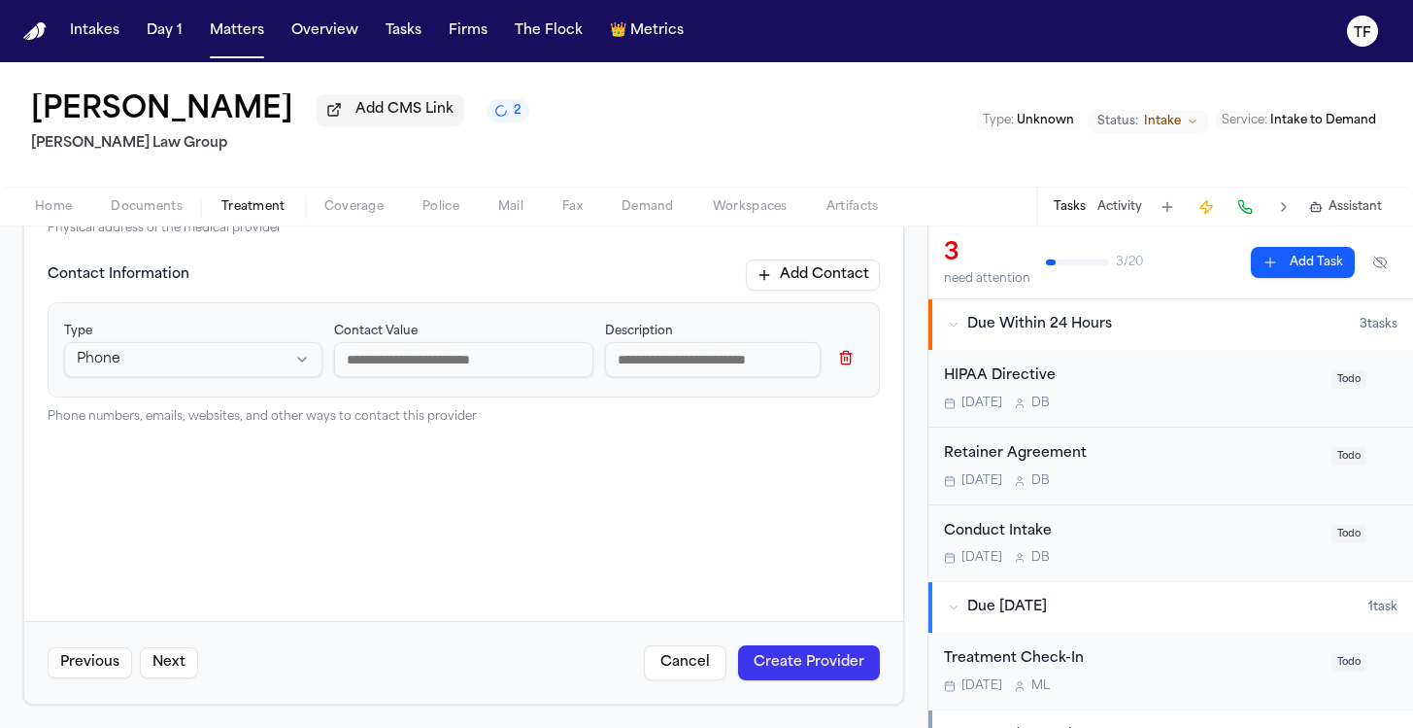
paste input "**********"
type input "**********"
click at [780, 670] on button "Create Provider" at bounding box center [809, 662] width 142 height 35
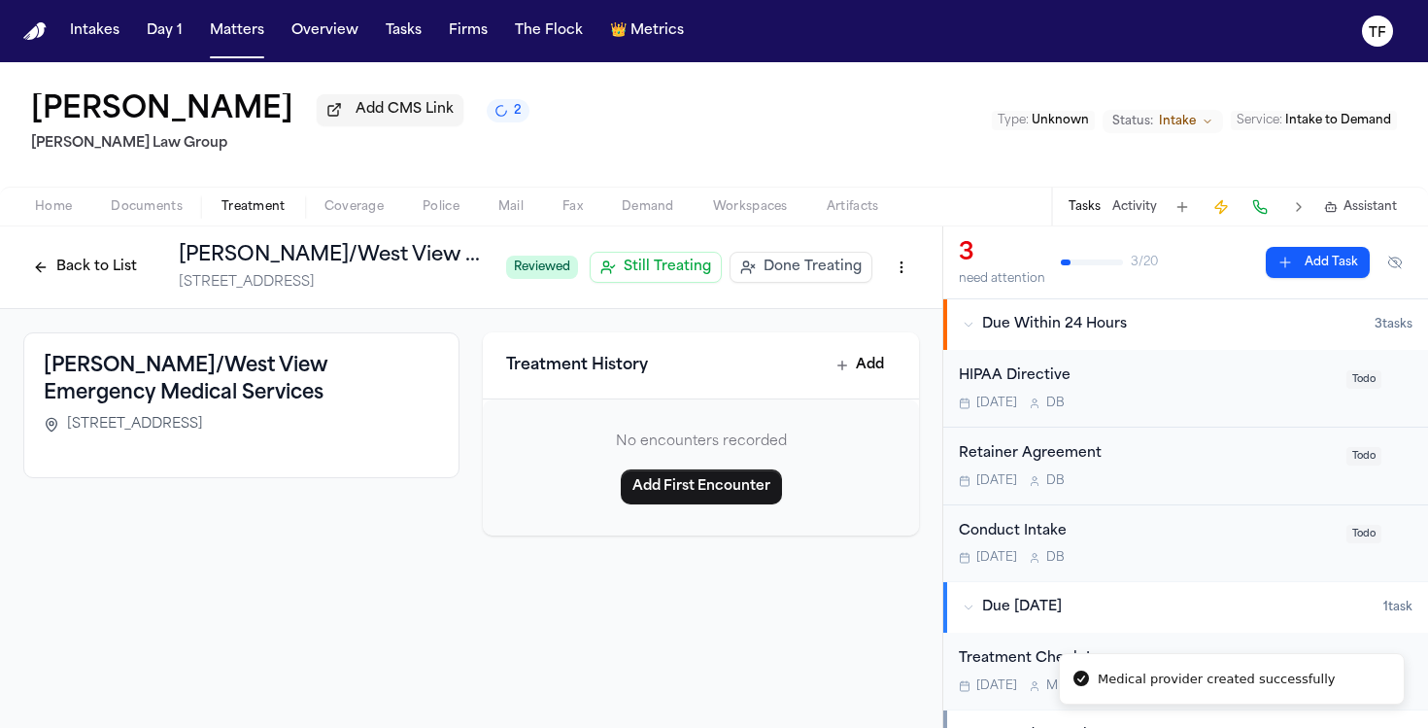
click at [776, 277] on span "Done Treating" at bounding box center [813, 266] width 98 height 19
click at [437, 267] on h1 "[PERSON_NAME]/West View Emergency Medical Services" at bounding box center [406, 255] width 454 height 27
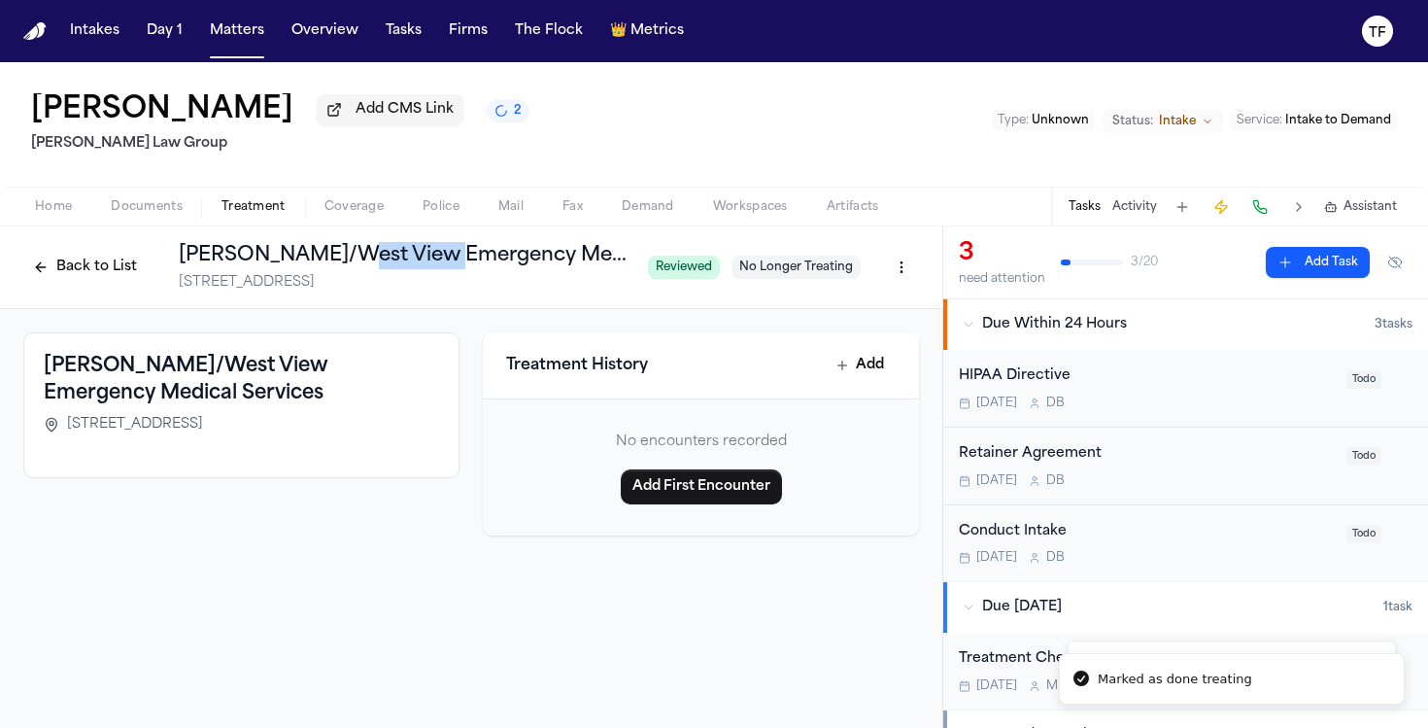
click at [437, 267] on h1 "[PERSON_NAME]/West View Emergency Medical Services" at bounding box center [406, 255] width 454 height 27
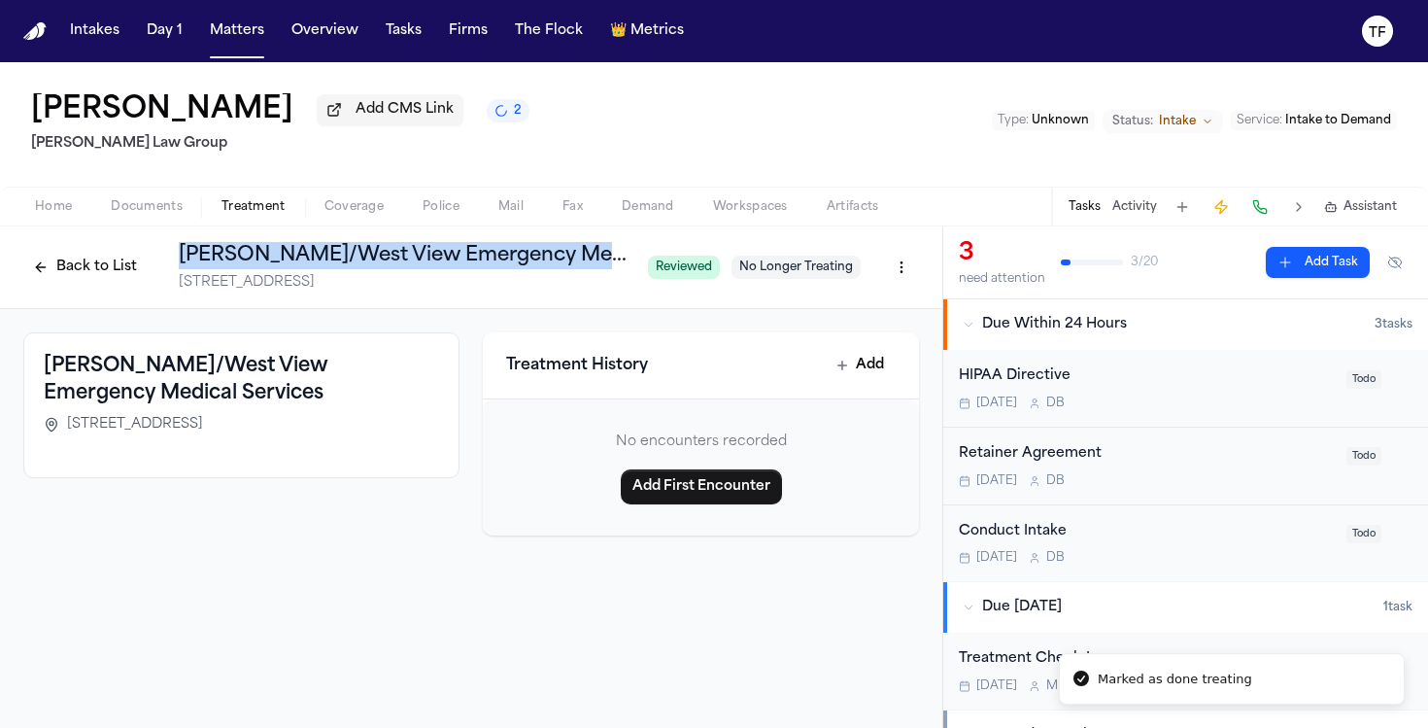
click at [437, 267] on h1 "[PERSON_NAME]/West View Emergency Medical Services" at bounding box center [406, 255] width 454 height 27
copy h1 "[PERSON_NAME]/West View Emergency Medical Services"
click at [1306, 269] on button "Add Task" at bounding box center [1318, 262] width 104 height 31
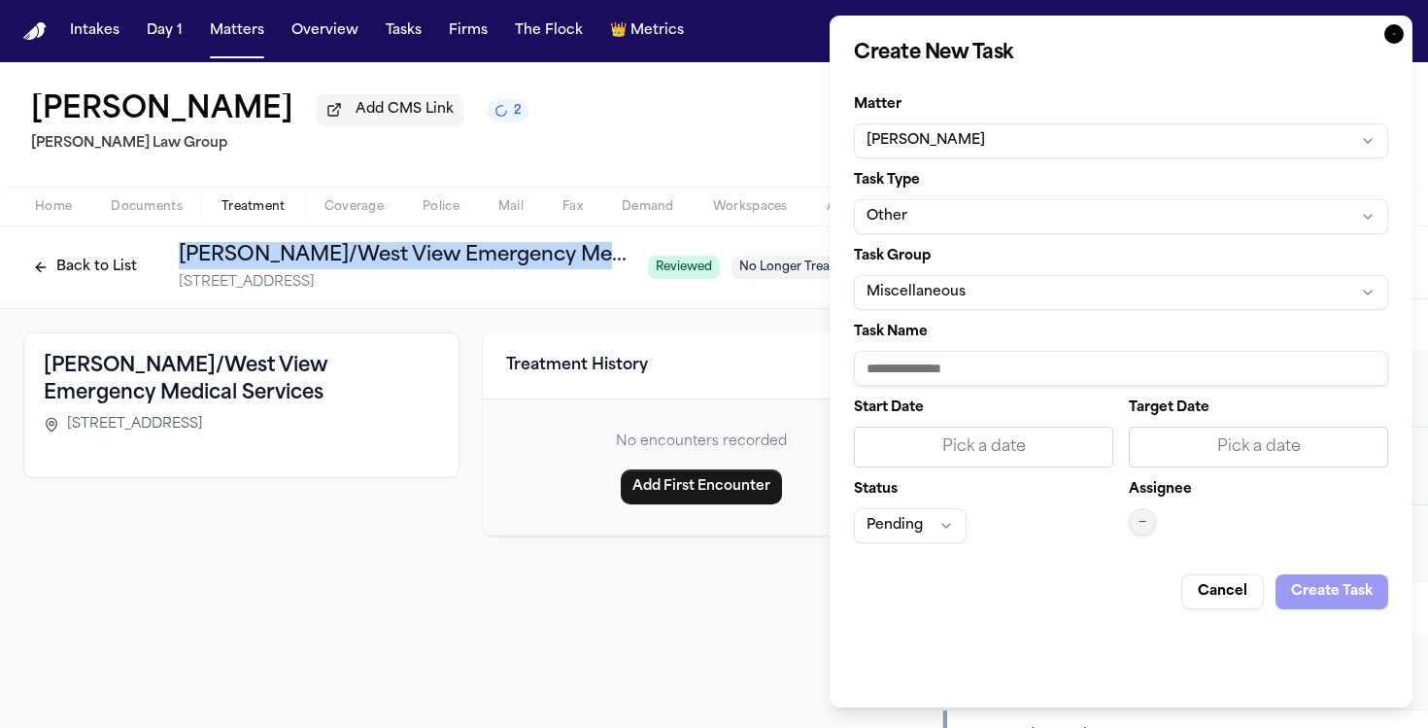
click at [918, 225] on button "Other" at bounding box center [1121, 216] width 534 height 35
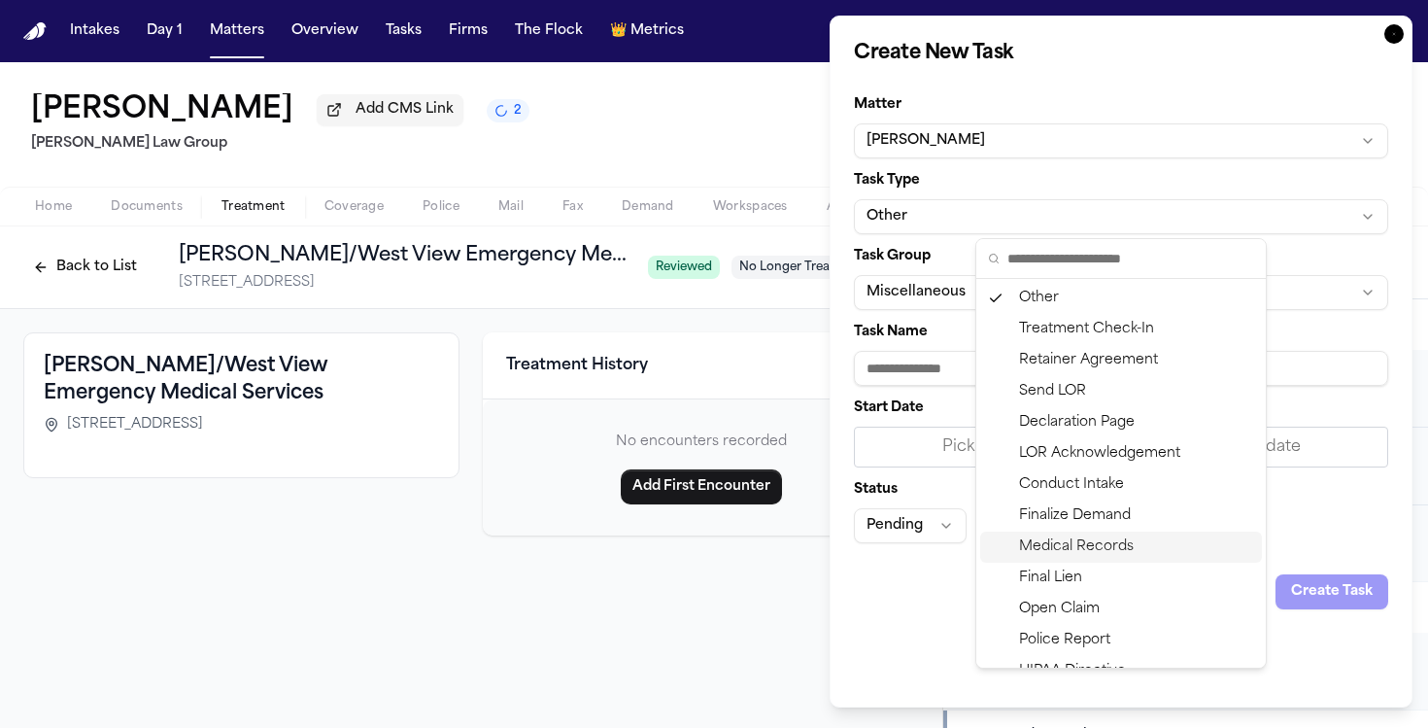
click at [1075, 549] on div "Medical Records" at bounding box center [1121, 546] width 282 height 31
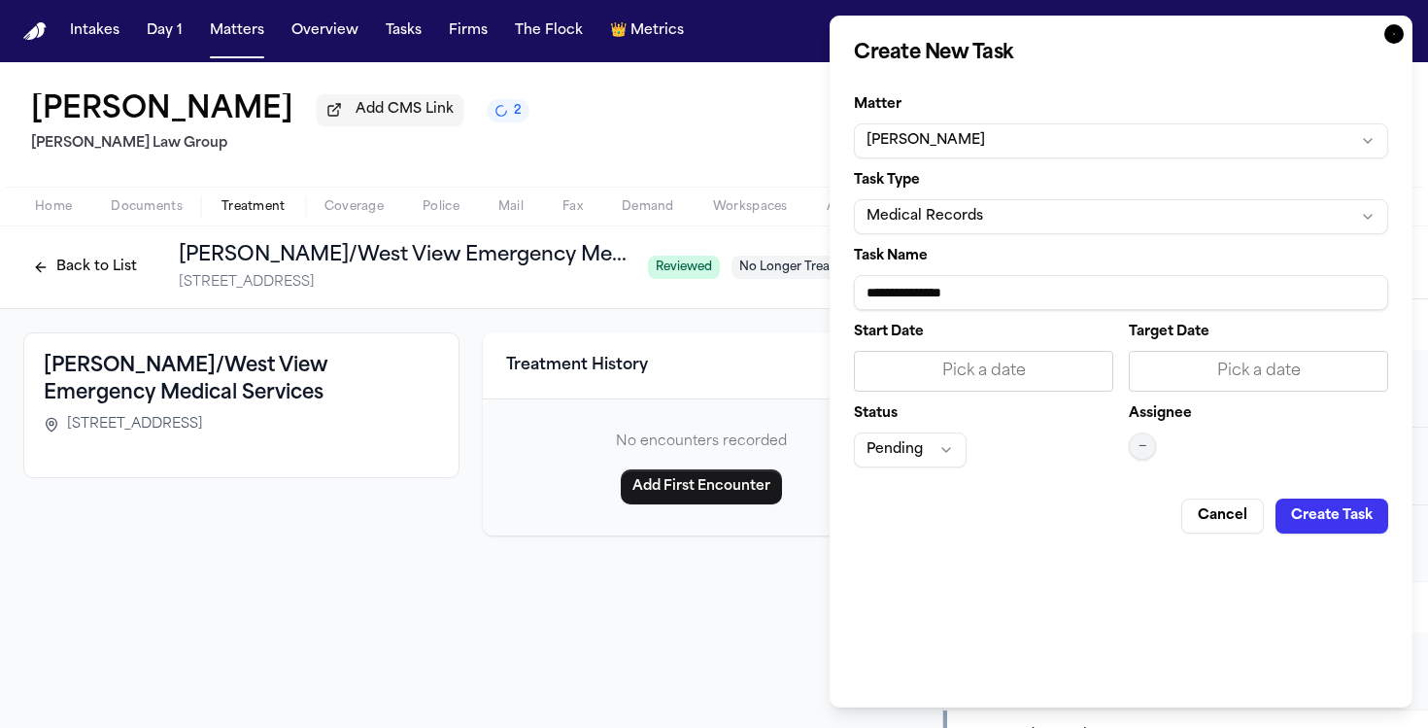
click at [963, 305] on input "**********" at bounding box center [1121, 292] width 534 height 35
click at [963, 303] on input "**********" at bounding box center [1121, 292] width 534 height 35
paste input "**********"
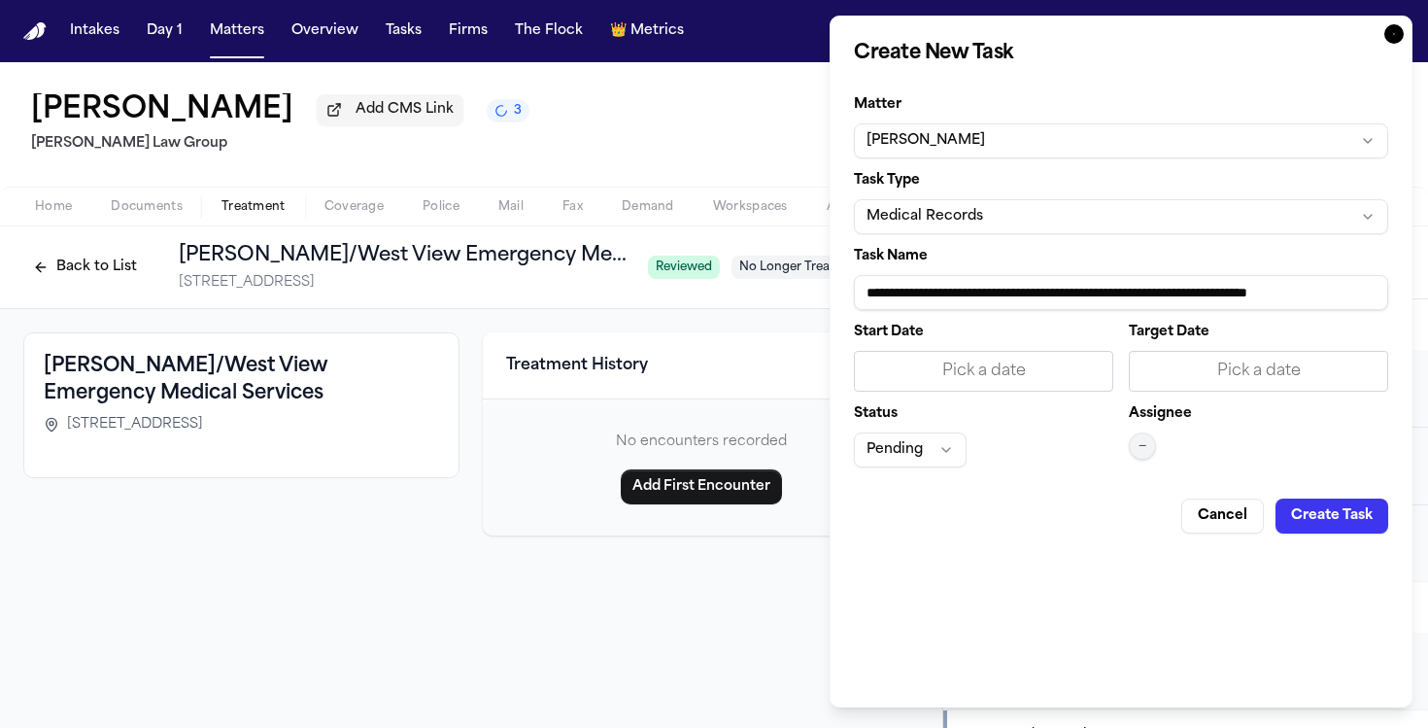
scroll to position [0, 43]
type input "**********"
click at [951, 376] on div "Pick a date" at bounding box center [983, 370] width 234 height 23
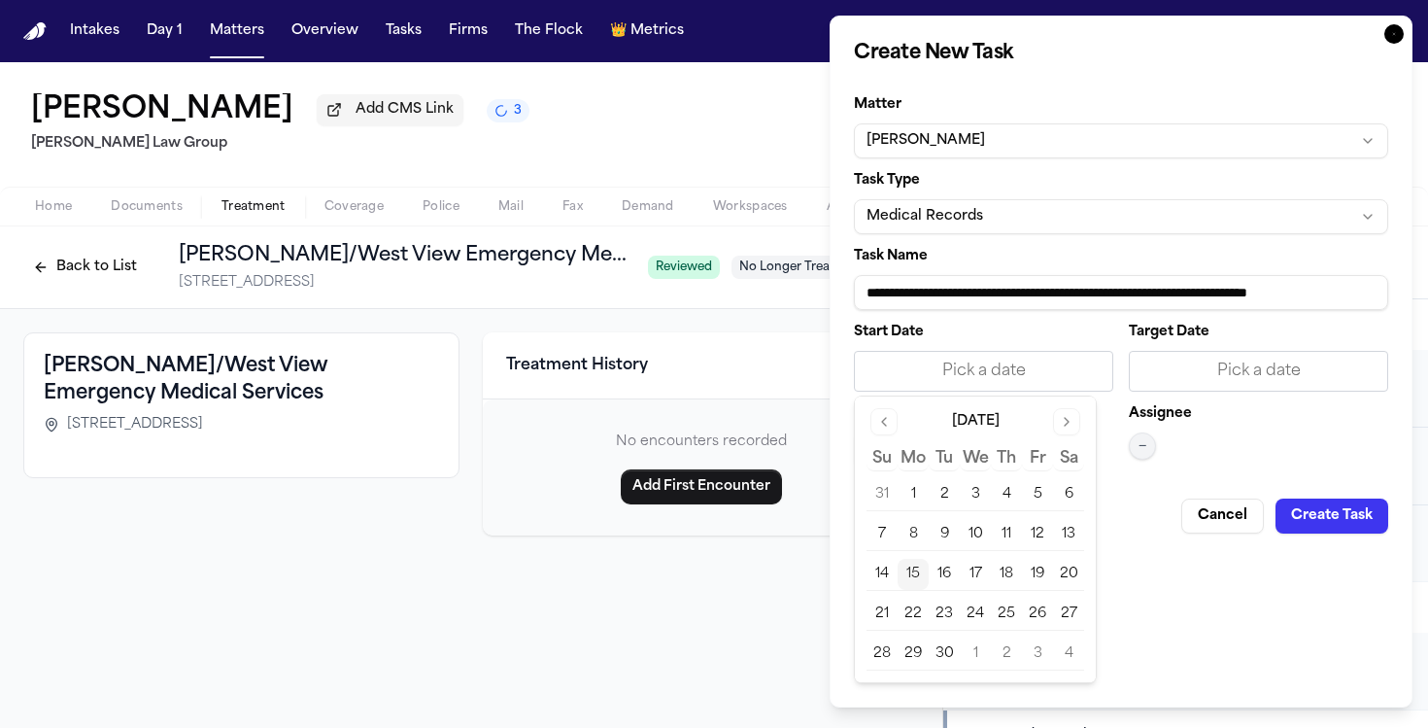
click at [917, 574] on button "15" at bounding box center [913, 574] width 31 height 31
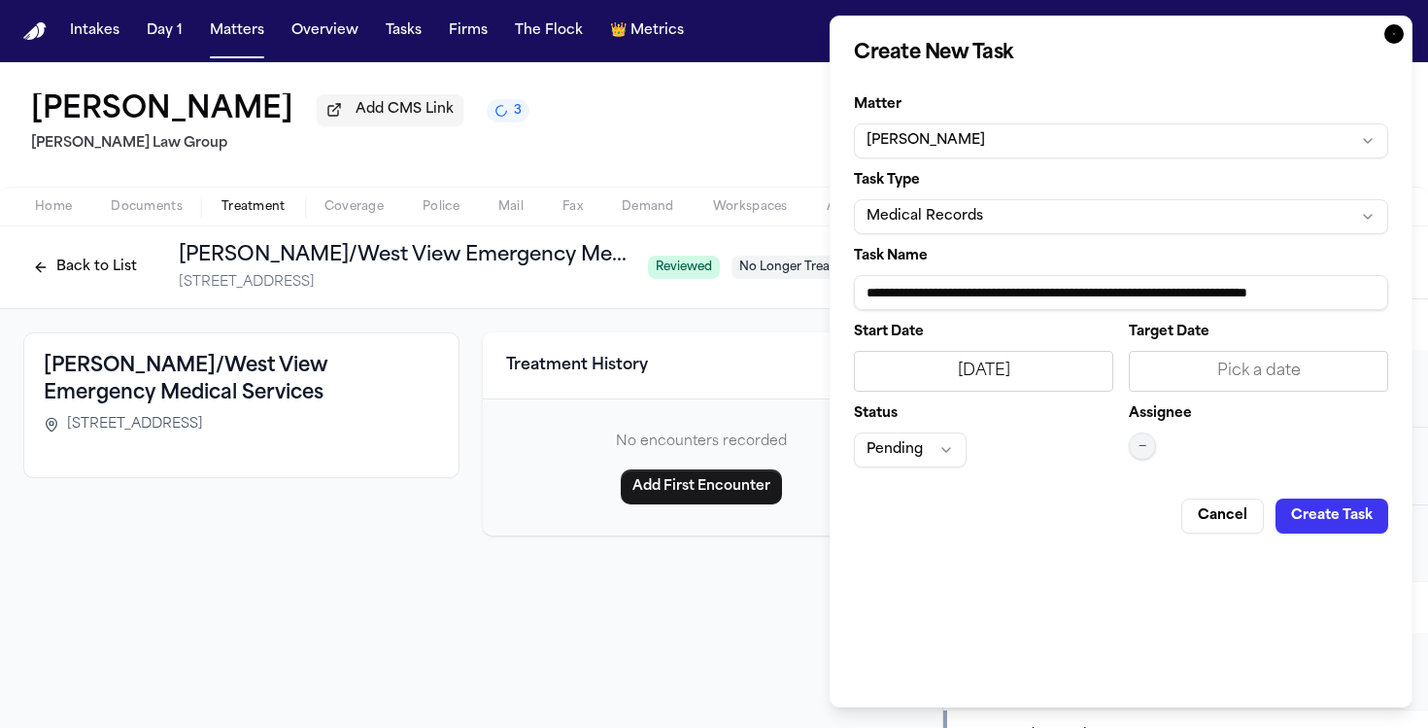
click at [1134, 454] on button "—" at bounding box center [1142, 445] width 27 height 27
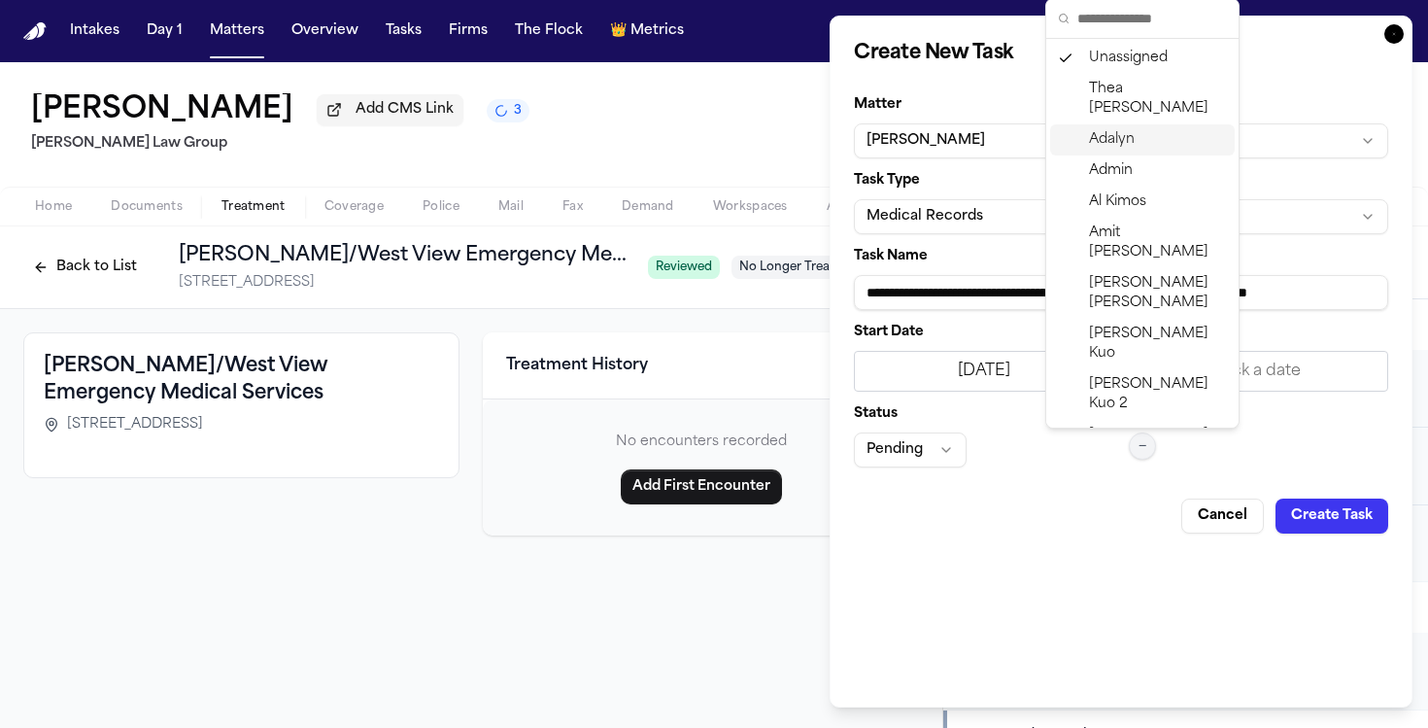
click at [1122, 130] on span "Adalyn" at bounding box center [1112, 139] width 46 height 19
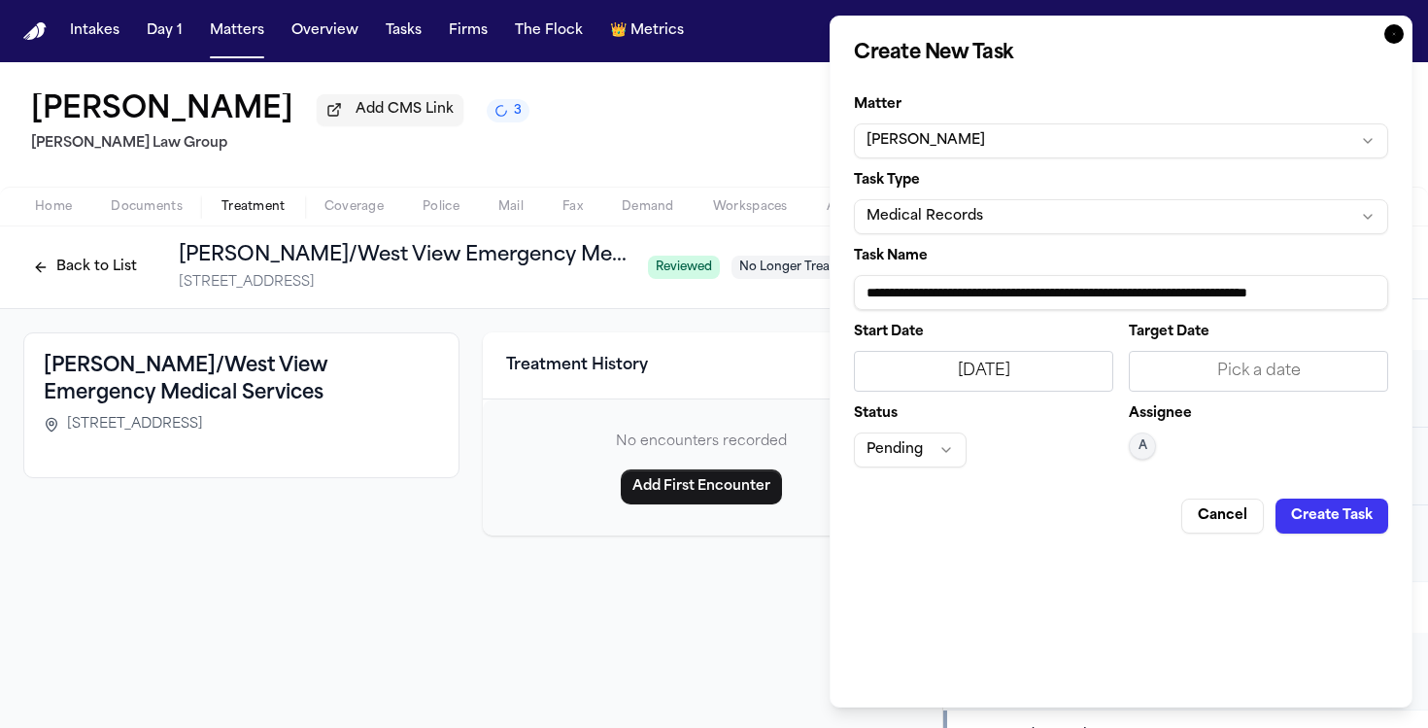
click at [1329, 513] on button "Create Task" at bounding box center [1331, 515] width 113 height 35
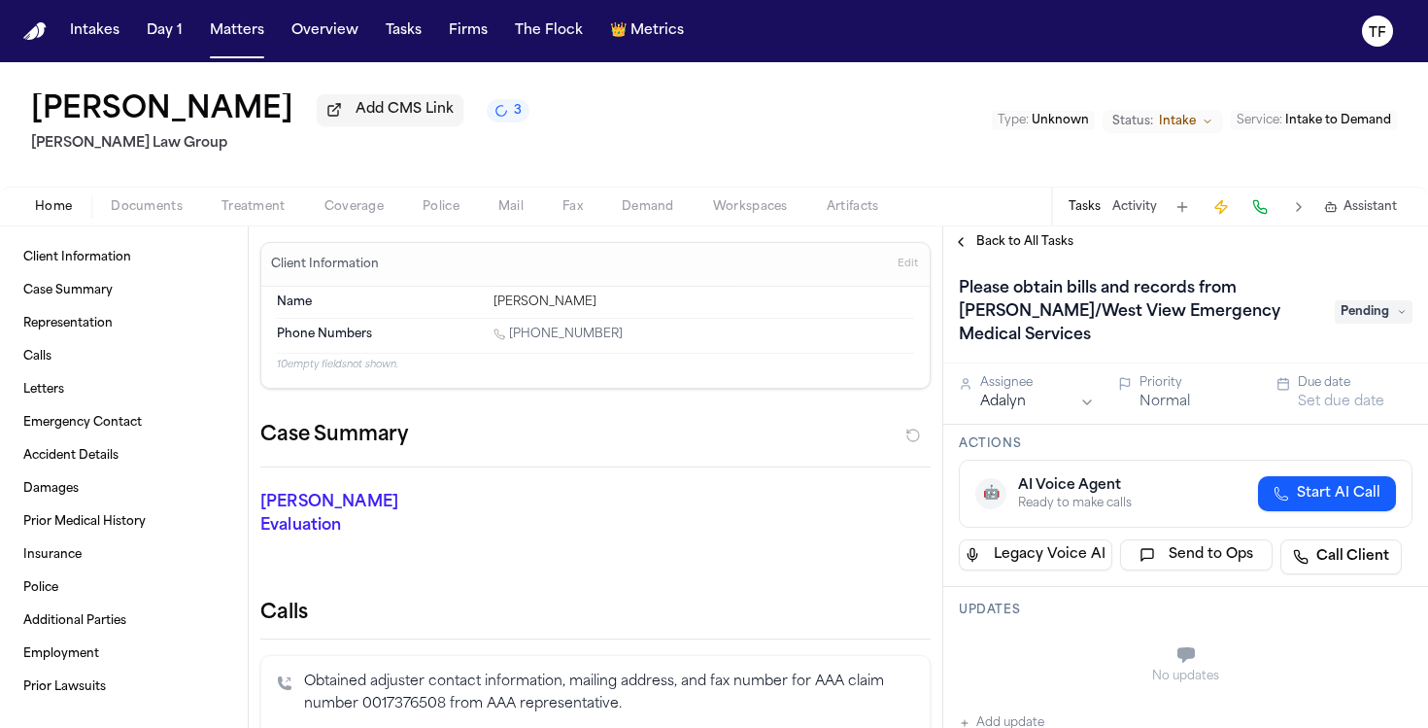
click at [151, 98] on h1 "[PERSON_NAME]" at bounding box center [162, 110] width 262 height 35
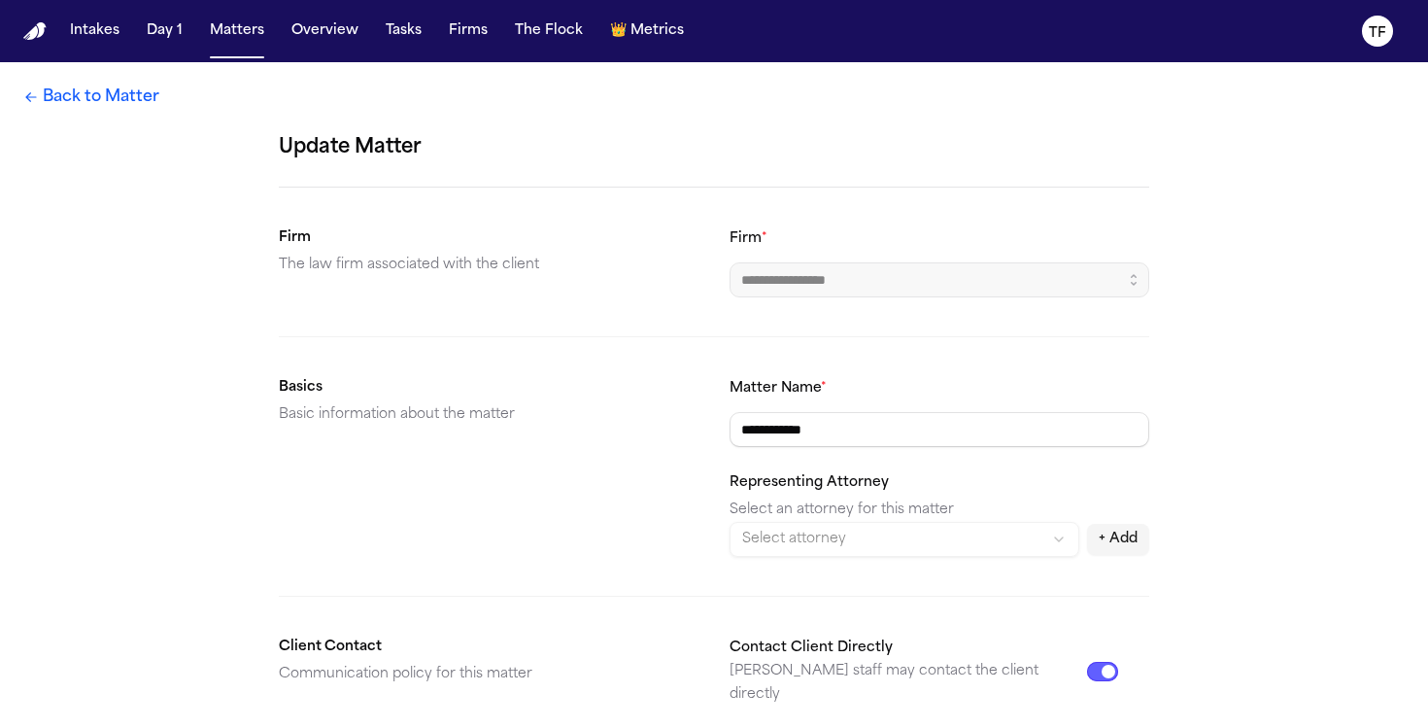
click at [151, 98] on link "Back to Matter" at bounding box center [91, 96] width 136 height 23
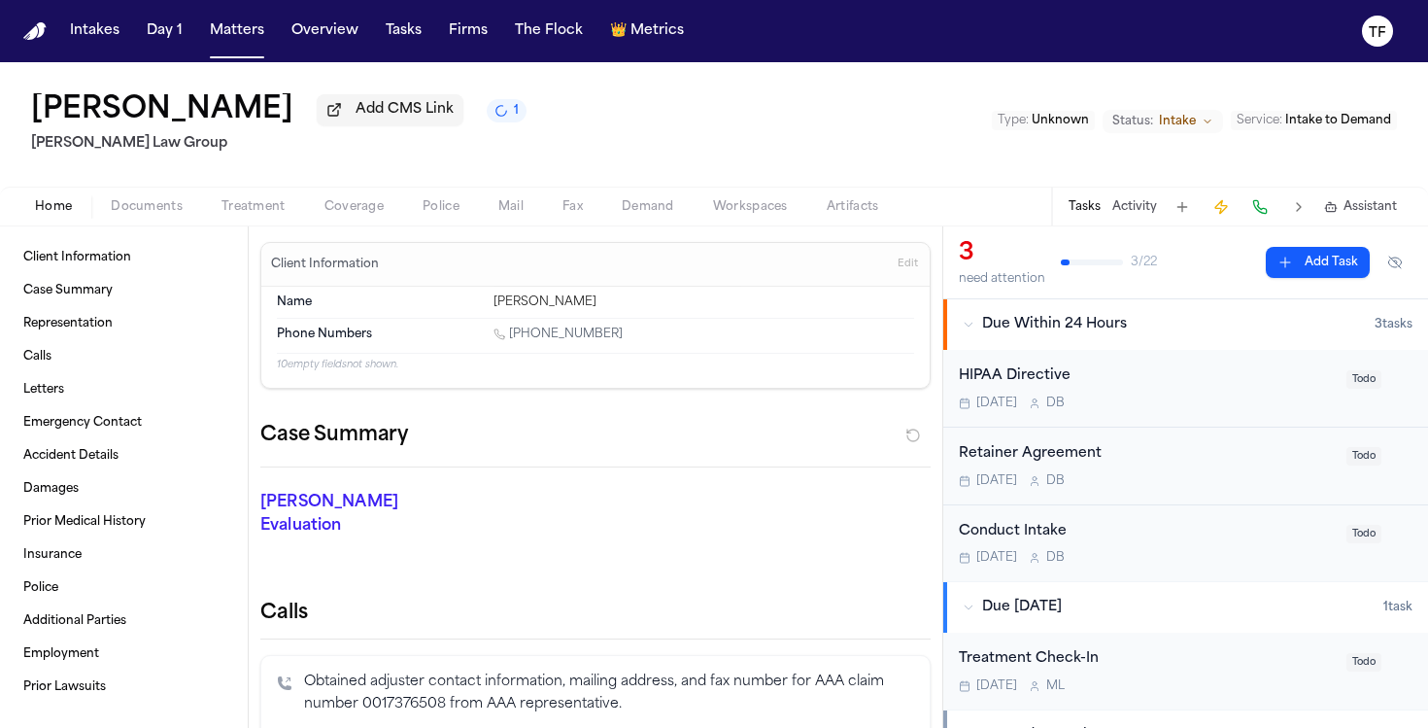
click at [328, 203] on span "Coverage" at bounding box center [353, 207] width 59 height 16
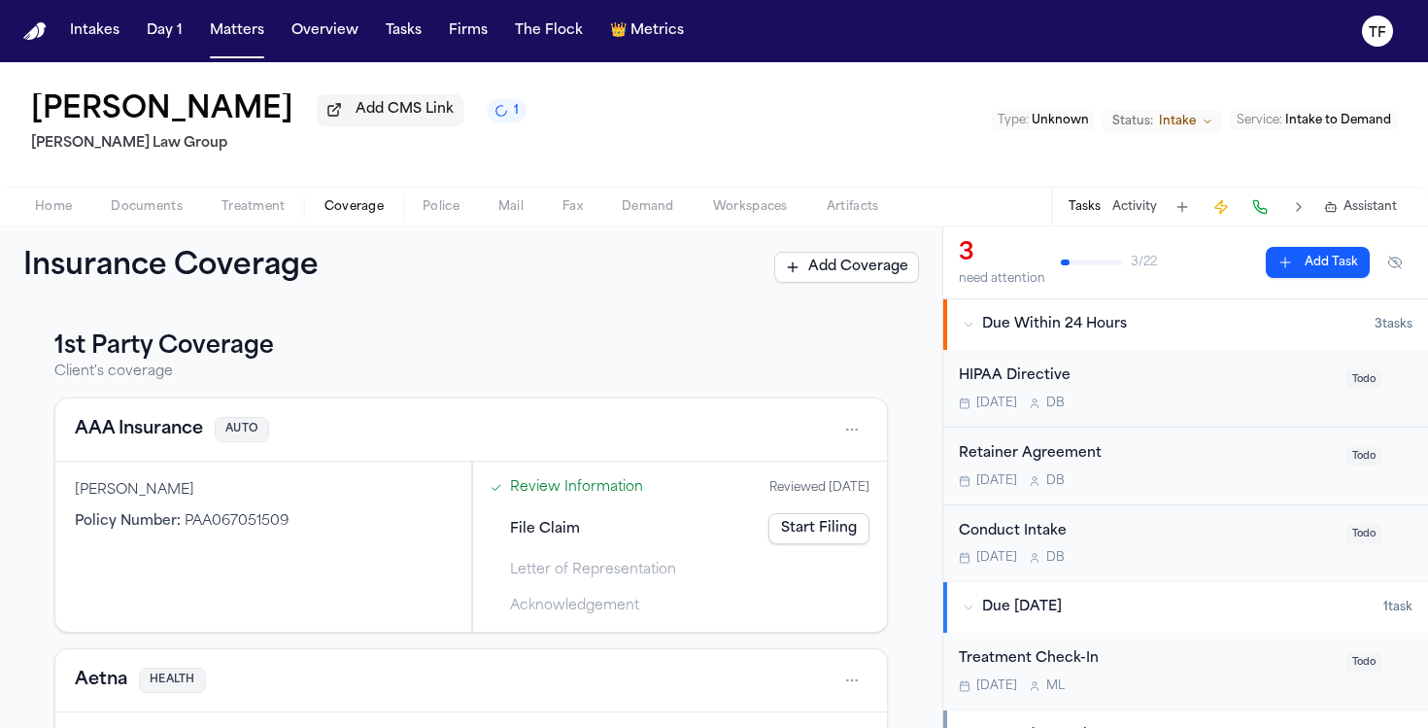
click at [255, 215] on span "Treatment" at bounding box center [253, 207] width 64 height 16
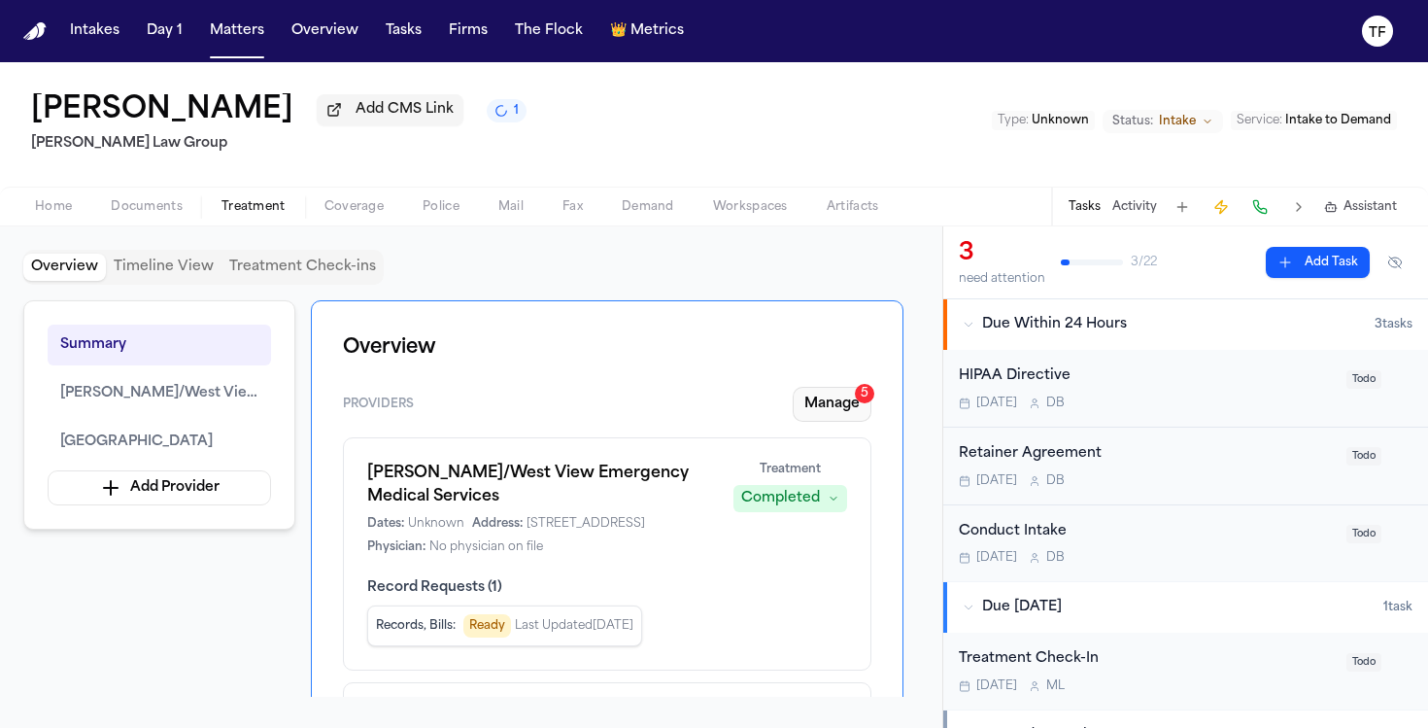
click at [824, 405] on button "Manage 5" at bounding box center [832, 404] width 79 height 35
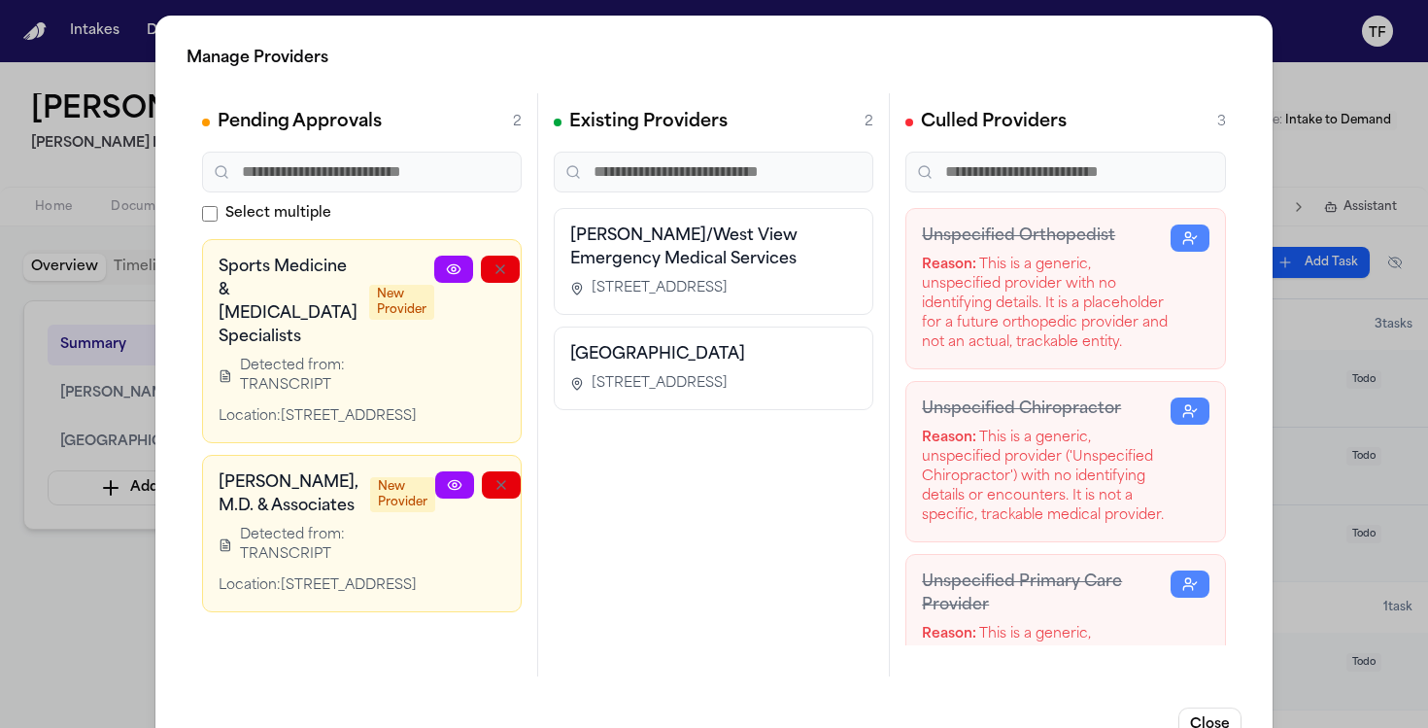
click at [447, 493] on icon at bounding box center [455, 485] width 16 height 16
click at [1310, 205] on div "Manage Providers Pending Approvals 2 Select multiple Sports Medicine & Joint Re…" at bounding box center [714, 394] width 1428 height 789
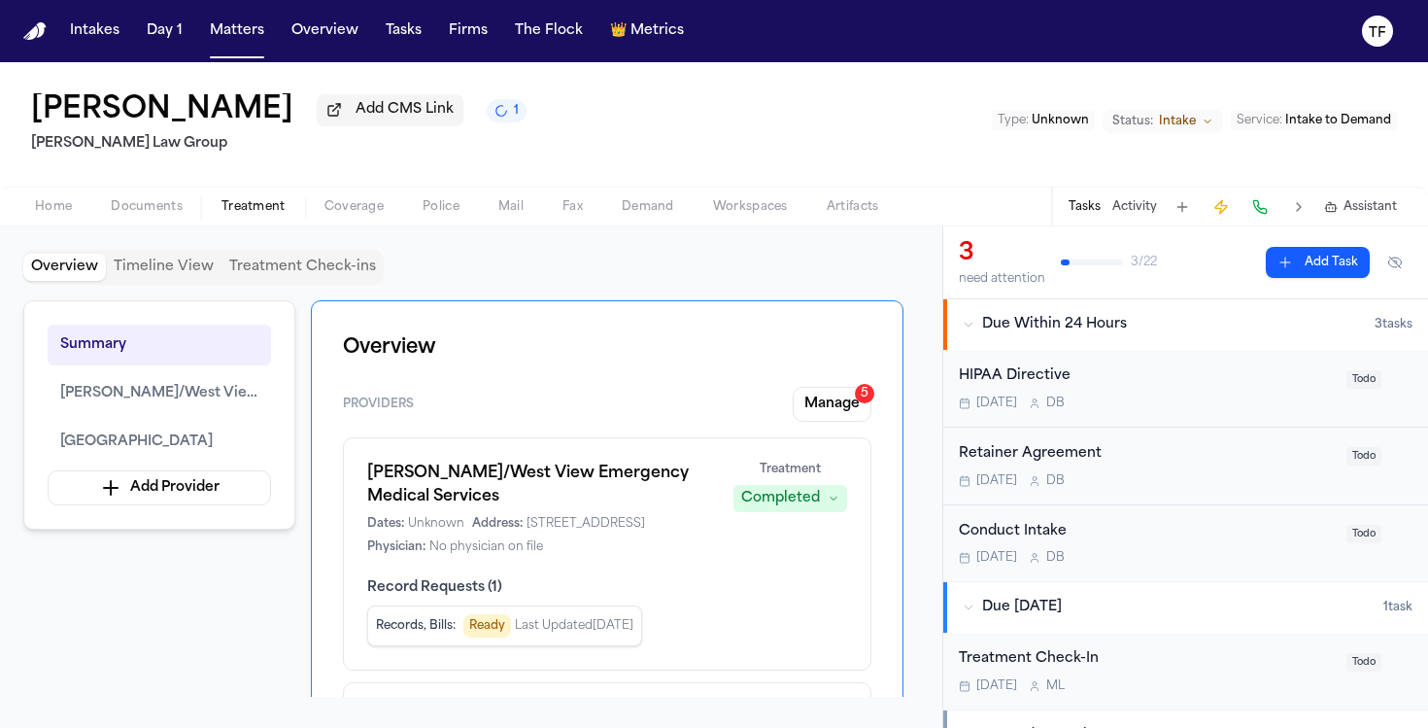
click at [1205, 130] on button "Status: Intake" at bounding box center [1163, 121] width 120 height 23
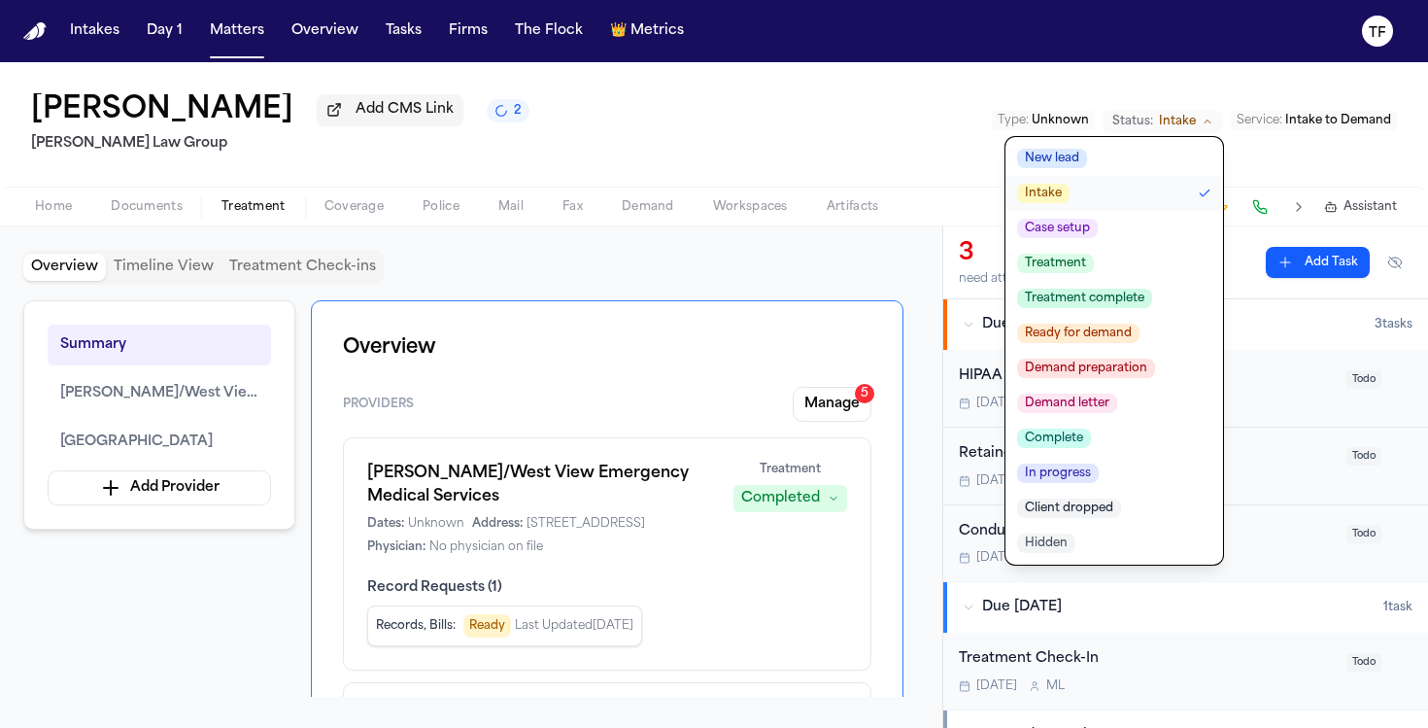
click at [777, 170] on div "Donna Gasser Add CMS Link 2 Romanow Law Group Type : Unknown Status: Intake New…" at bounding box center [714, 124] width 1428 height 124
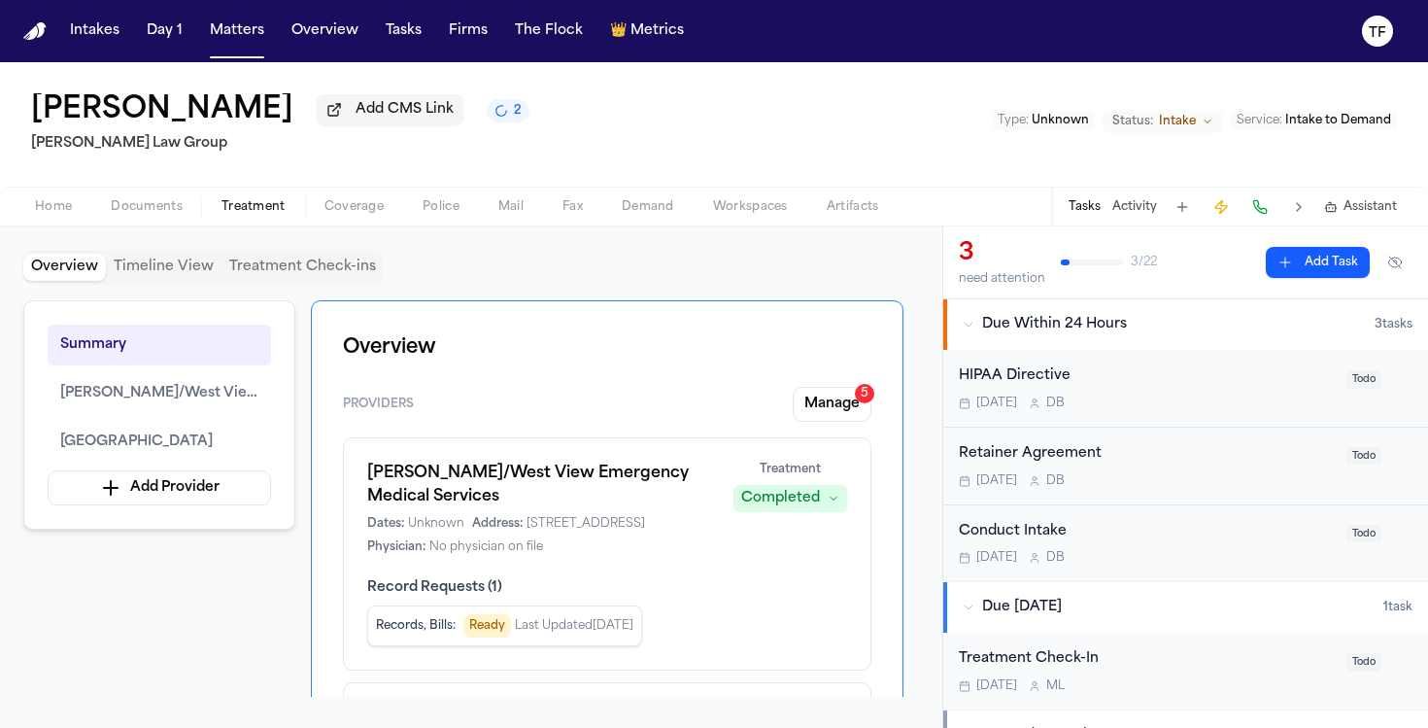
click at [63, 209] on span "Home" at bounding box center [53, 207] width 37 height 16
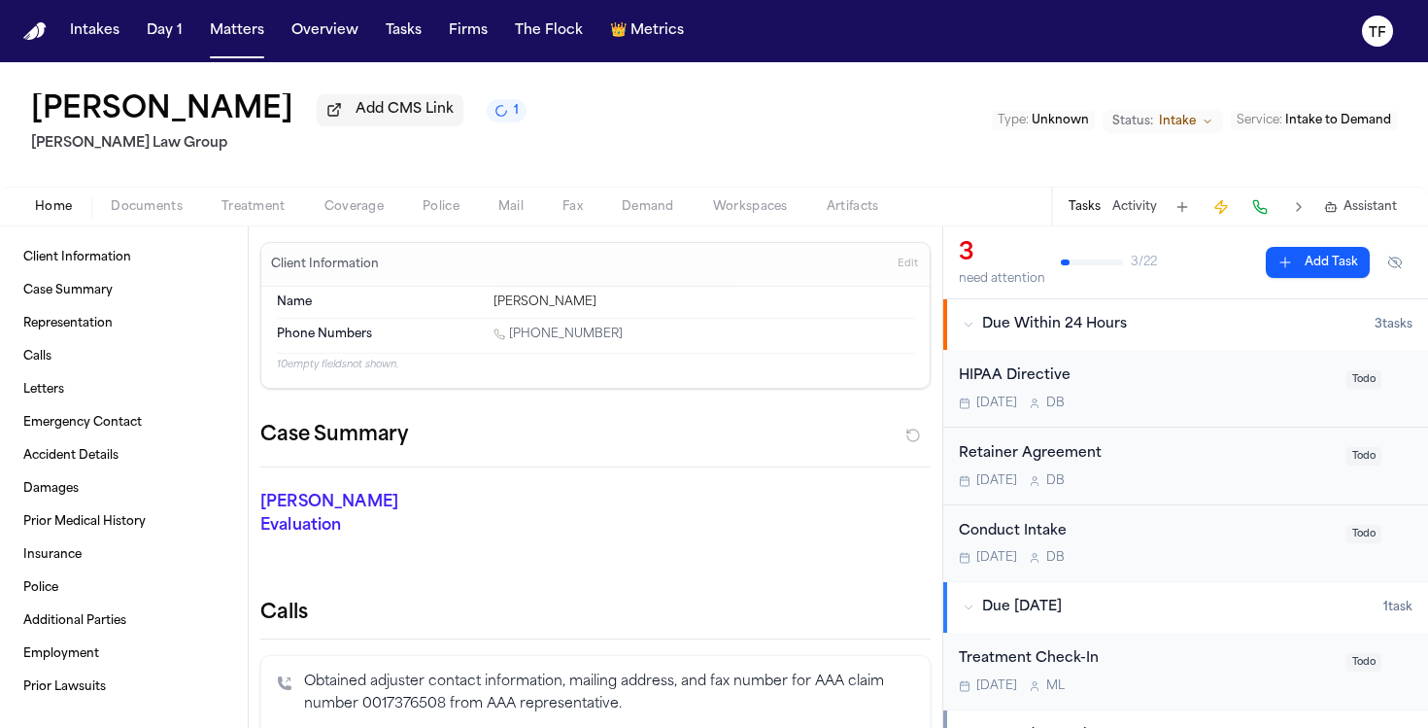
click at [266, 200] on span "Treatment" at bounding box center [253, 207] width 64 height 16
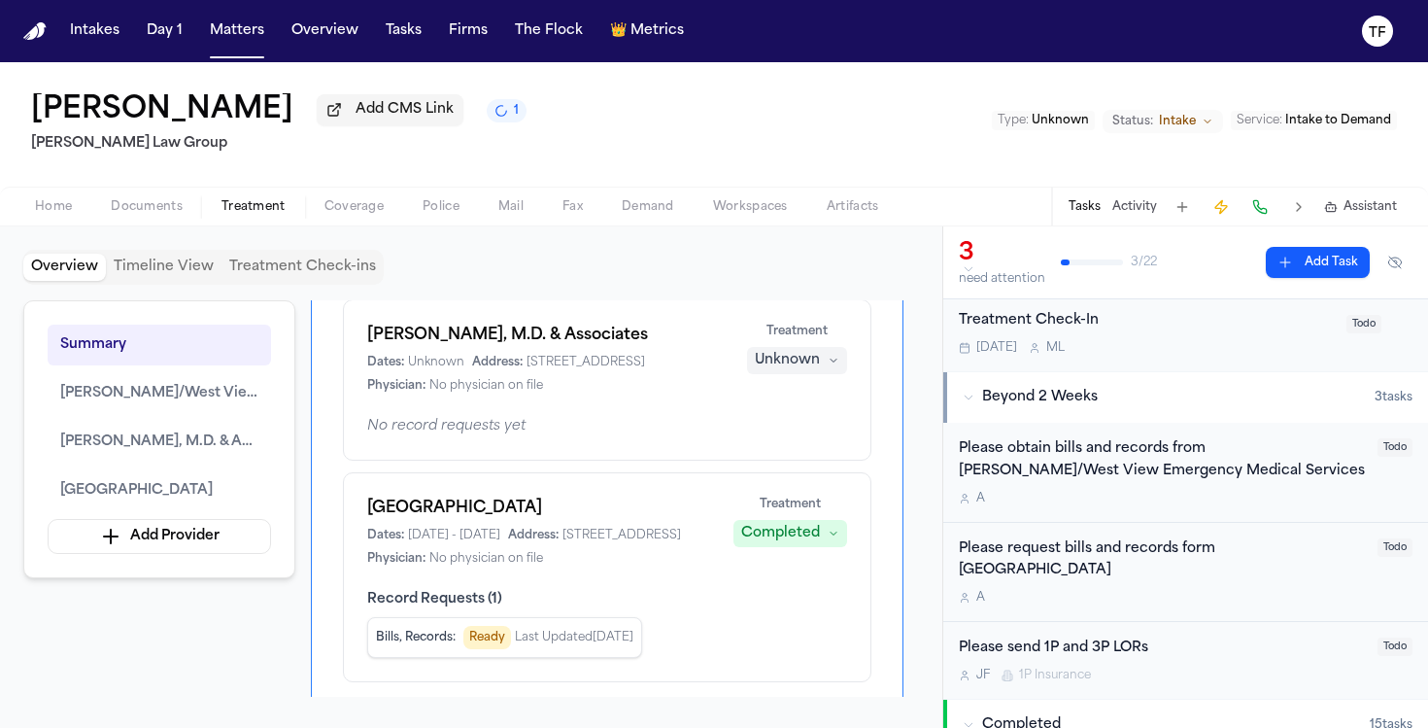
scroll to position [14, 0]
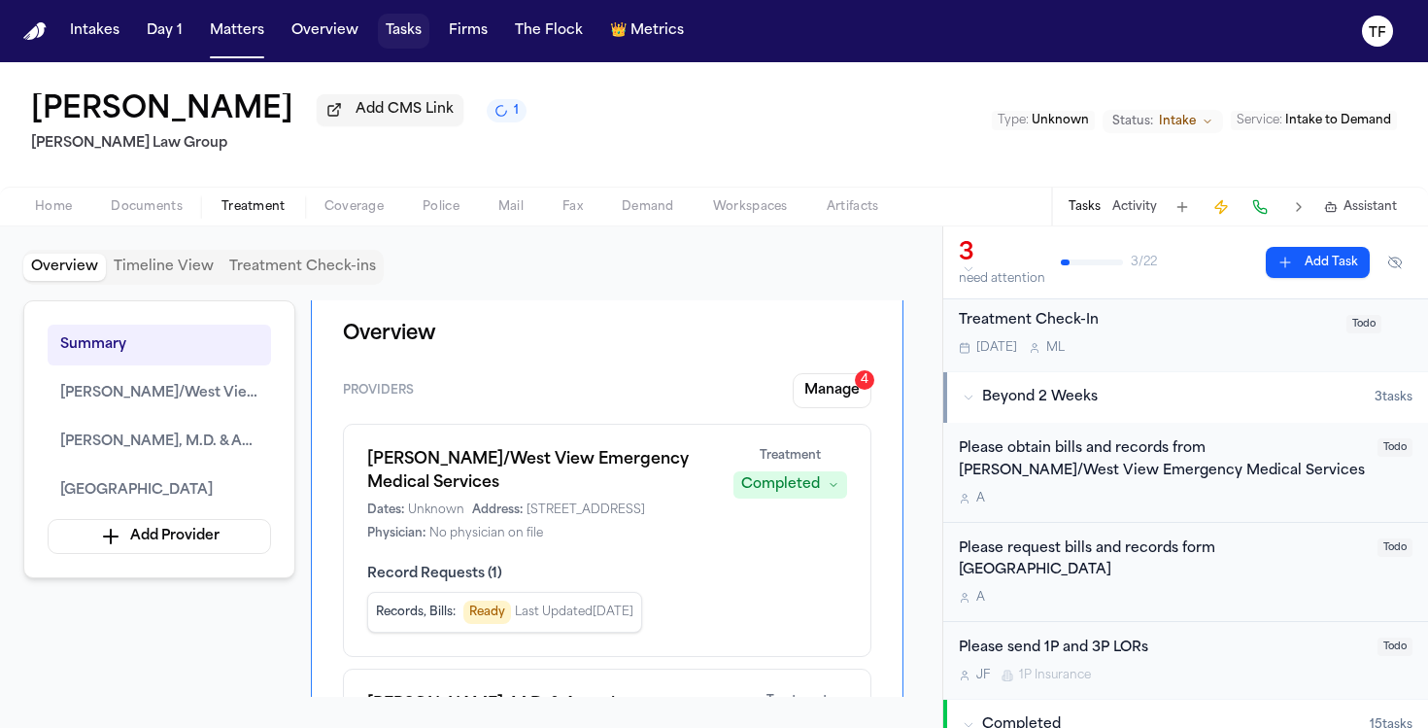
click at [383, 29] on button "Tasks" at bounding box center [403, 31] width 51 height 35
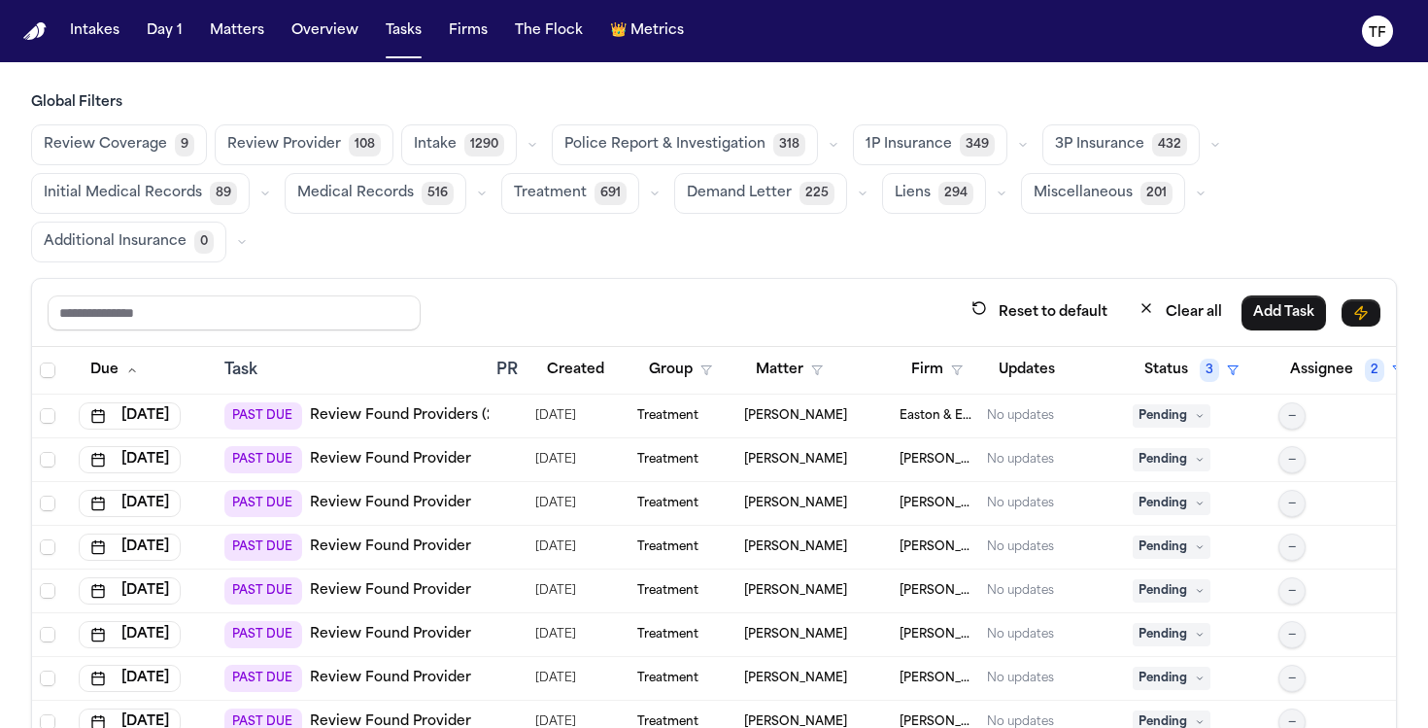
click at [327, 135] on span "Review Provider" at bounding box center [284, 144] width 114 height 19
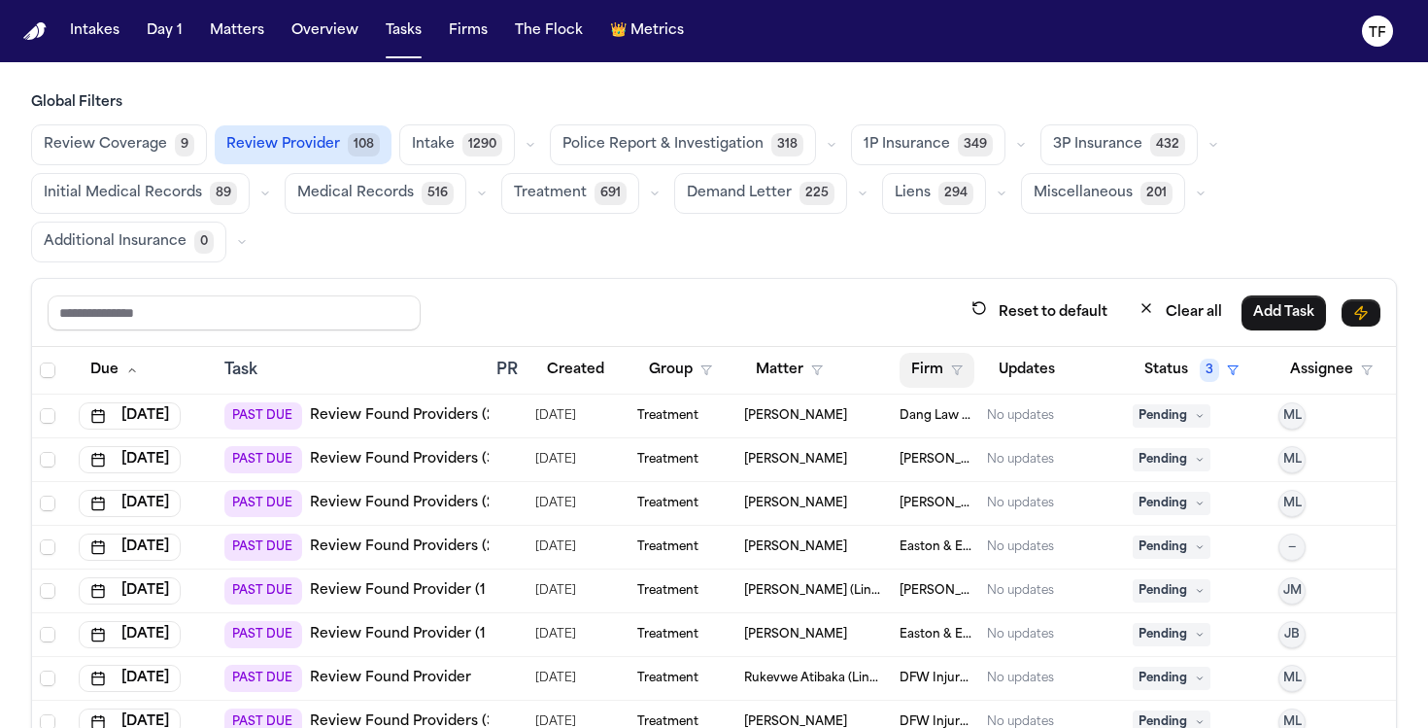
click at [953, 368] on icon "button" at bounding box center [957, 370] width 12 height 12
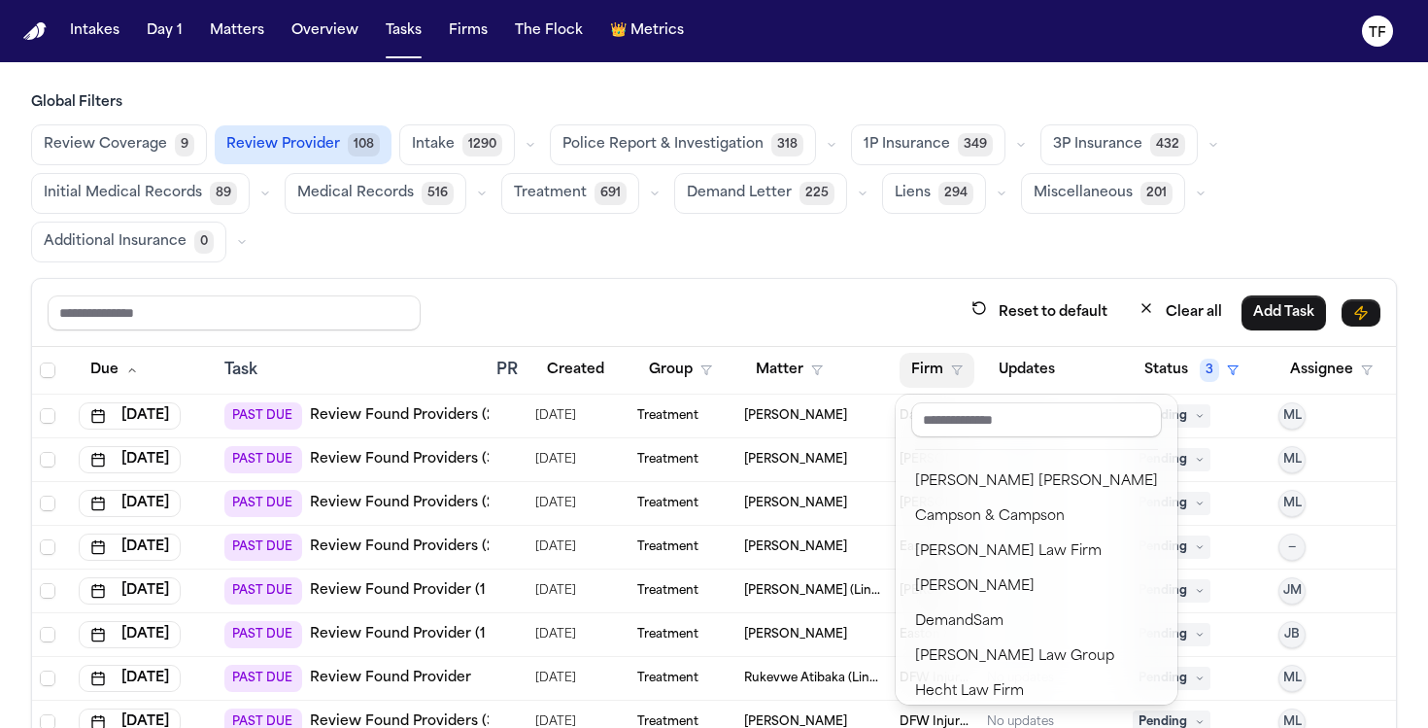
scroll to position [161, 0]
click at [784, 317] on div "Reset to default Clear all Add Task Due Task PR Created Group Matter Firm Updat…" at bounding box center [714, 570] width 1366 height 584
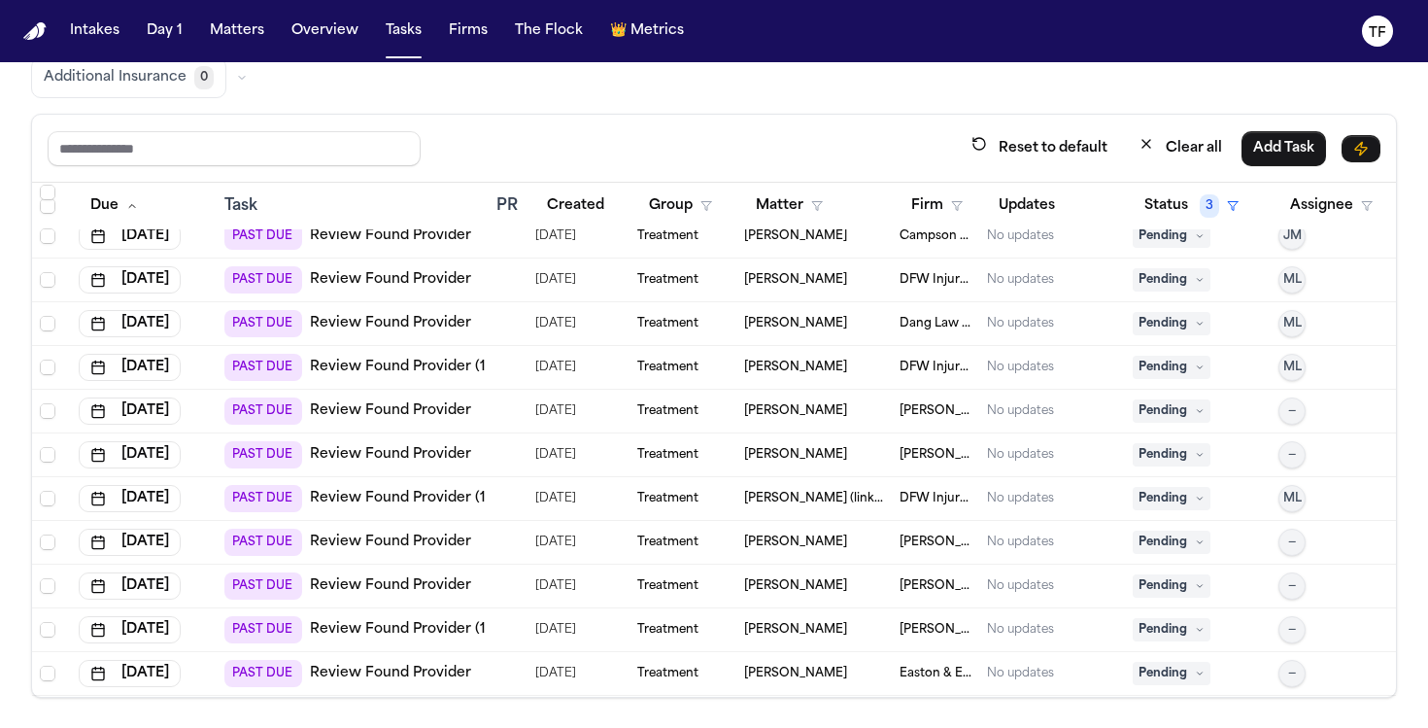
scroll to position [993, 0]
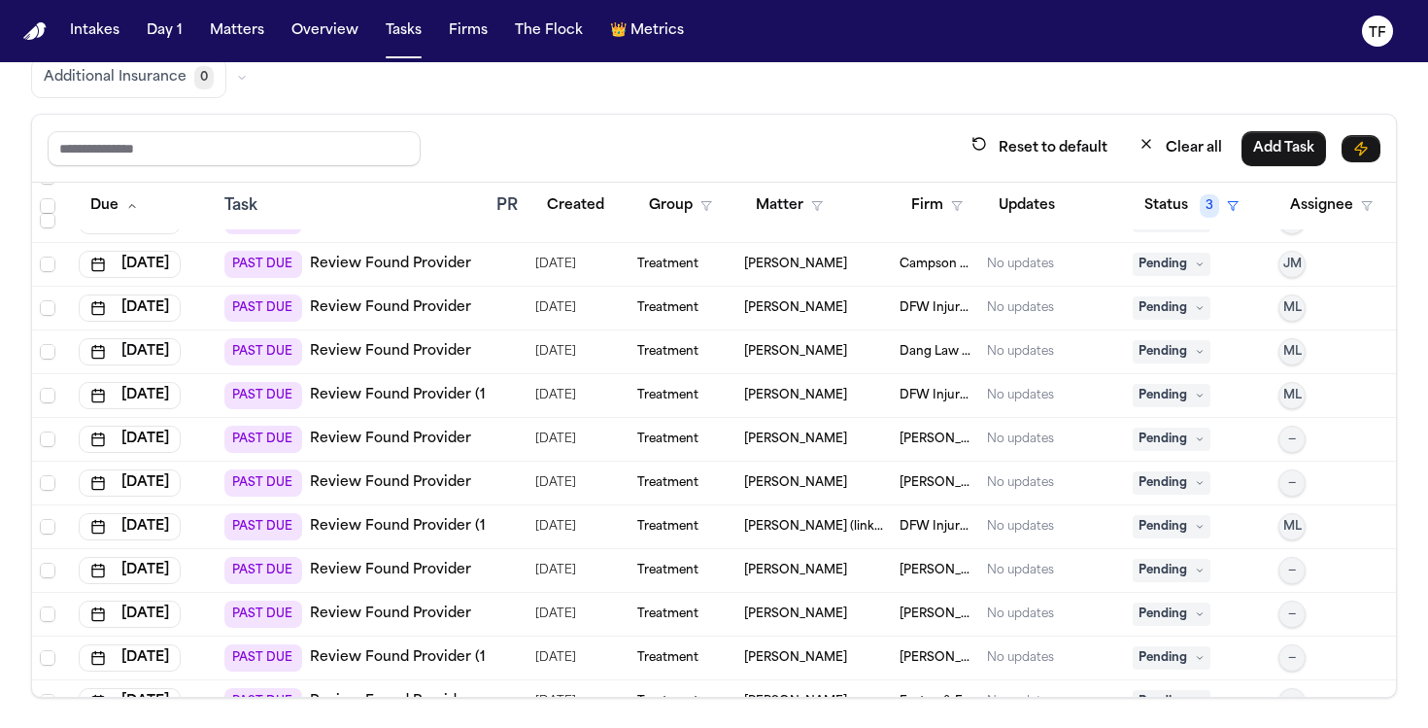
click at [224, 493] on div "PAST DUE Review Found Provider" at bounding box center [347, 482] width 247 height 27
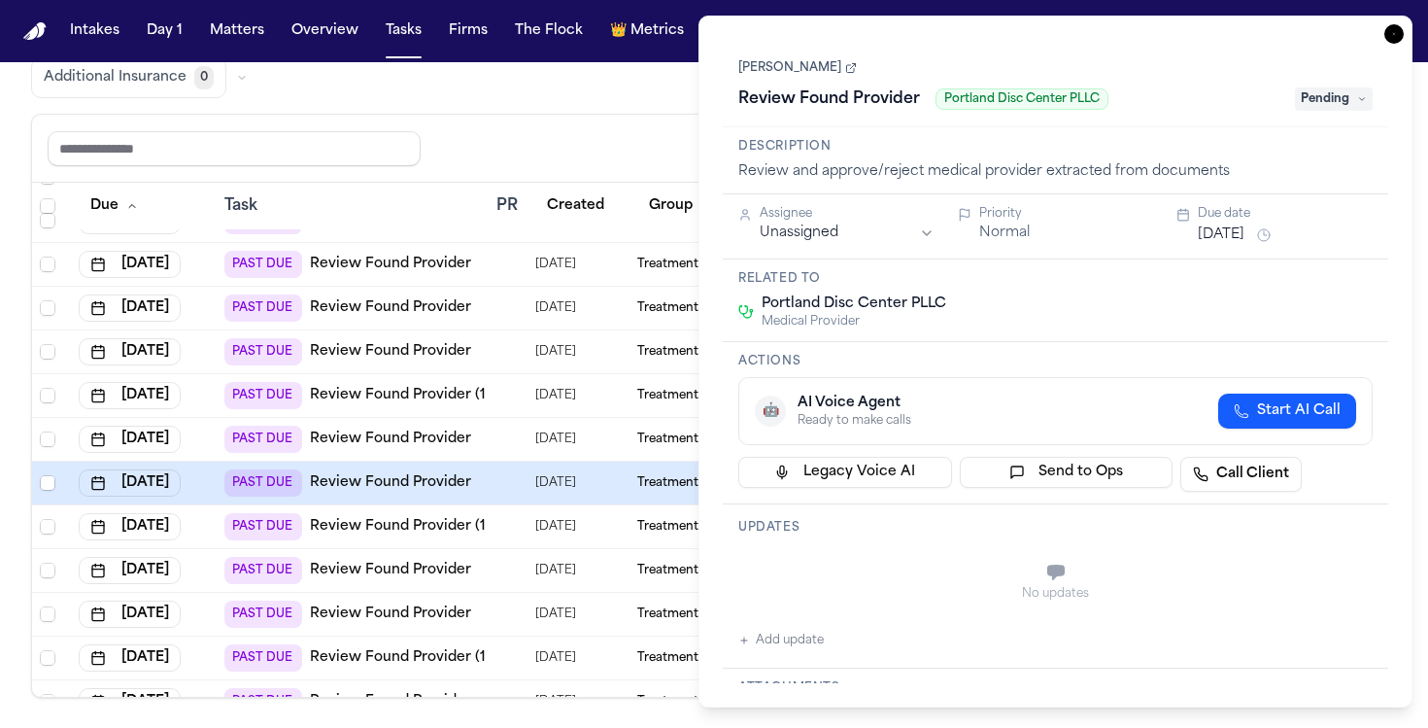
click at [1394, 41] on icon "button" at bounding box center [1393, 33] width 19 height 19
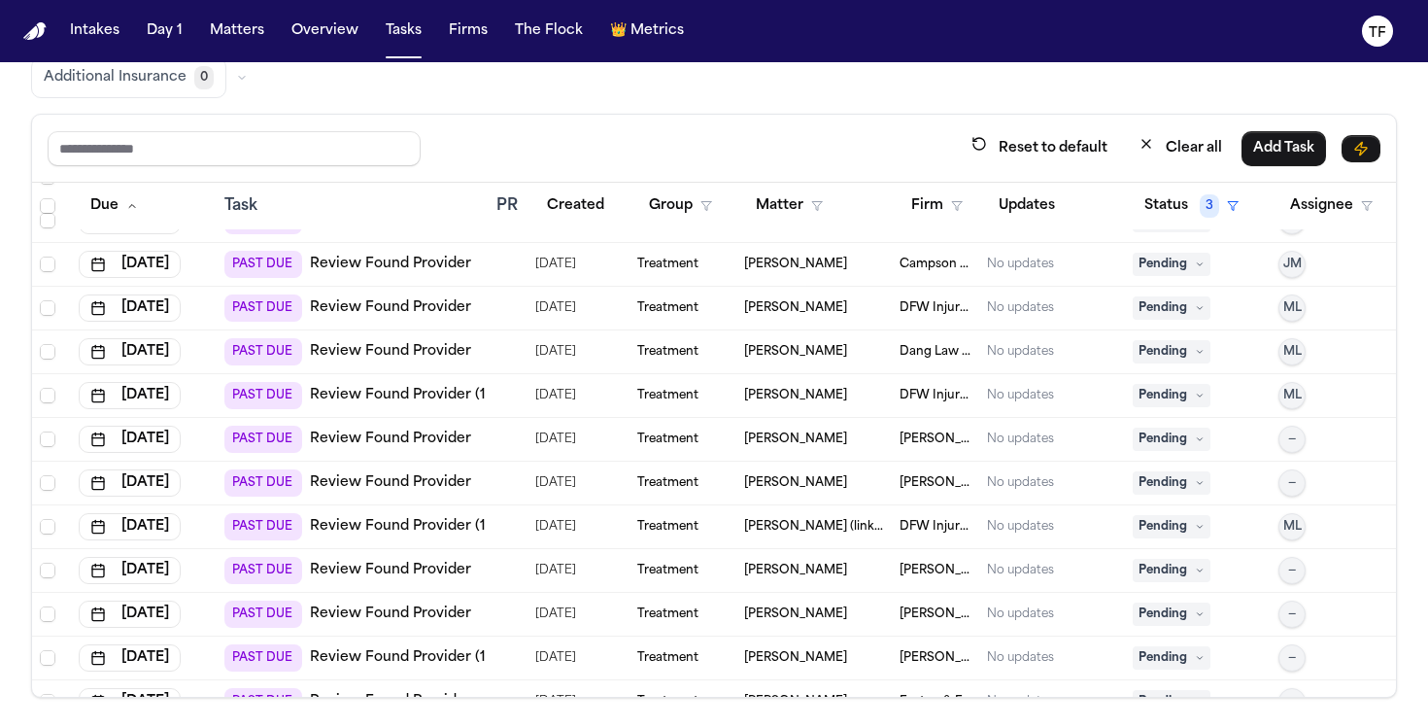
click at [245, 49] on nav "Intakes Day 1 Matters Overview Tasks Firms The Flock 👑 Metrics TF" at bounding box center [714, 31] width 1428 height 62
click at [243, 31] on button "Matters" at bounding box center [237, 31] width 70 height 35
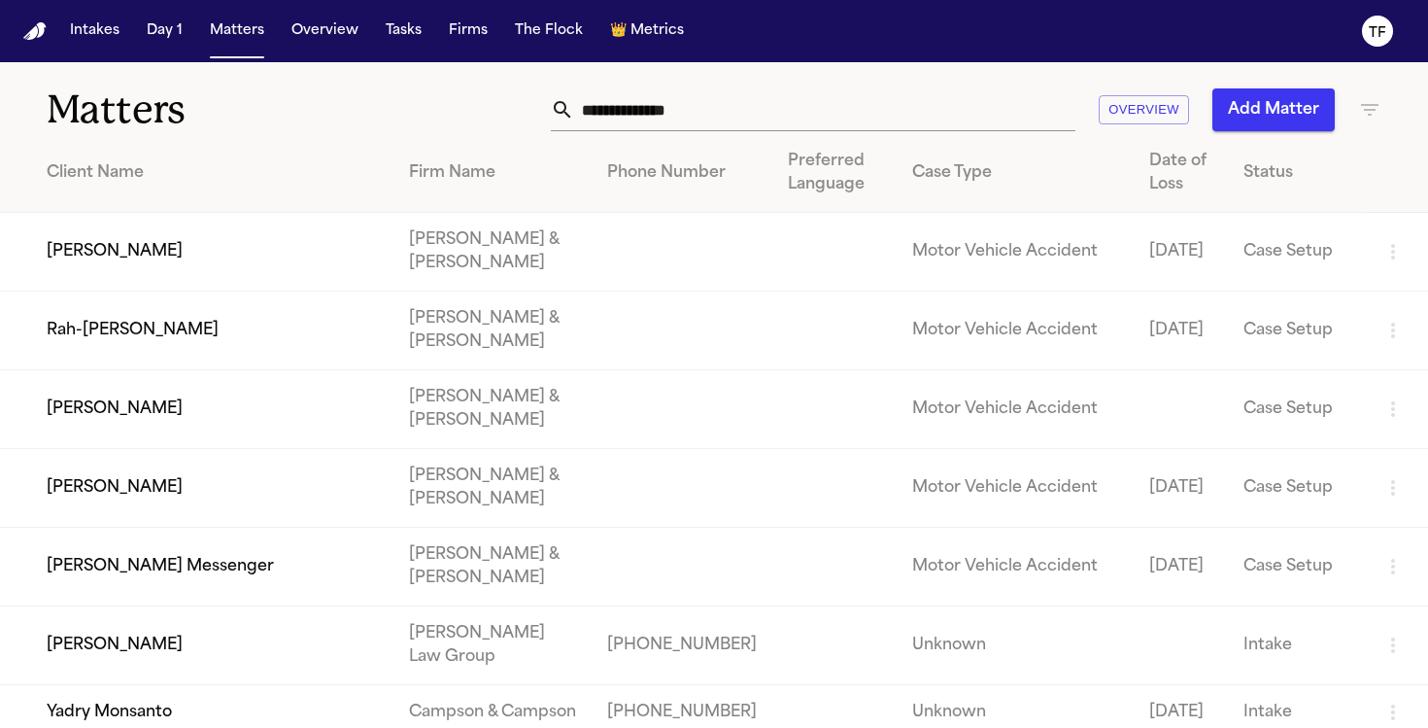
click at [730, 109] on input "text" at bounding box center [824, 109] width 501 height 43
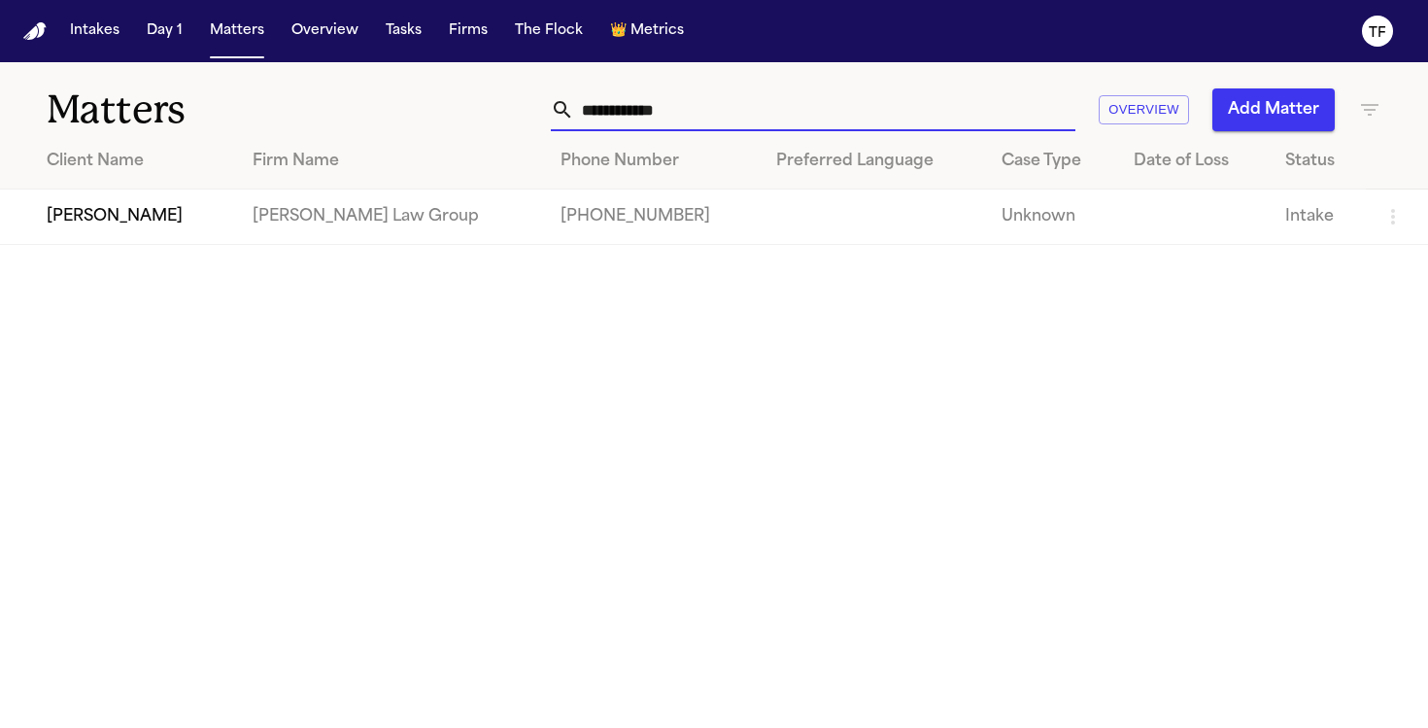
type input "**********"
click at [114, 214] on td "[PERSON_NAME]" at bounding box center [118, 216] width 237 height 55
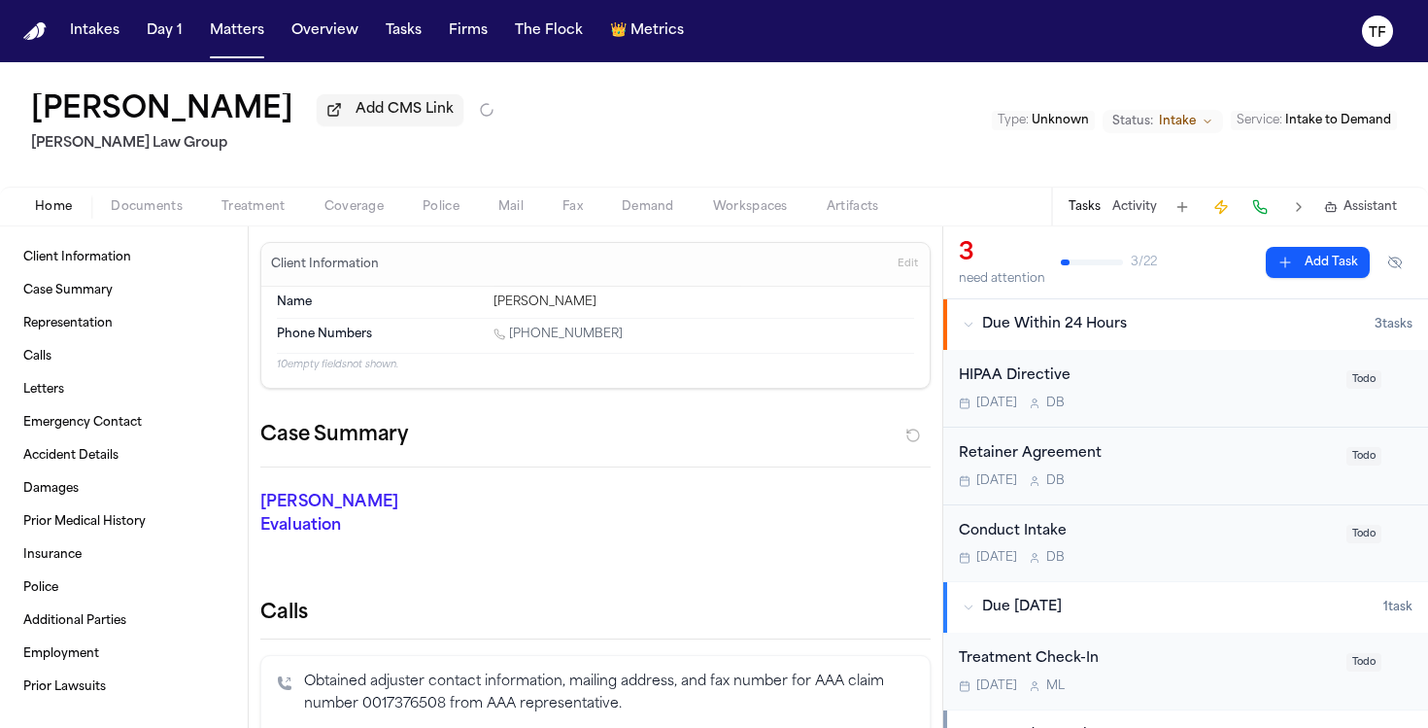
click at [315, 217] on button "Coverage" at bounding box center [354, 206] width 98 height 23
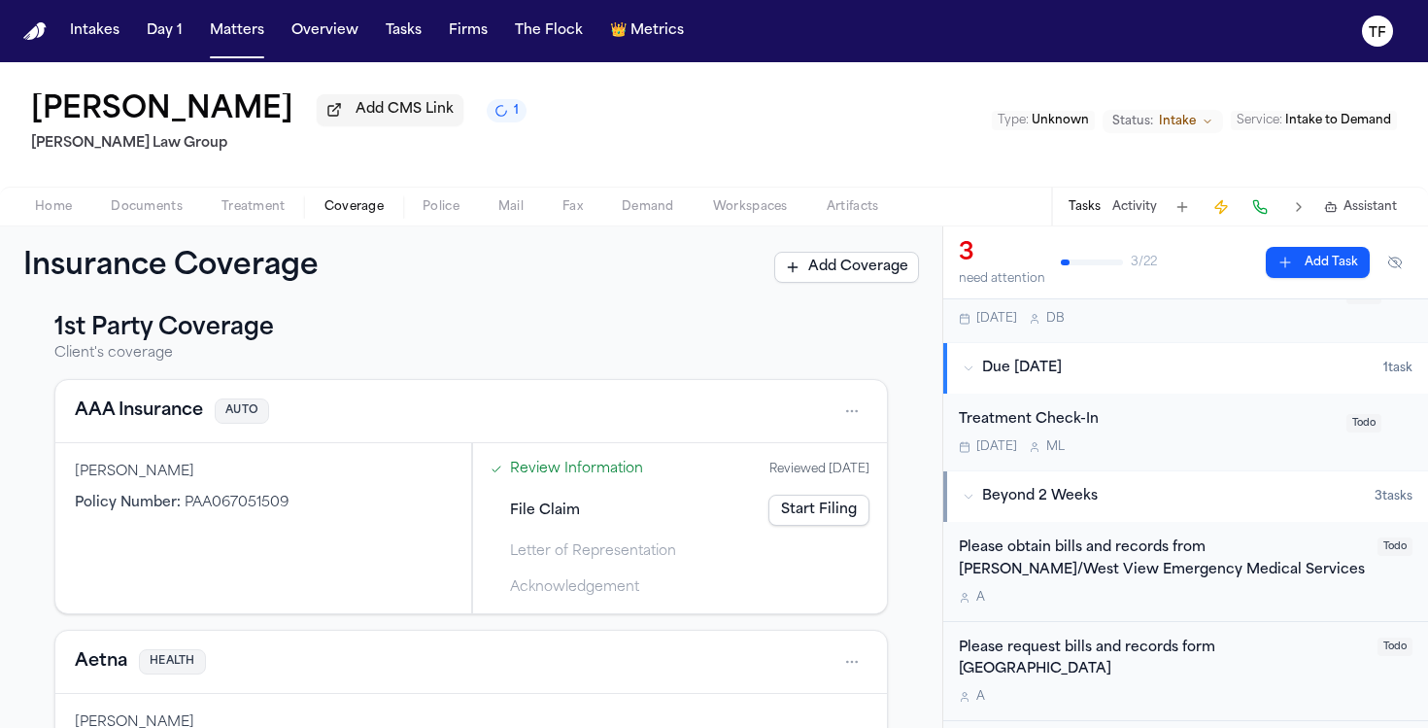
scroll to position [646, 0]
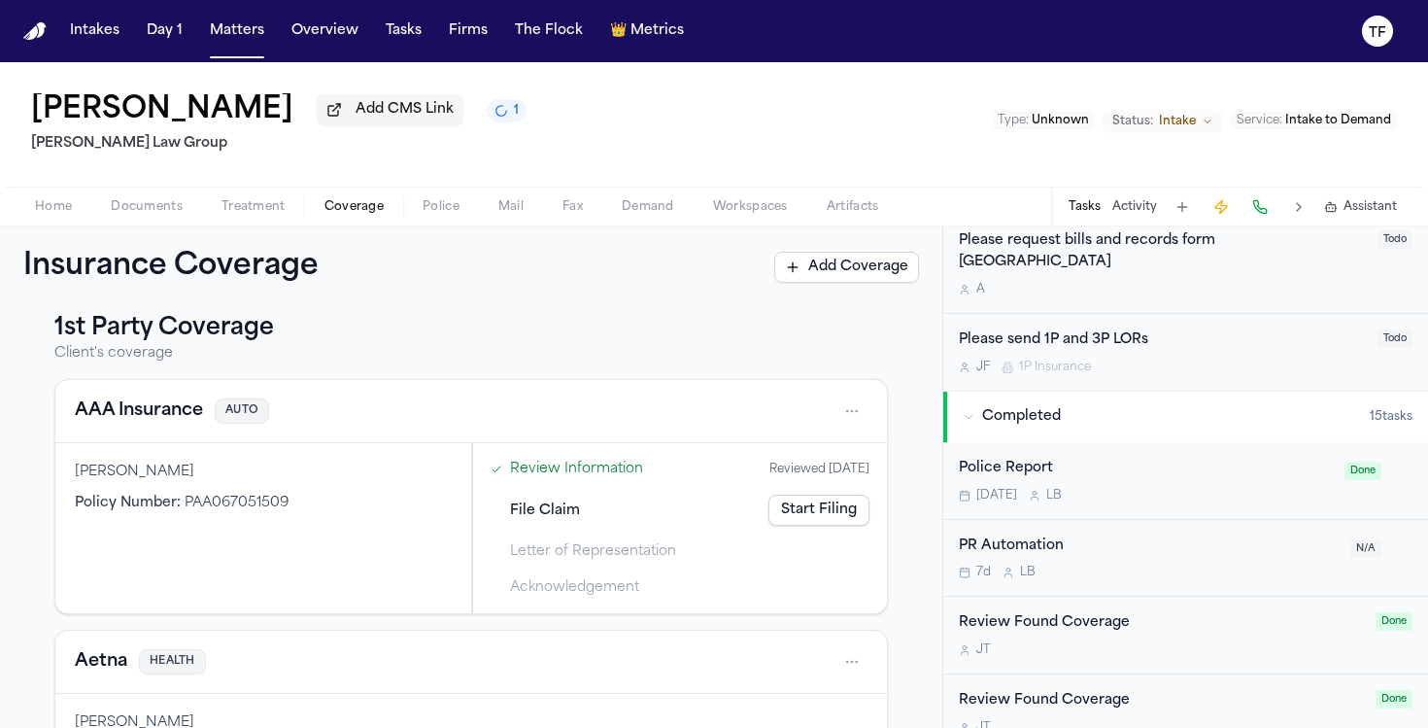
click at [1107, 221] on div "Tasks Activity Assistant" at bounding box center [1231, 206] width 361 height 38
click at [1127, 215] on button "Activity" at bounding box center [1134, 207] width 45 height 16
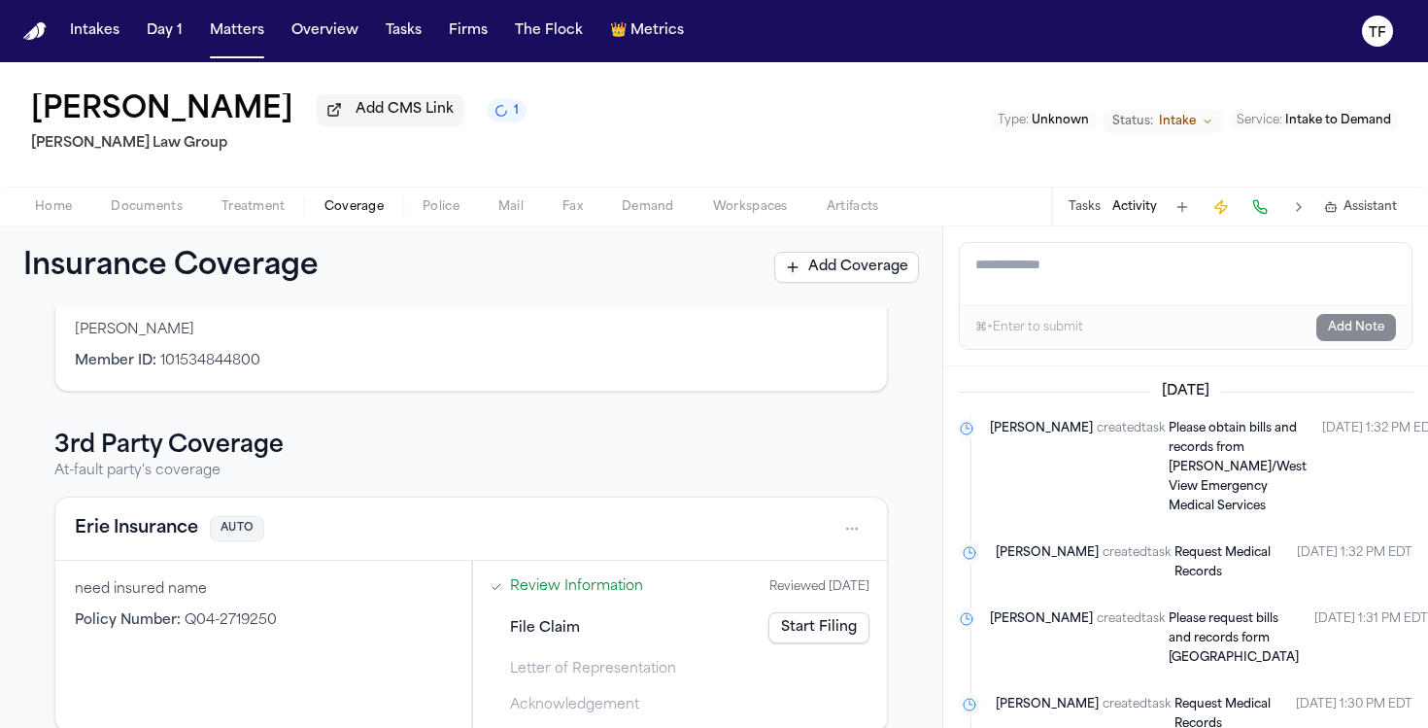
scroll to position [425, 0]
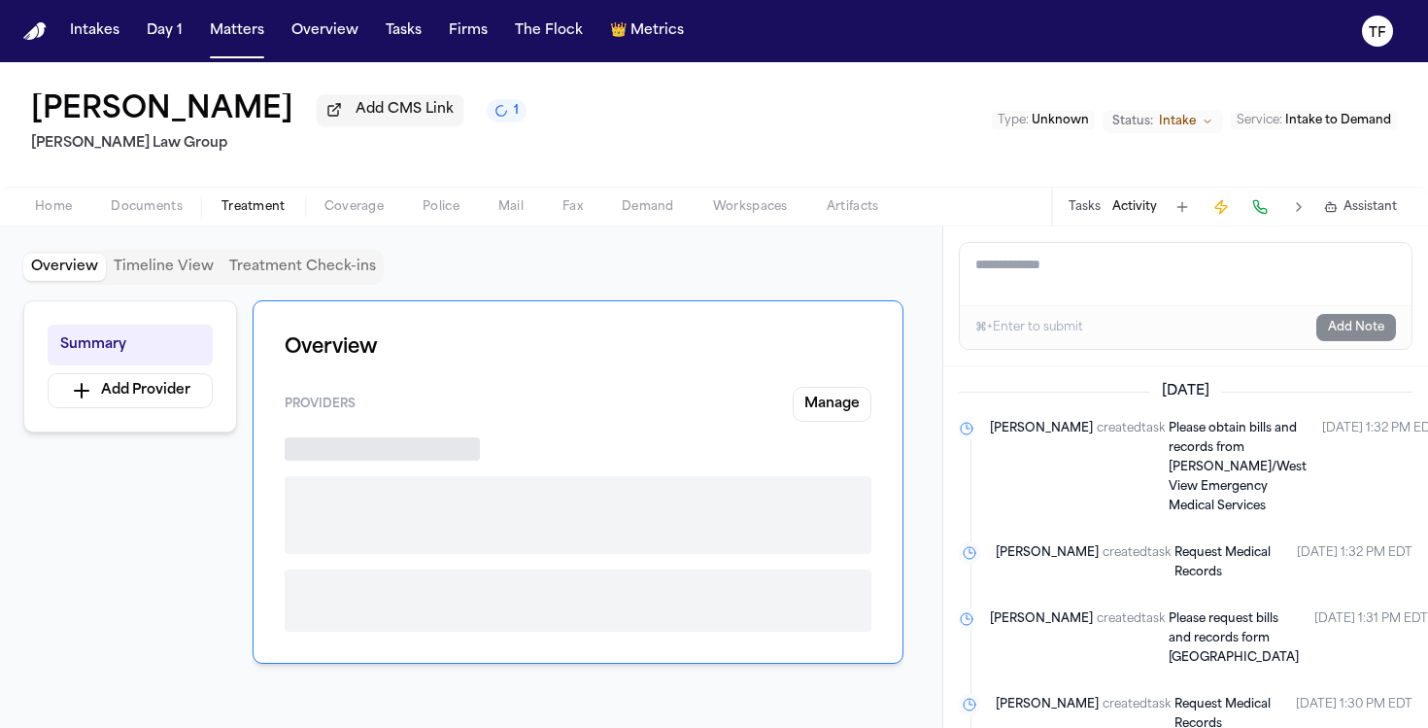
click at [281, 204] on span "Treatment" at bounding box center [253, 207] width 64 height 16
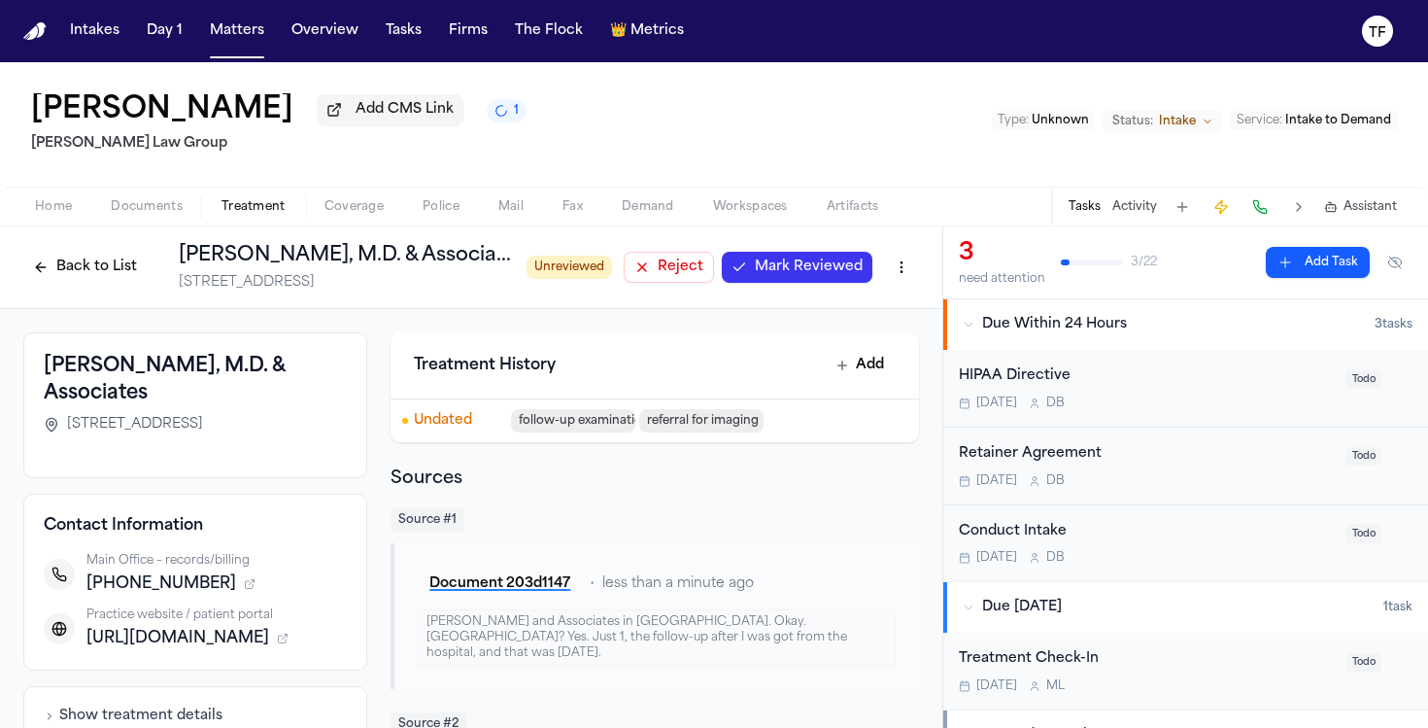
click at [798, 273] on span "Mark Reviewed" at bounding box center [809, 266] width 108 height 19
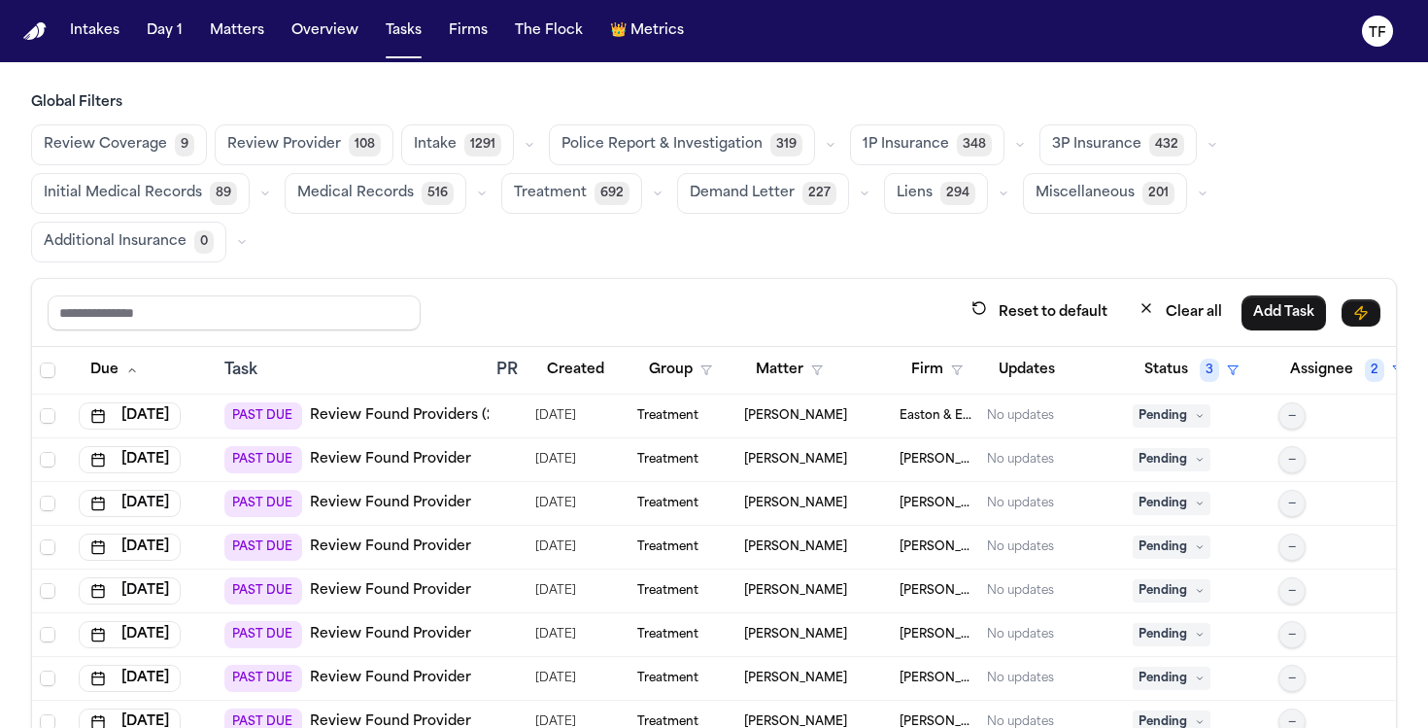
click at [361, 191] on span "Medical Records" at bounding box center [355, 193] width 117 height 19
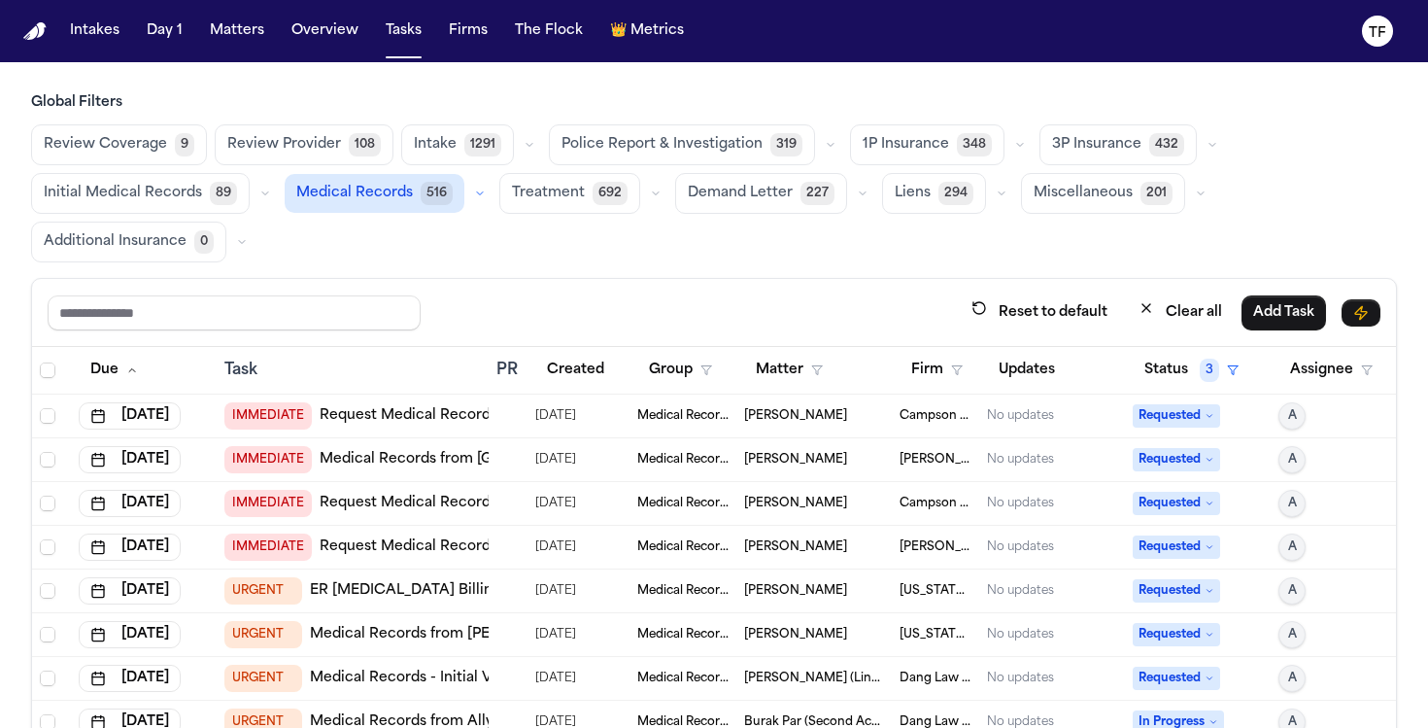
click at [593, 255] on div "Review Coverage 9 Review Provider 108 Intake 1291 Police Report & Investigation…" at bounding box center [714, 193] width 1366 height 138
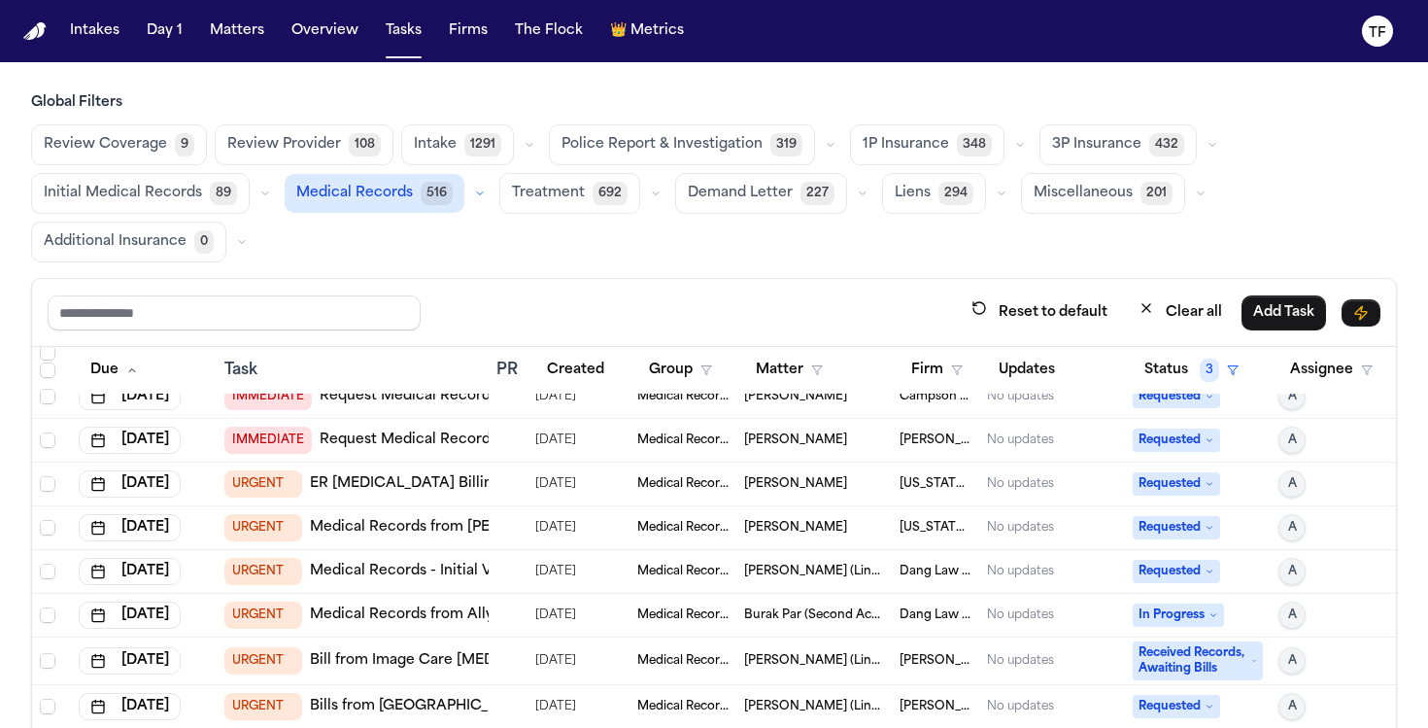
scroll to position [418, 0]
